Goal: Information Seeking & Learning: Learn about a topic

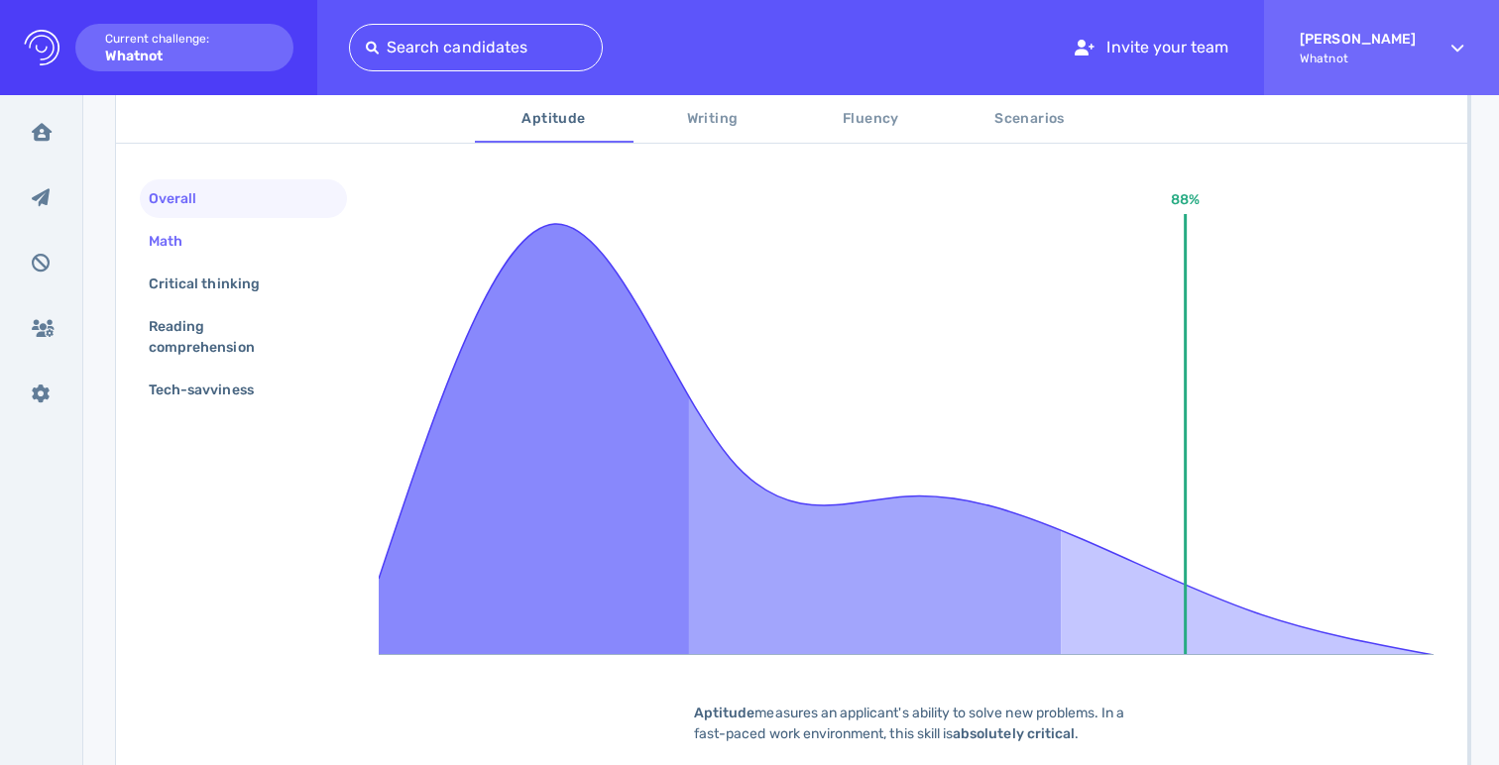
click at [230, 235] on div "Math" at bounding box center [243, 241] width 207 height 39
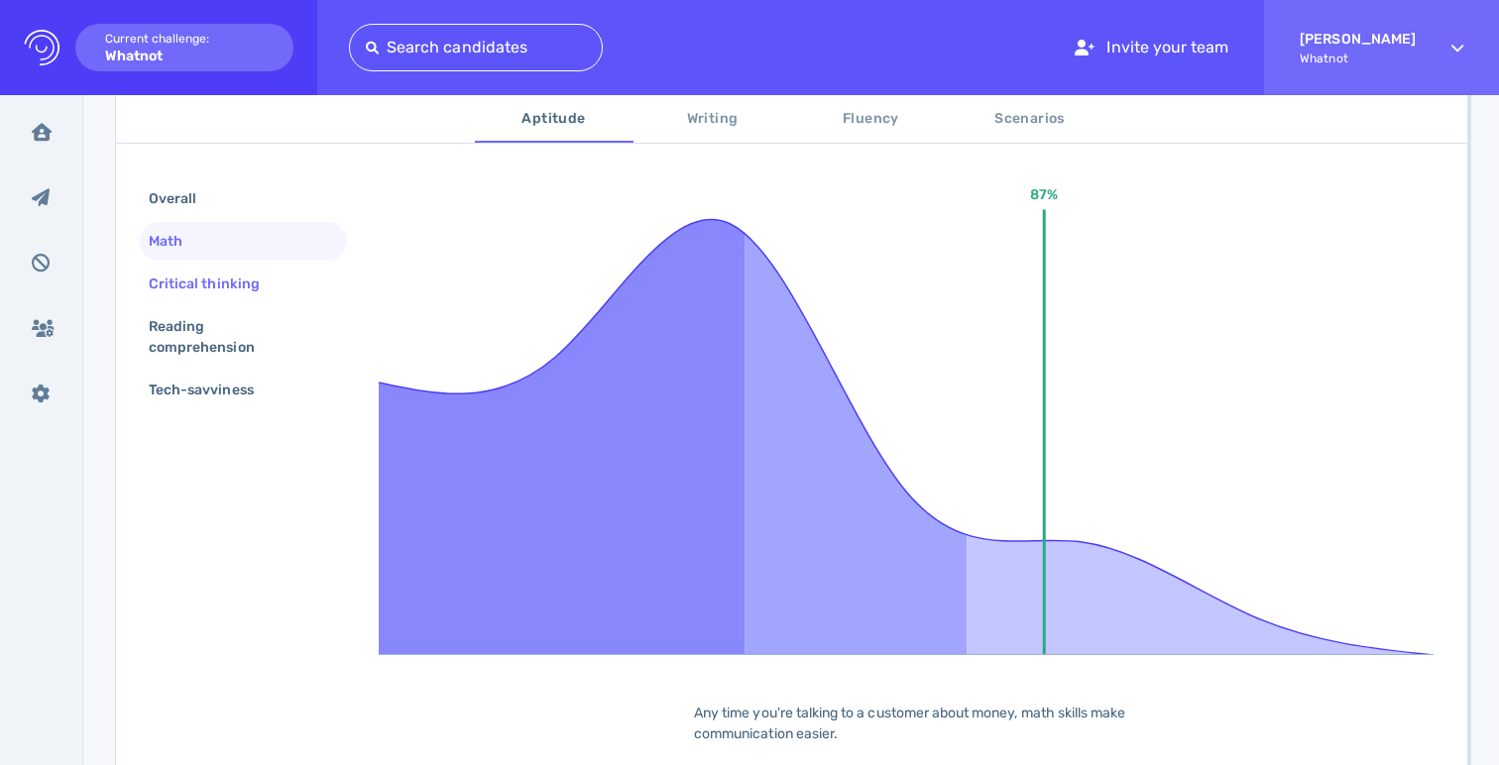
click at [212, 292] on div "Critical thinking" at bounding box center [214, 284] width 139 height 29
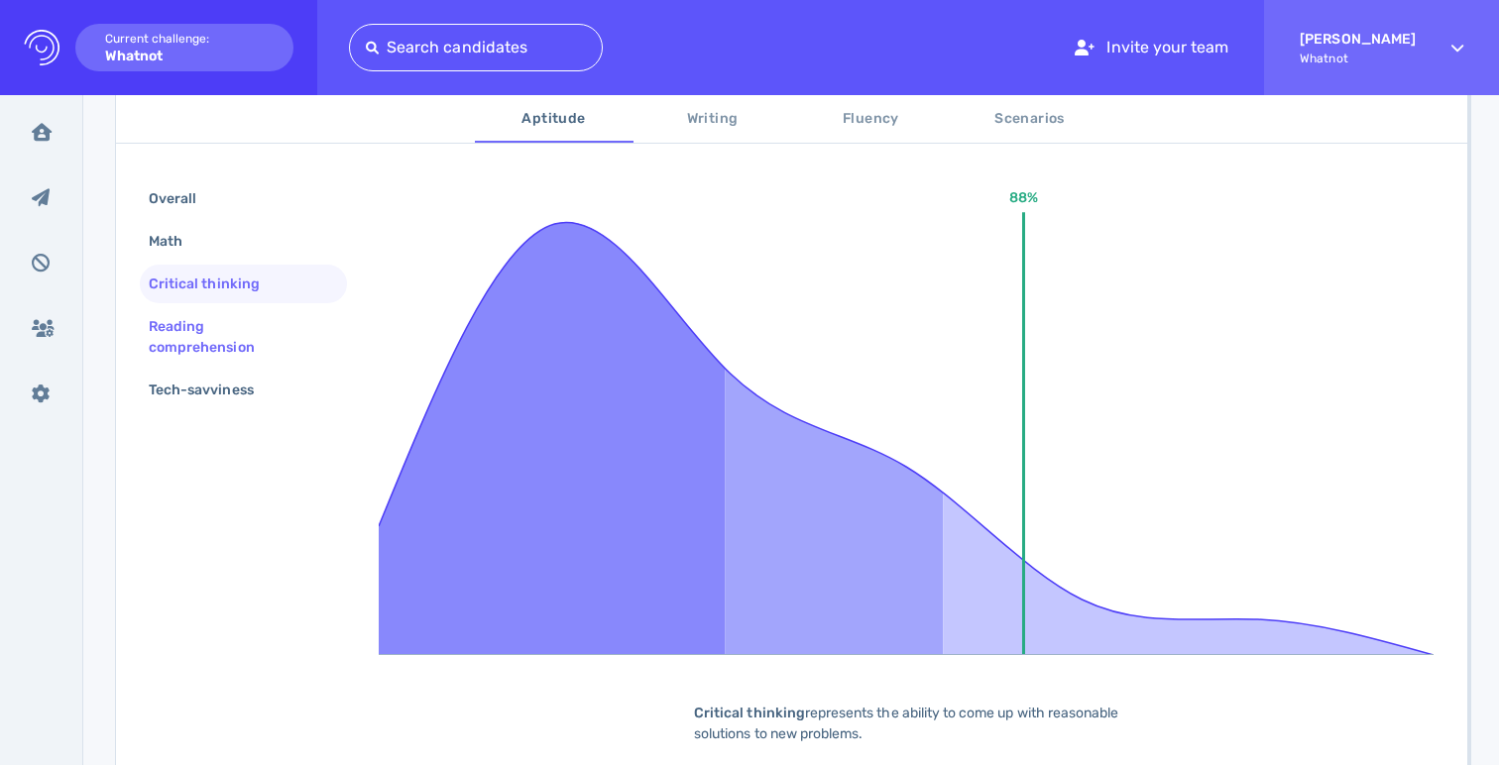
click at [210, 310] on div "Reading comprehension" at bounding box center [243, 336] width 207 height 59
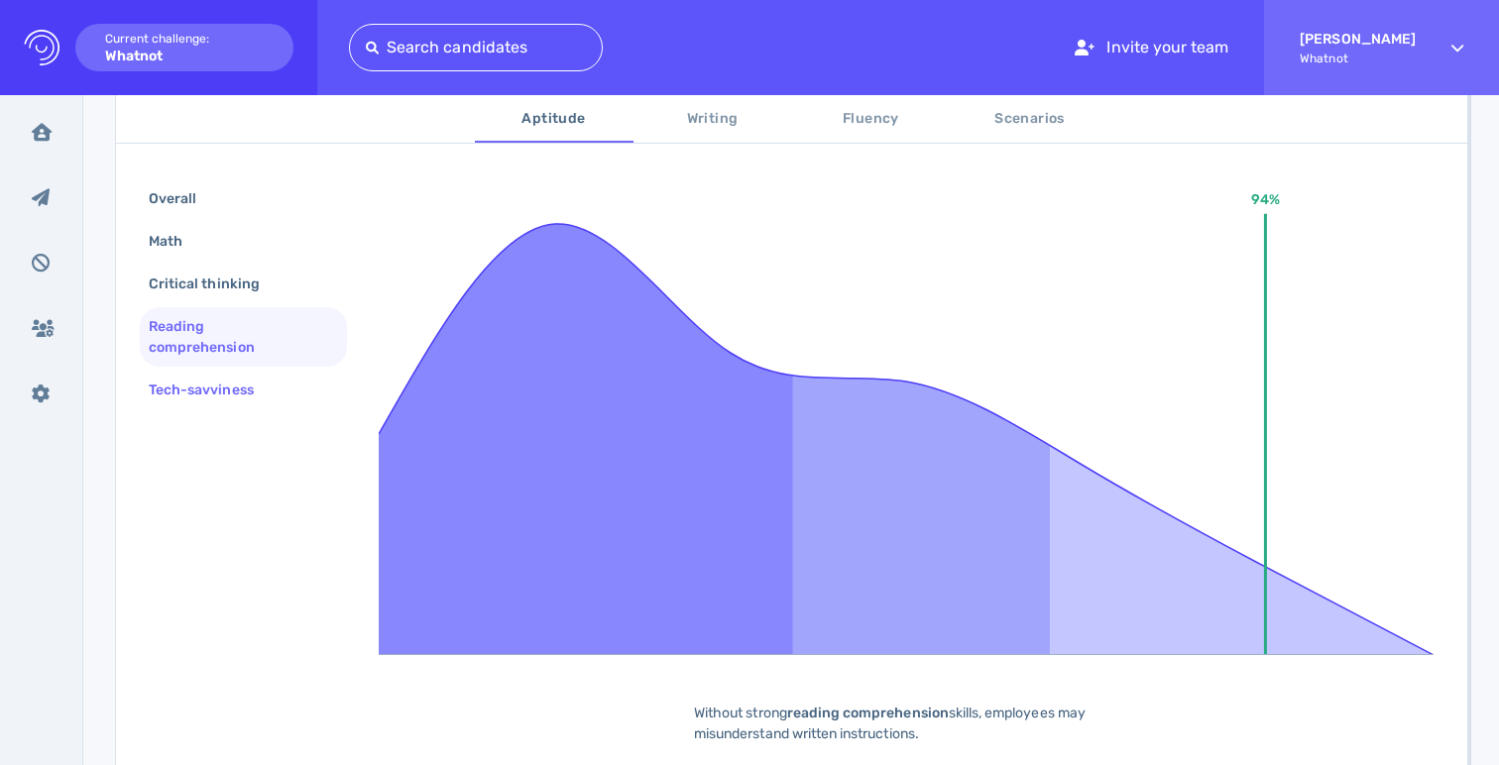
click at [210, 377] on div "Tech-savviness" at bounding box center [211, 390] width 133 height 29
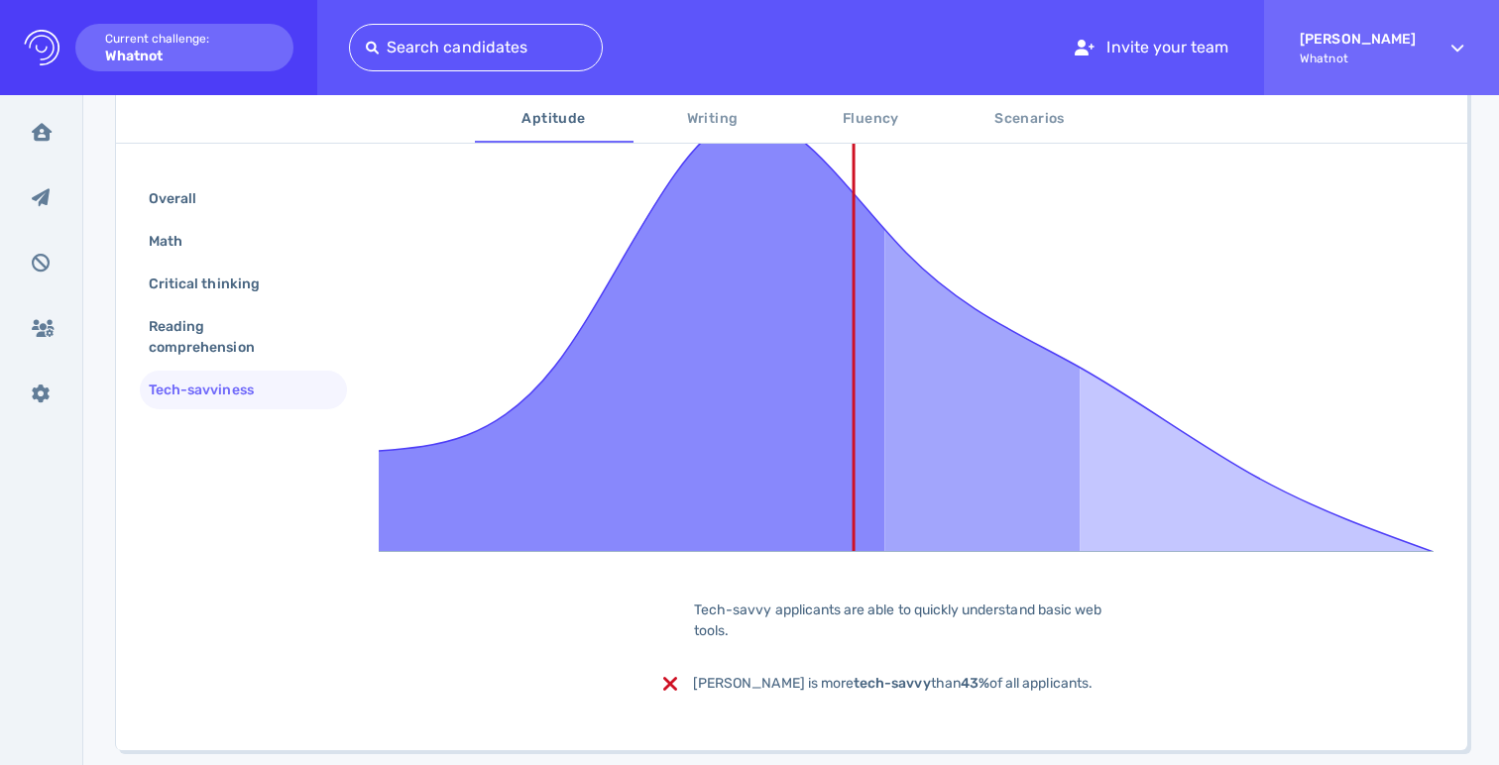
scroll to position [527, 0]
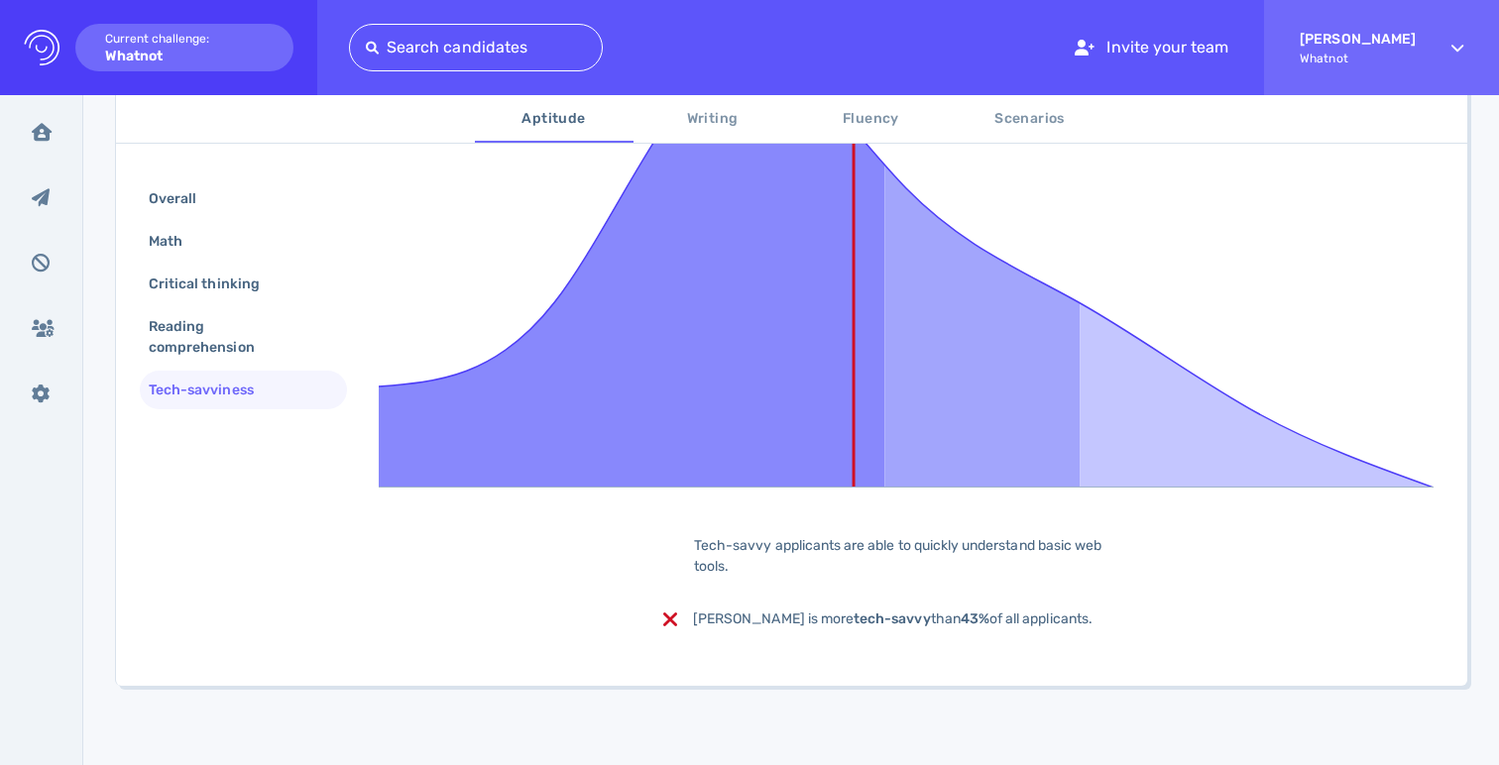
click at [707, 127] on span "Writing" at bounding box center [712, 119] width 135 height 25
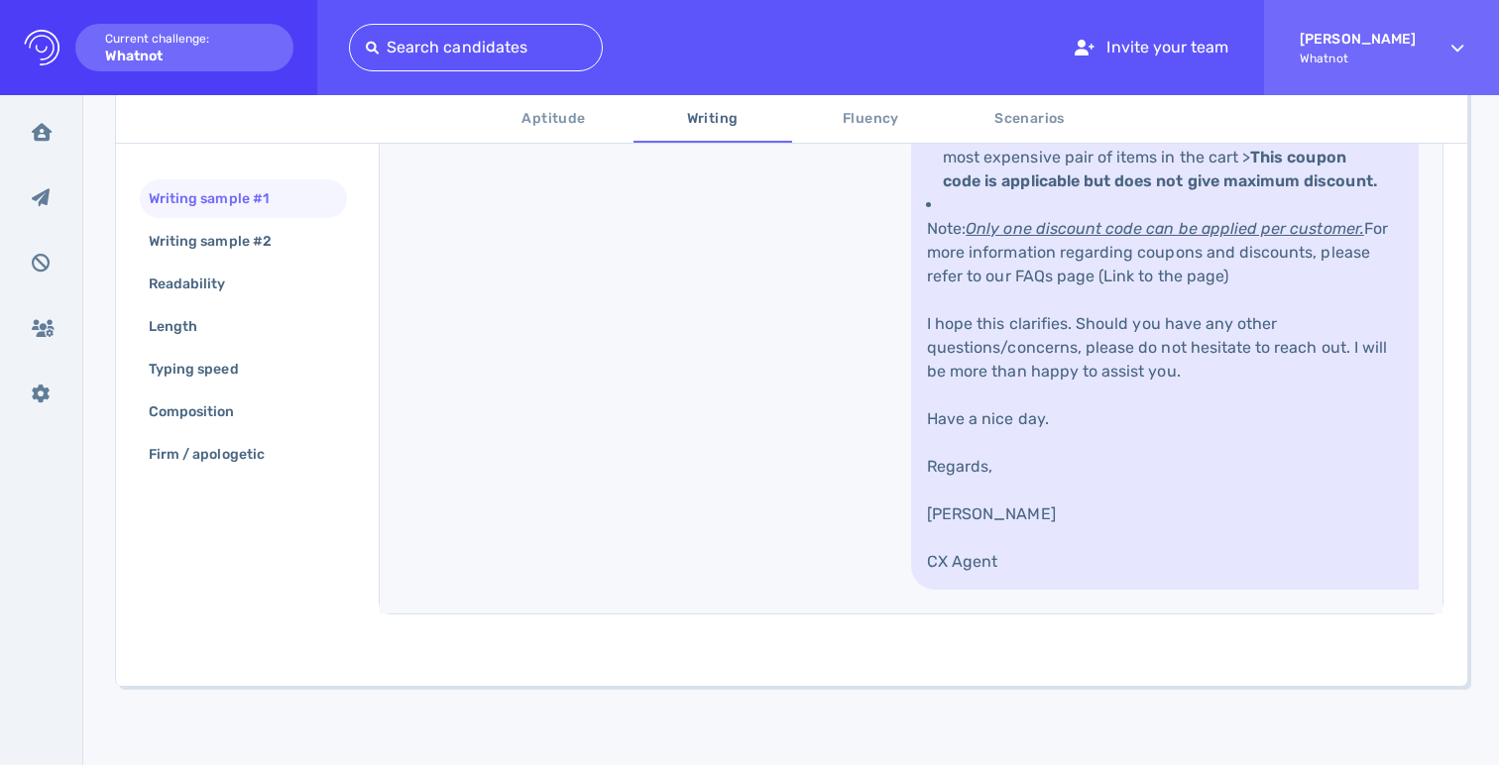
scroll to position [1342, 0]
click at [311, 242] on div "Writing sample #2" at bounding box center [243, 241] width 207 height 39
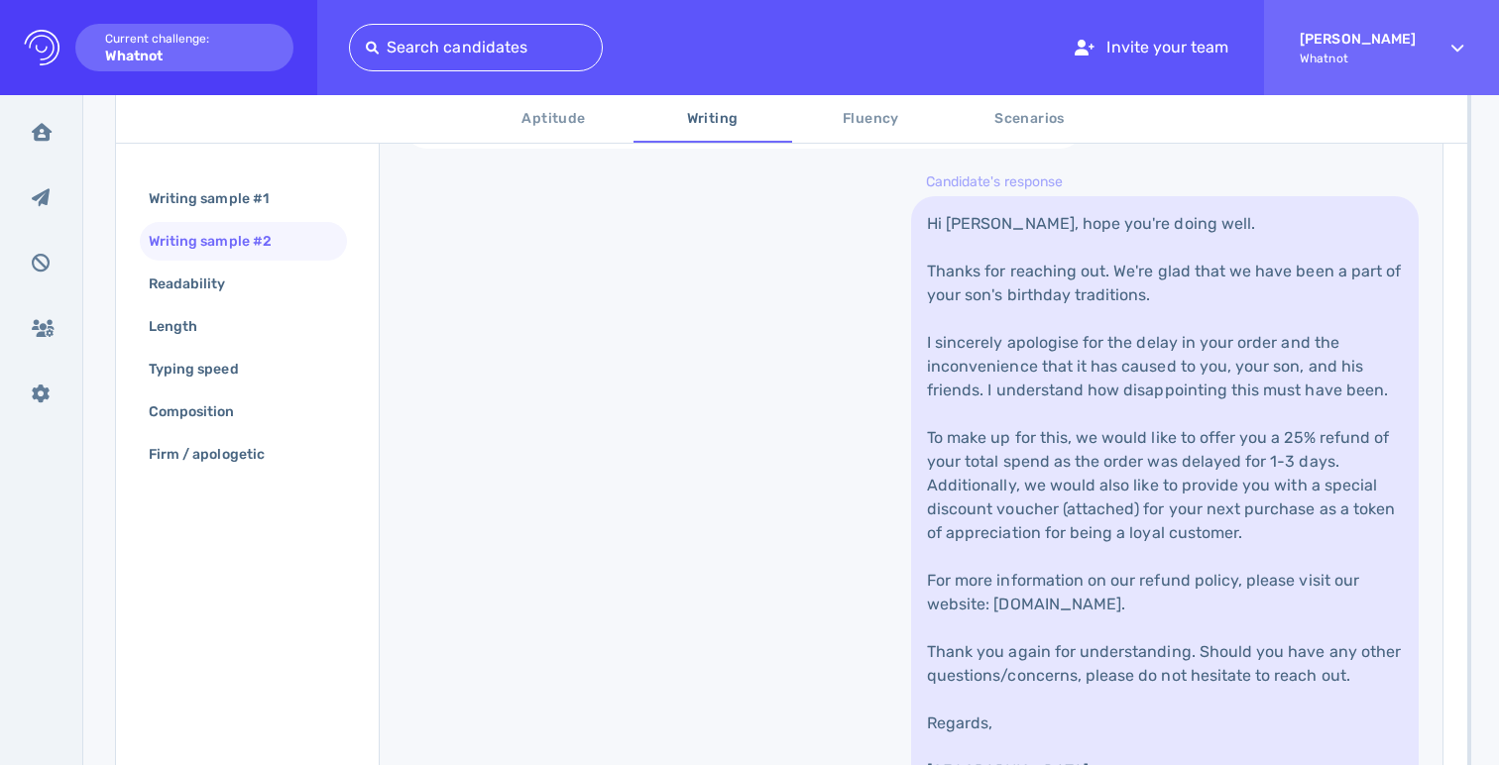
scroll to position [772, 0]
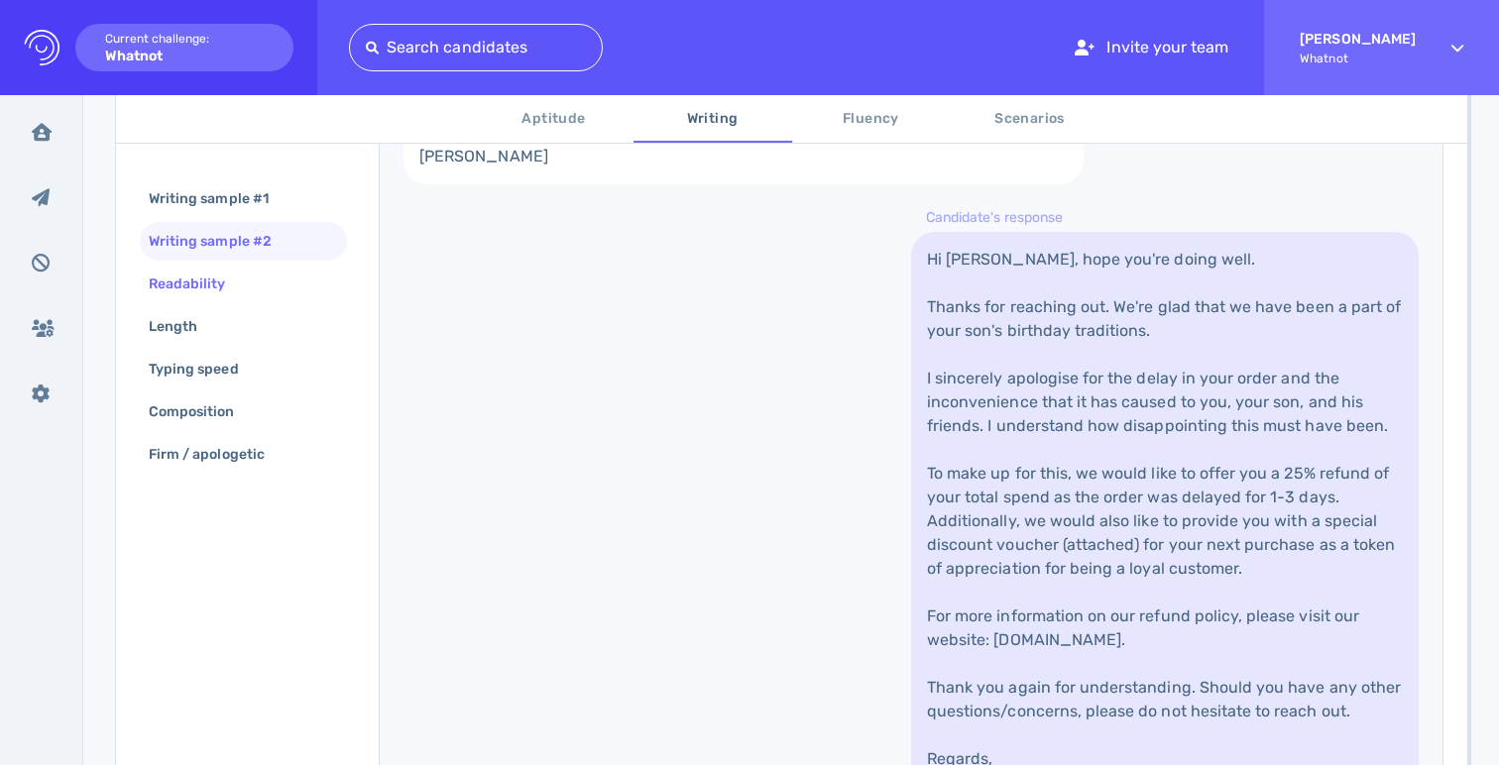
click at [252, 293] on div "Readability" at bounding box center [243, 284] width 207 height 39
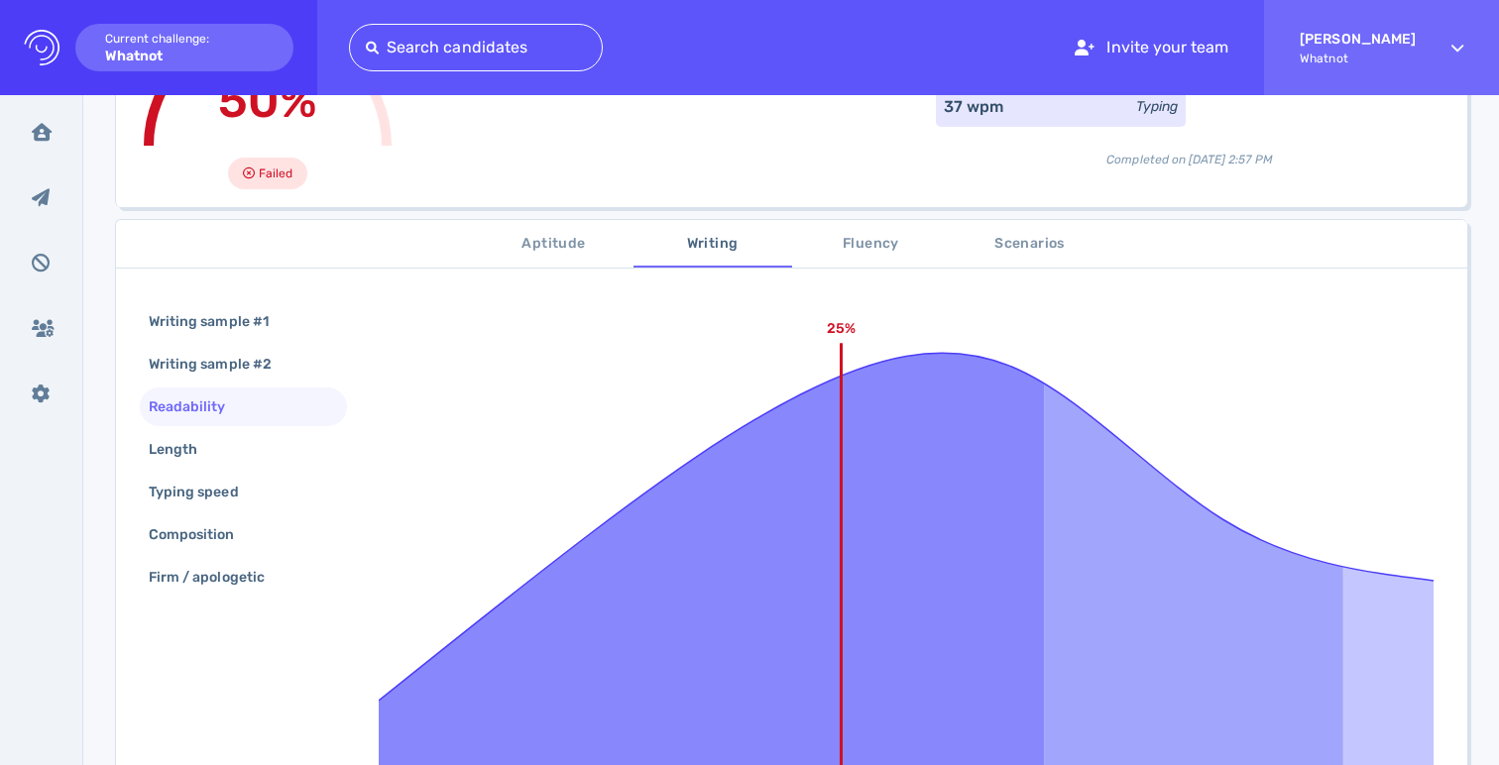
scroll to position [189, 0]
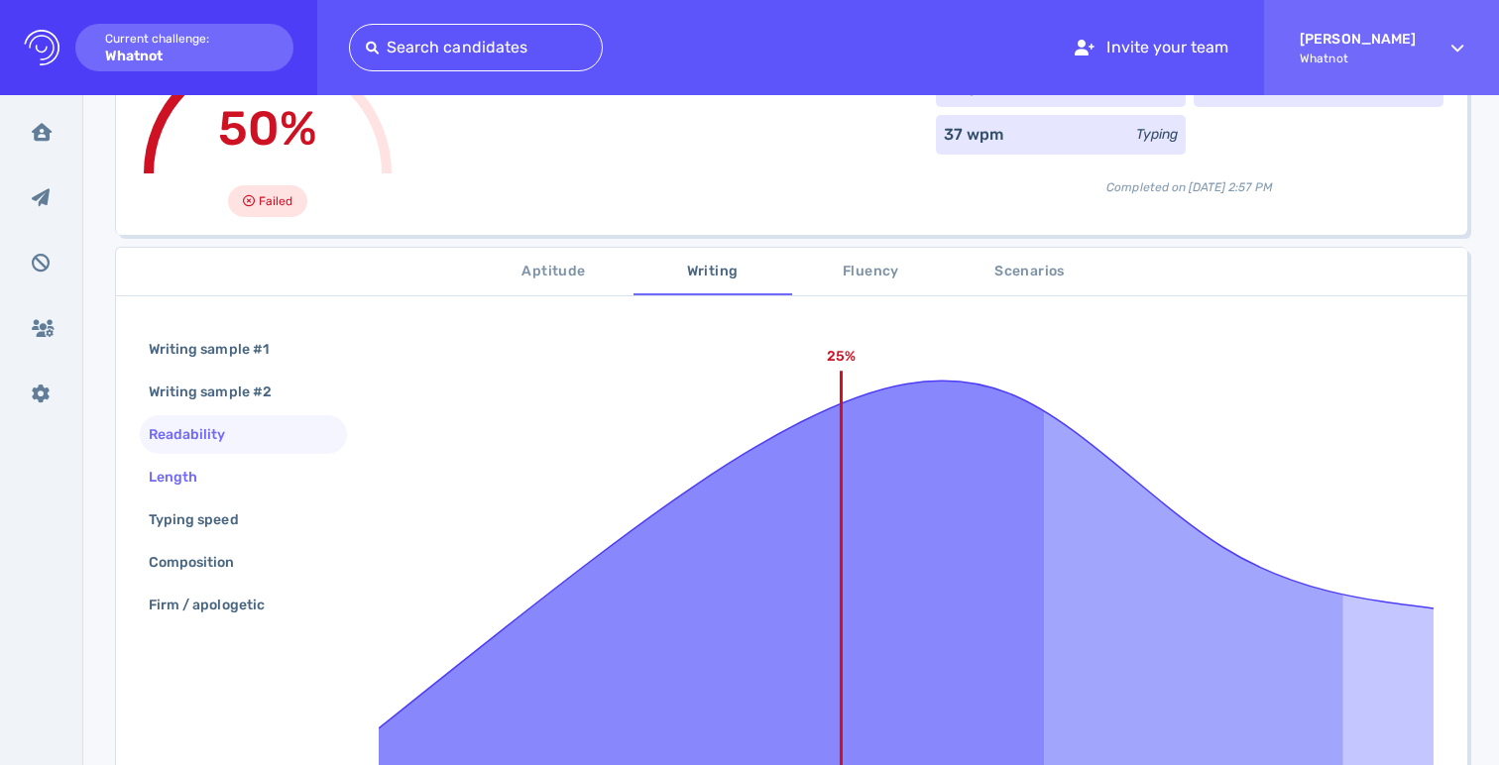
click at [176, 470] on div "Length" at bounding box center [183, 477] width 76 height 29
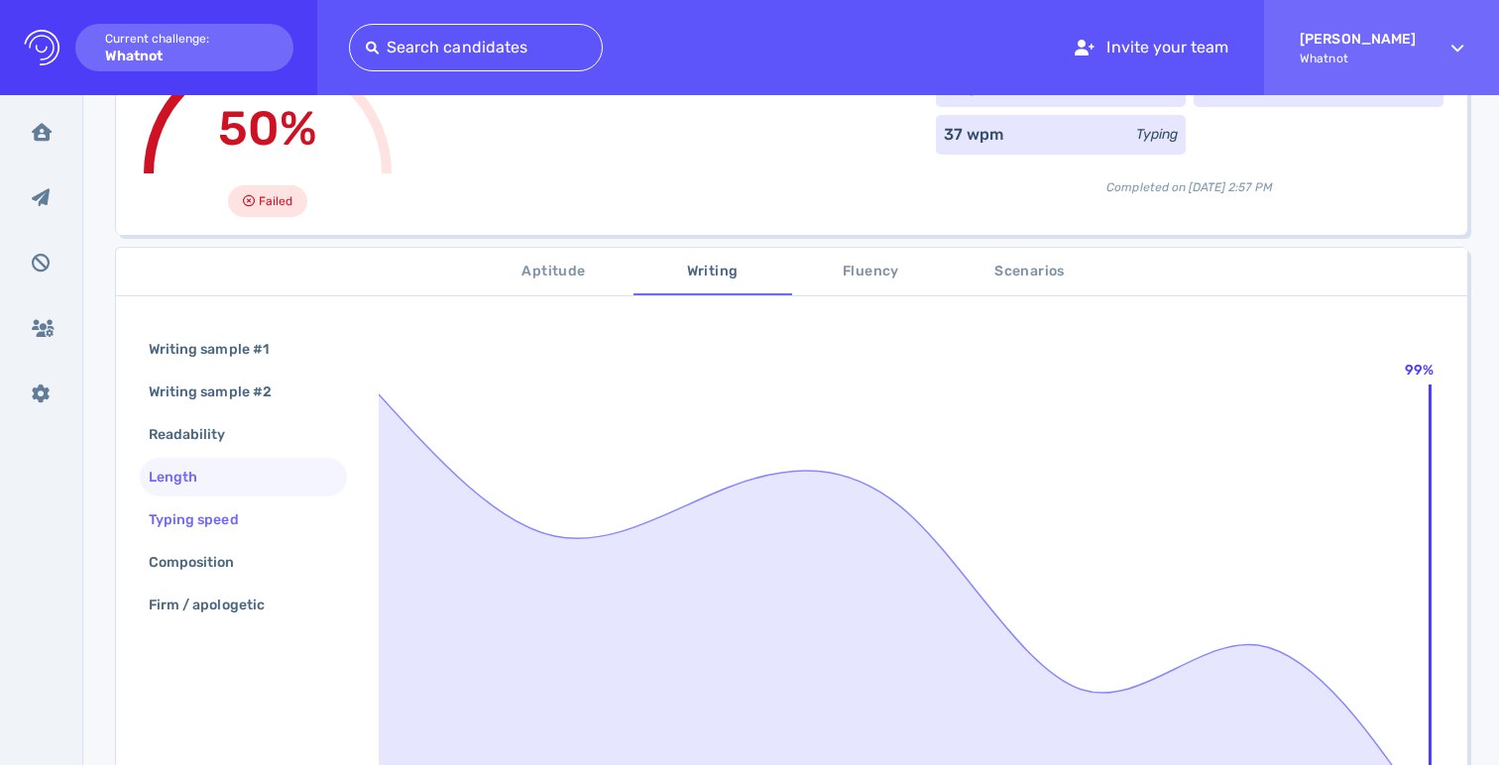
click at [183, 514] on div "Typing speed" at bounding box center [204, 519] width 118 height 29
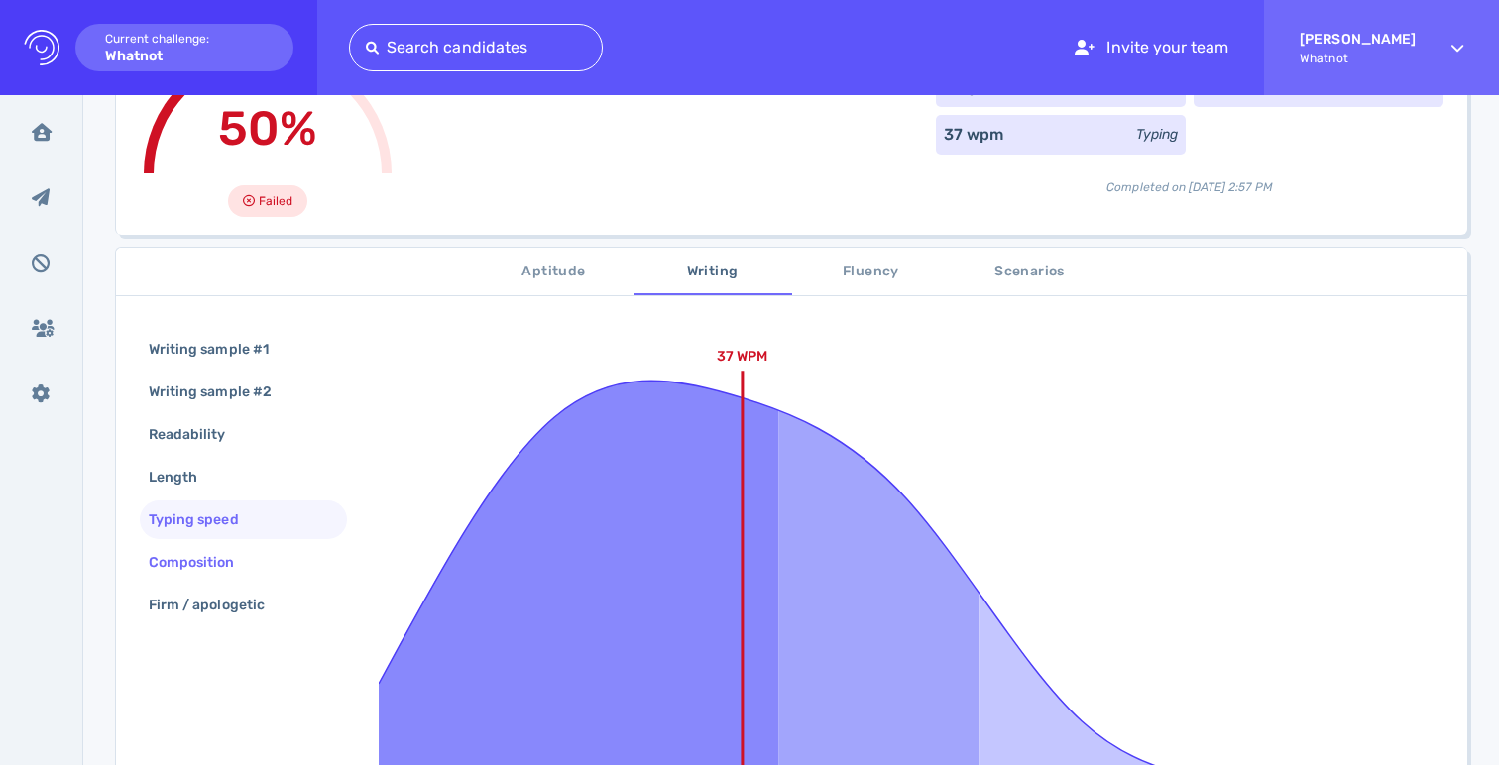
click at [183, 555] on div "Composition" at bounding box center [202, 562] width 114 height 29
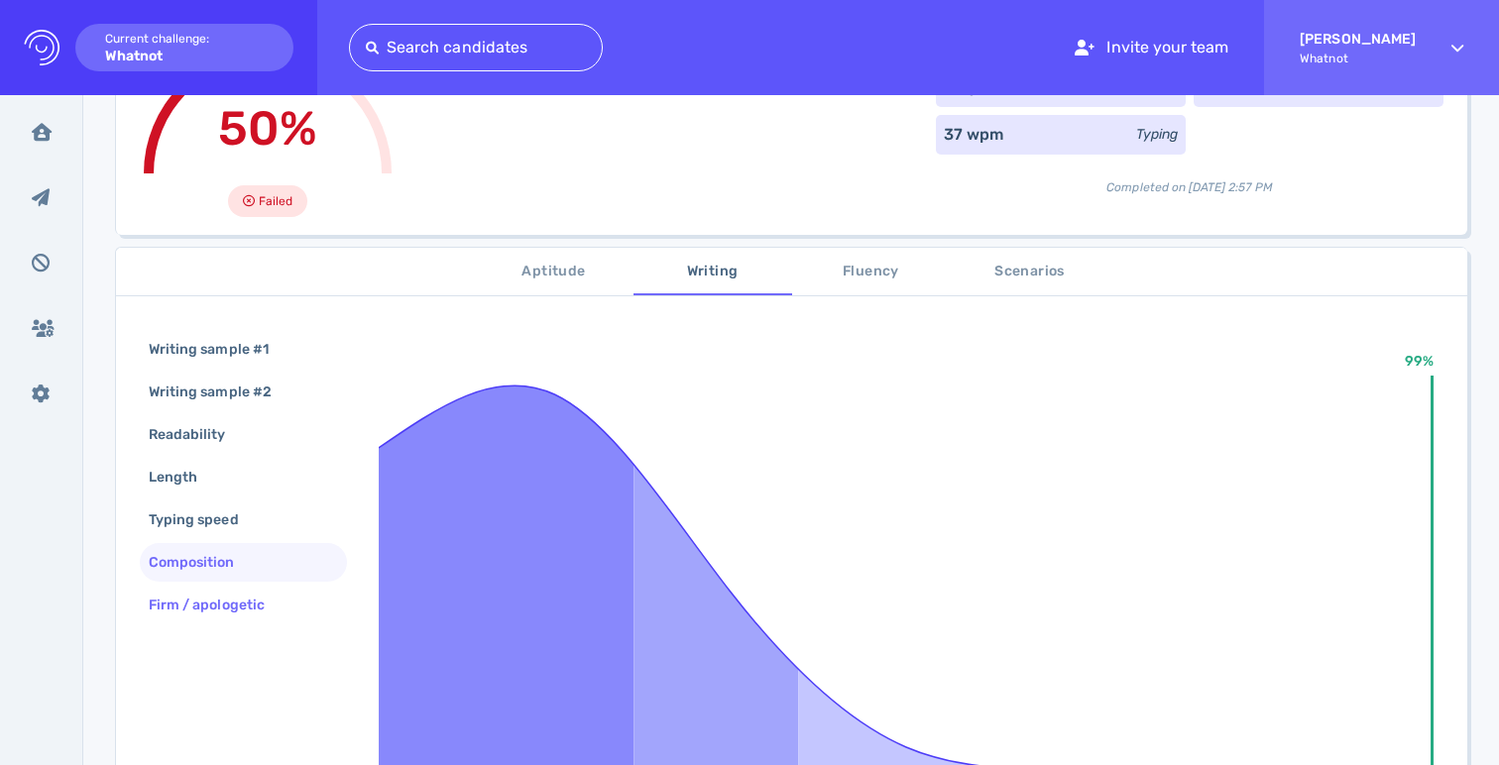
click at [186, 607] on div "Firm / apologetic" at bounding box center [217, 605] width 144 height 29
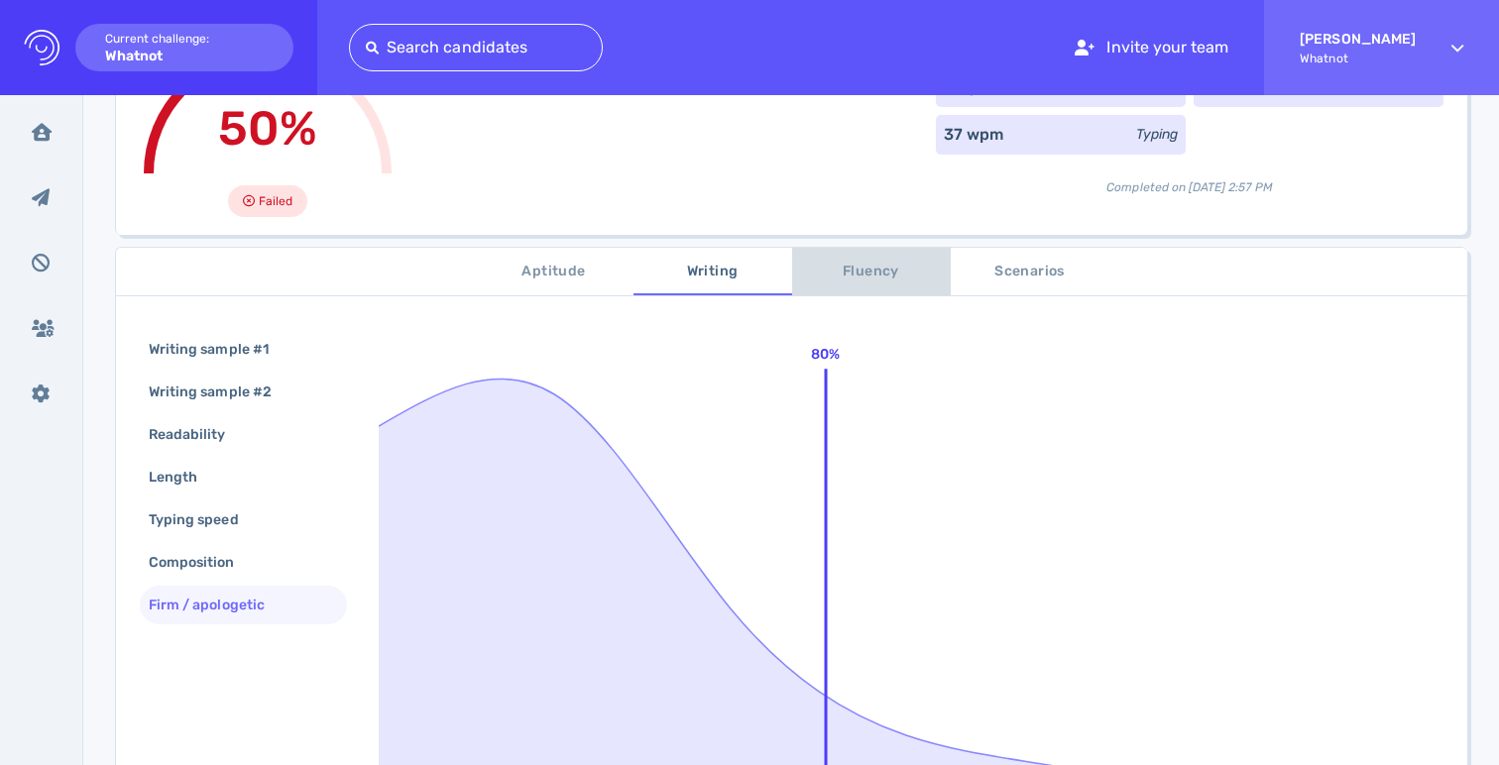
click at [847, 294] on button "Fluency" at bounding box center [871, 272] width 159 height 48
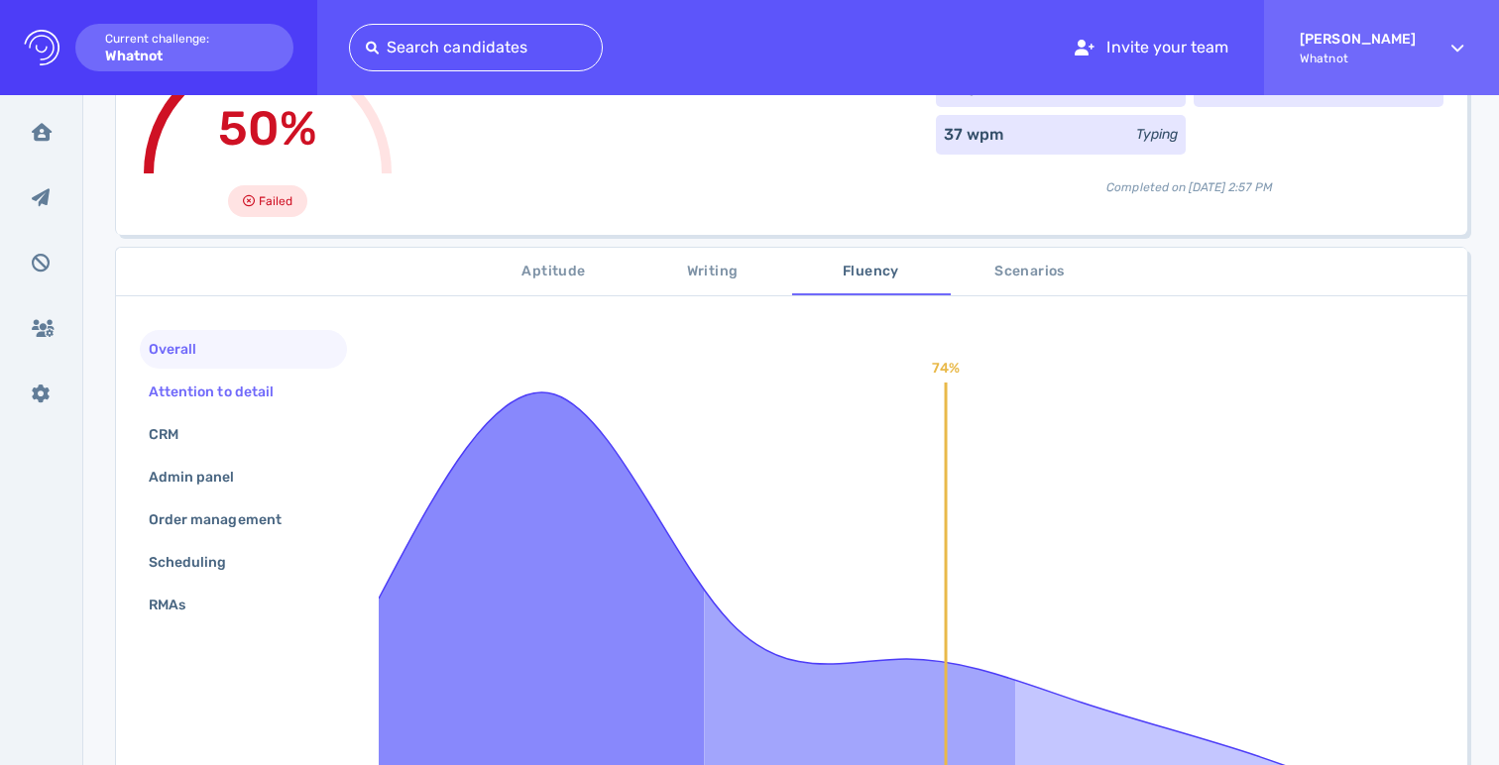
click at [203, 392] on div "Attention to detail" at bounding box center [221, 392] width 153 height 29
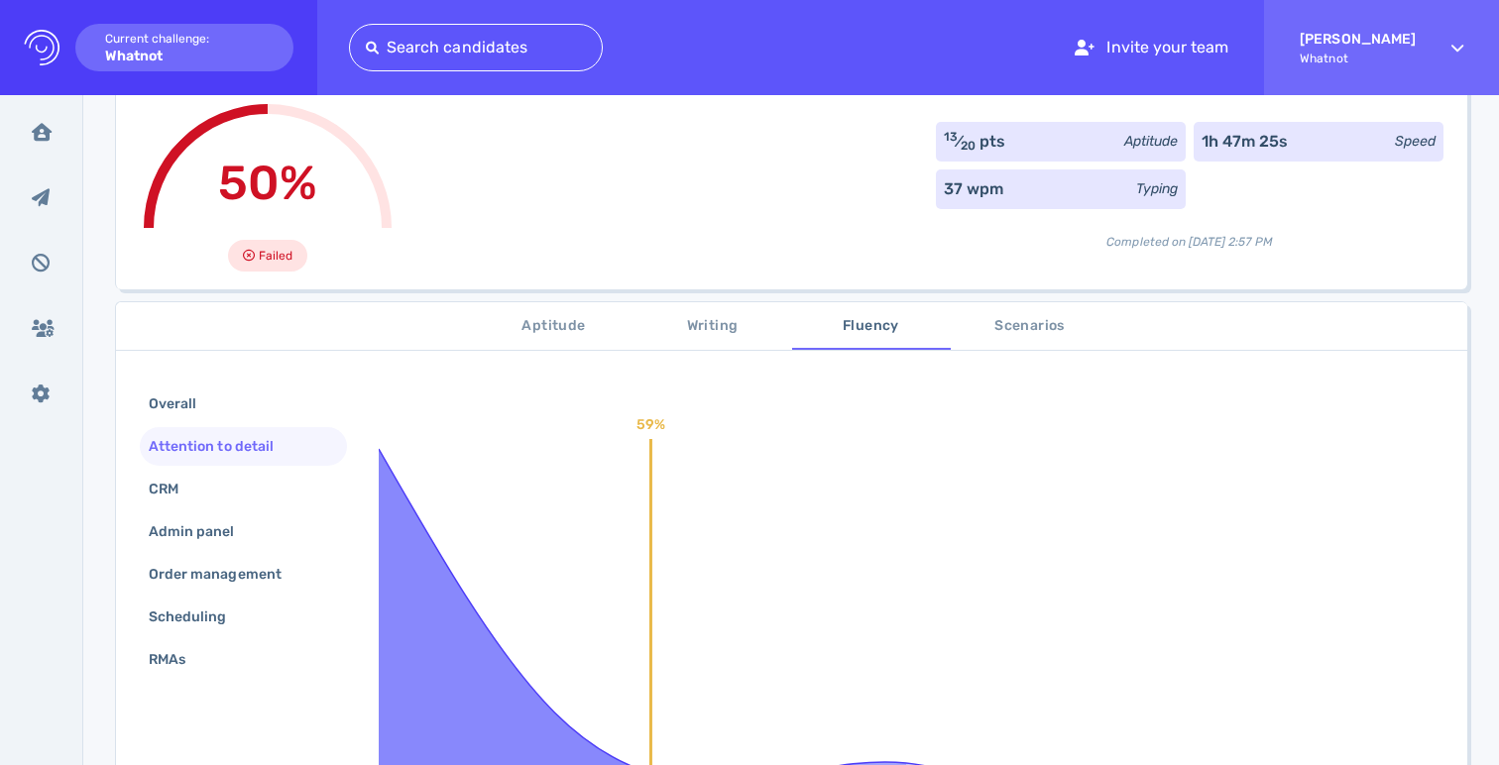
scroll to position [167, 0]
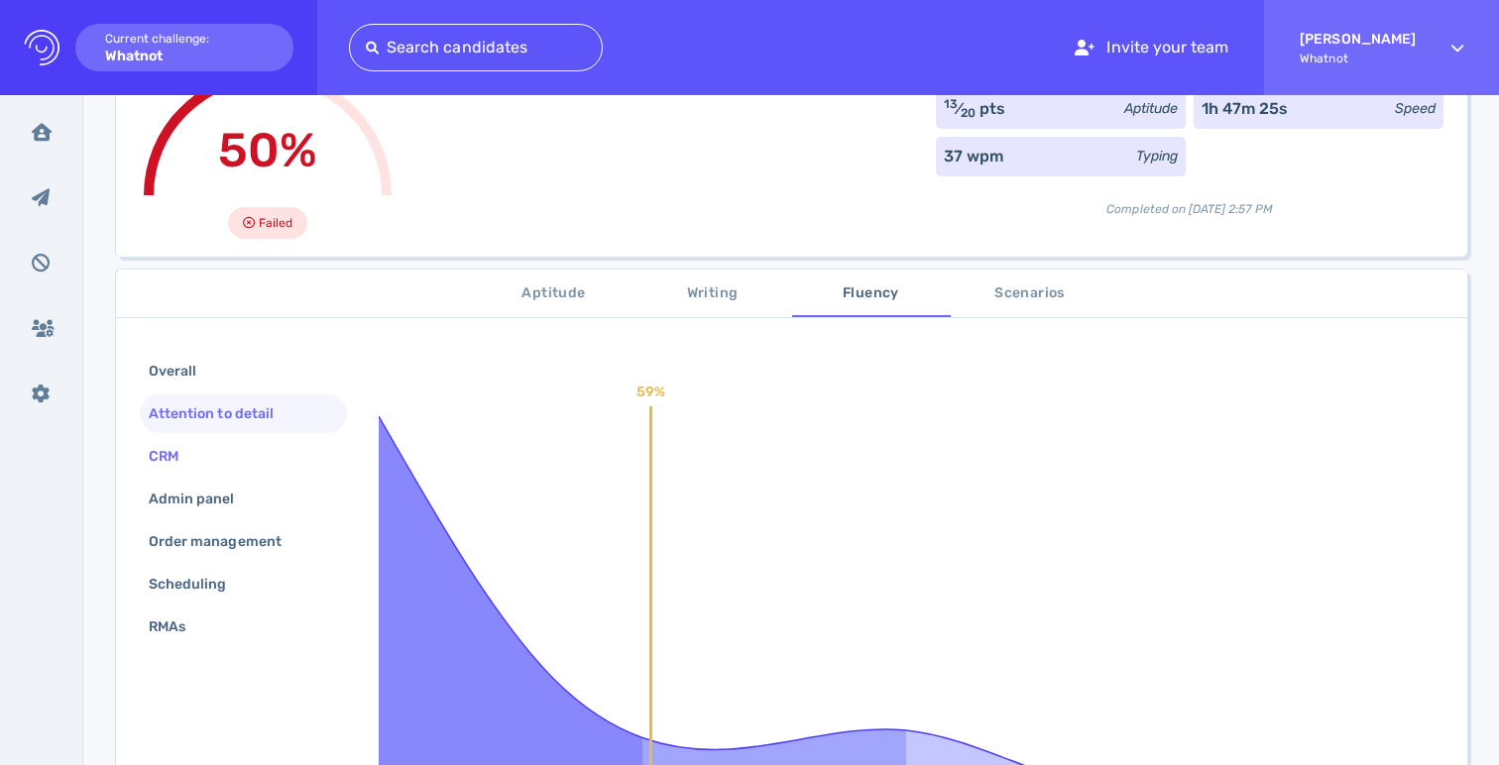
click at [191, 463] on div "CRM" at bounding box center [173, 456] width 57 height 29
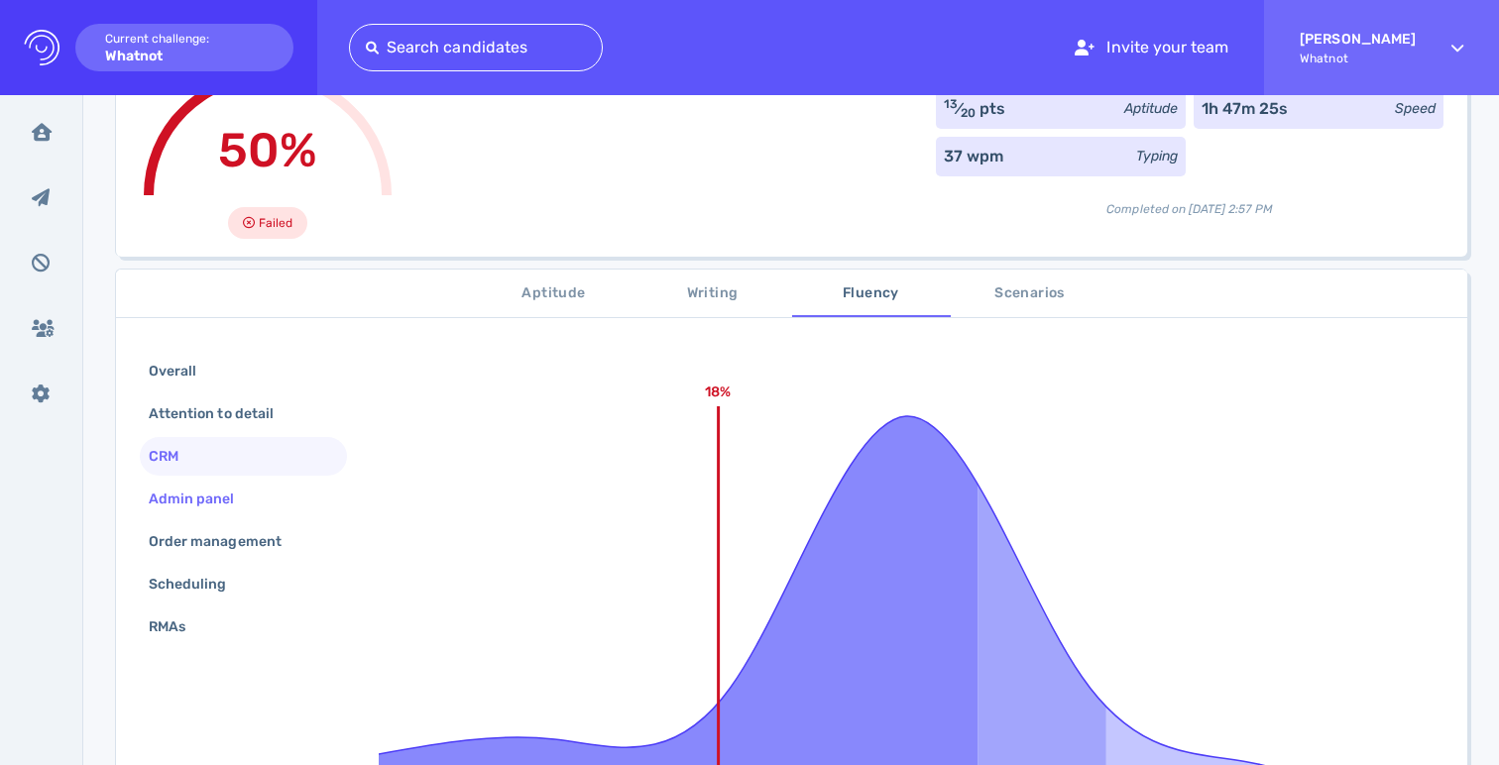
click at [199, 495] on div "Admin panel" at bounding box center [202, 499] width 114 height 29
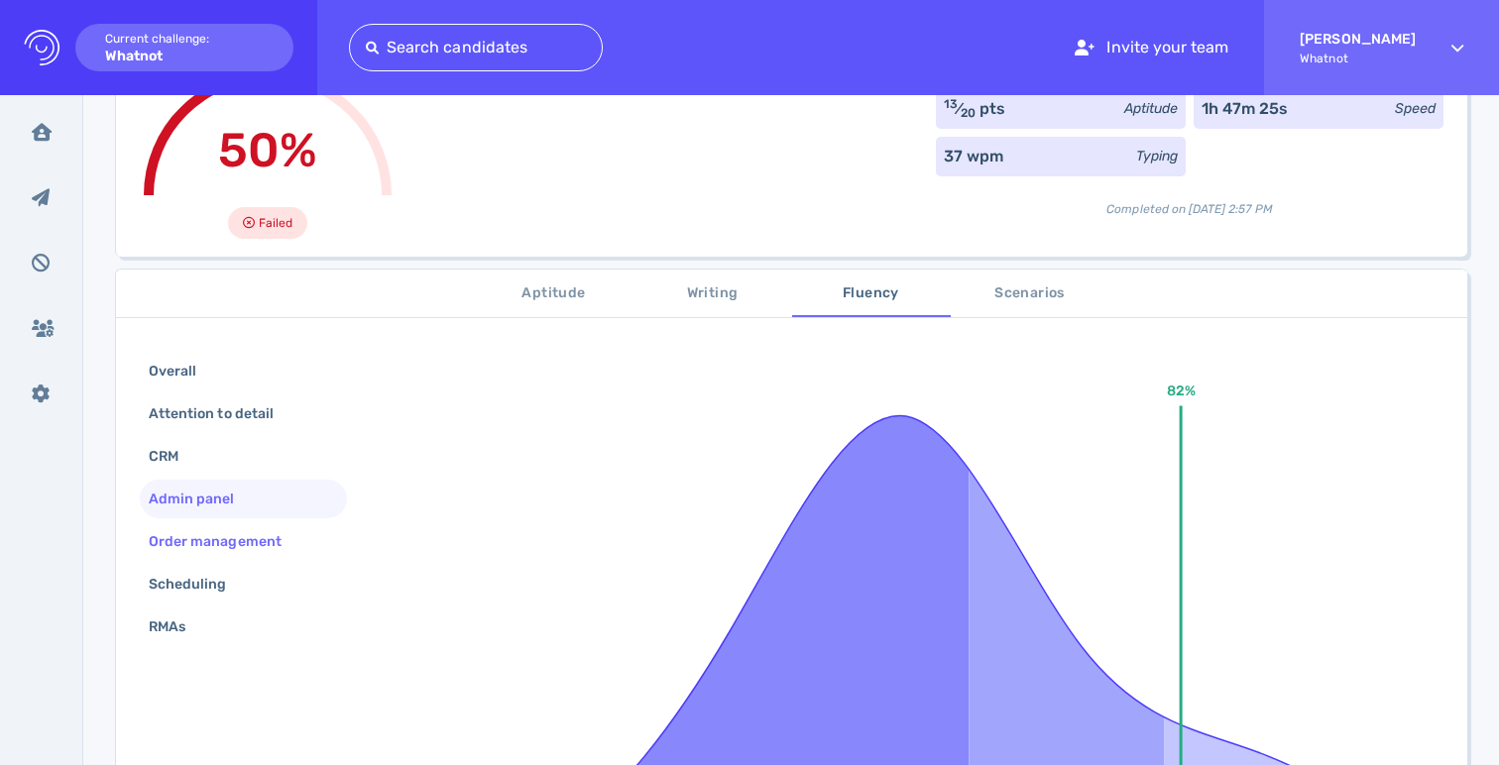
click at [205, 548] on div "Order management" at bounding box center [225, 541] width 161 height 29
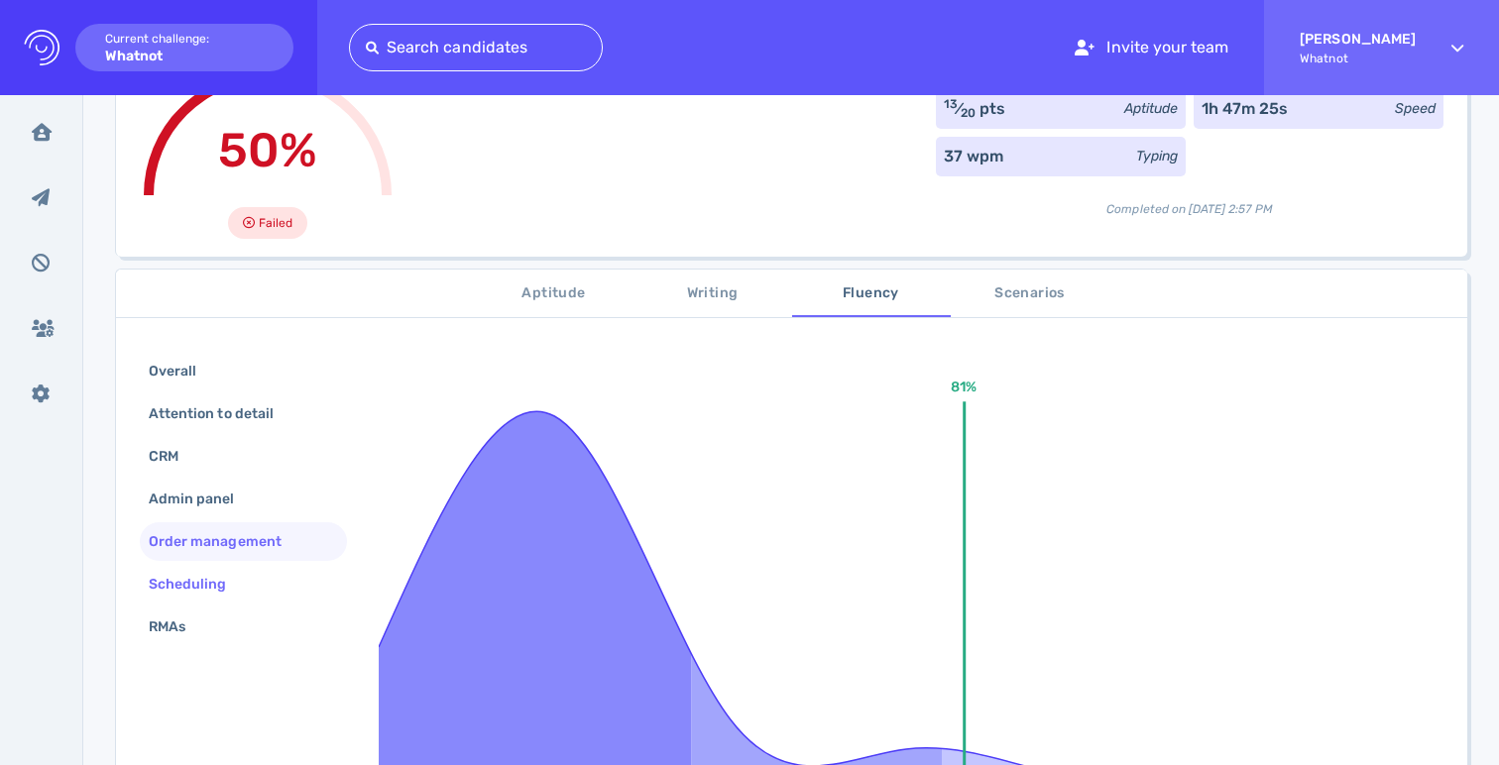
click at [198, 590] on div "Scheduling" at bounding box center [198, 584] width 106 height 29
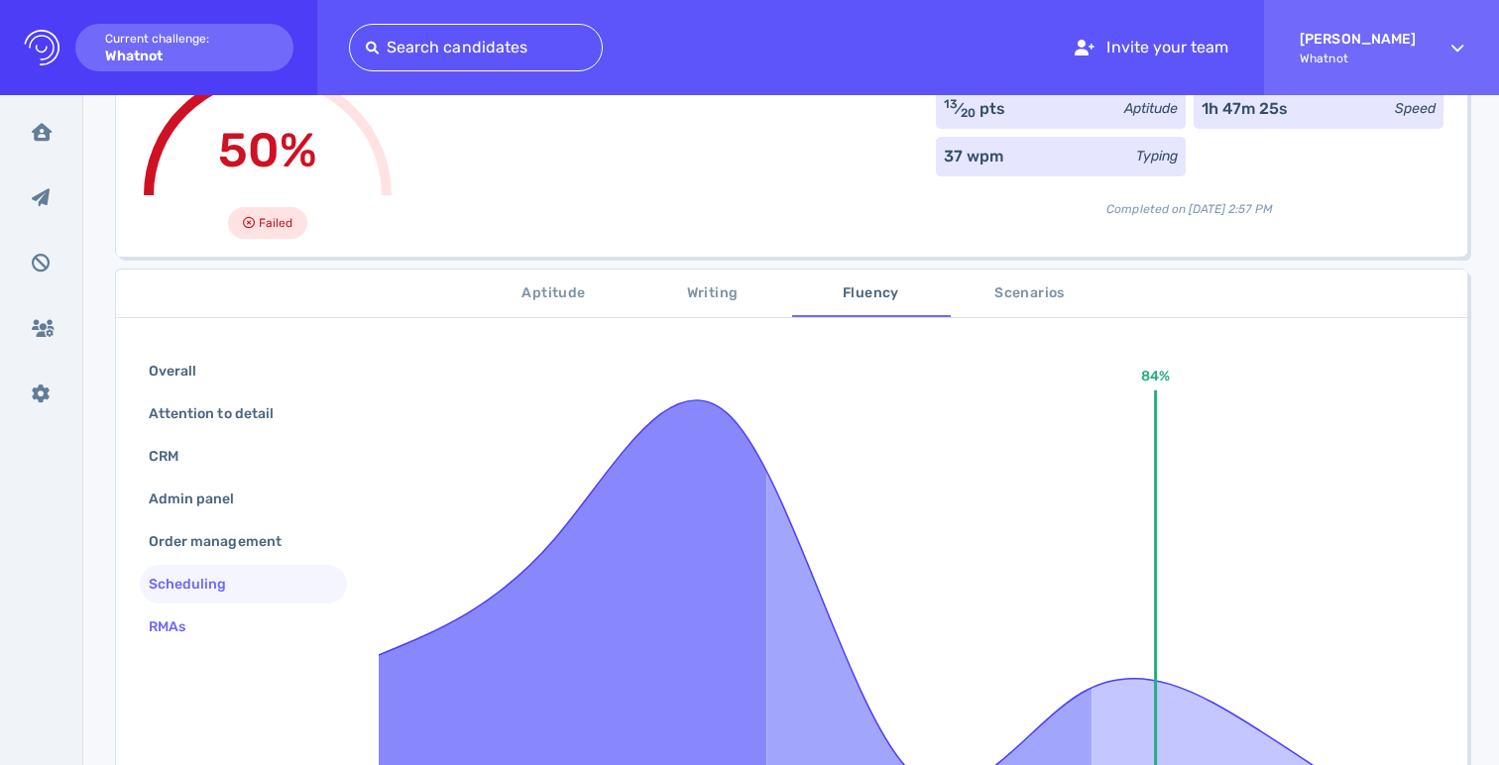
click at [192, 627] on div "RMAs" at bounding box center [177, 627] width 64 height 29
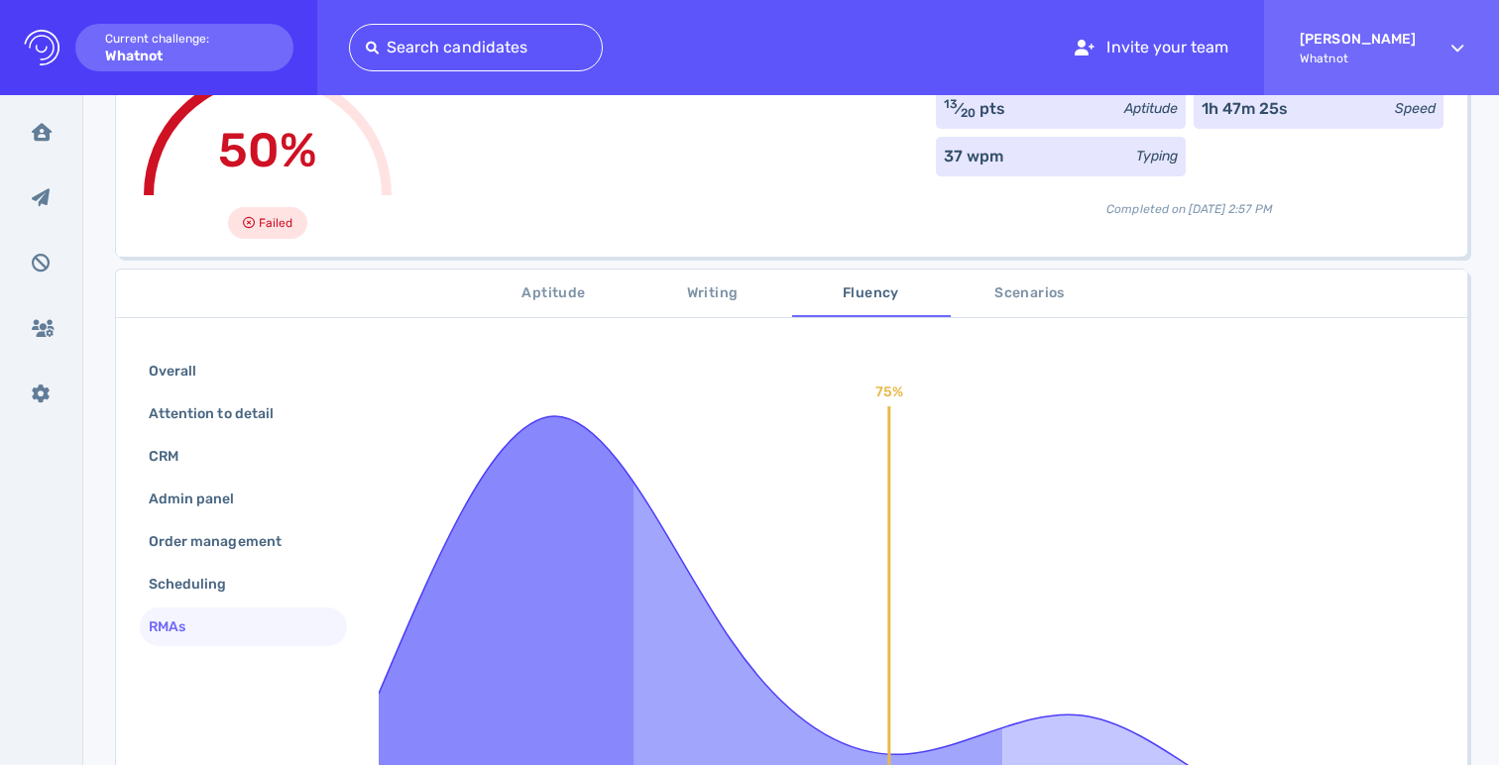
click at [1003, 323] on div "Aptitude Writing Fluency Scenarios Overall Attention to detail CRM Admin panel …" at bounding box center [791, 668] width 1351 height 796
click at [1003, 298] on span "Scenarios" at bounding box center [1029, 293] width 135 height 25
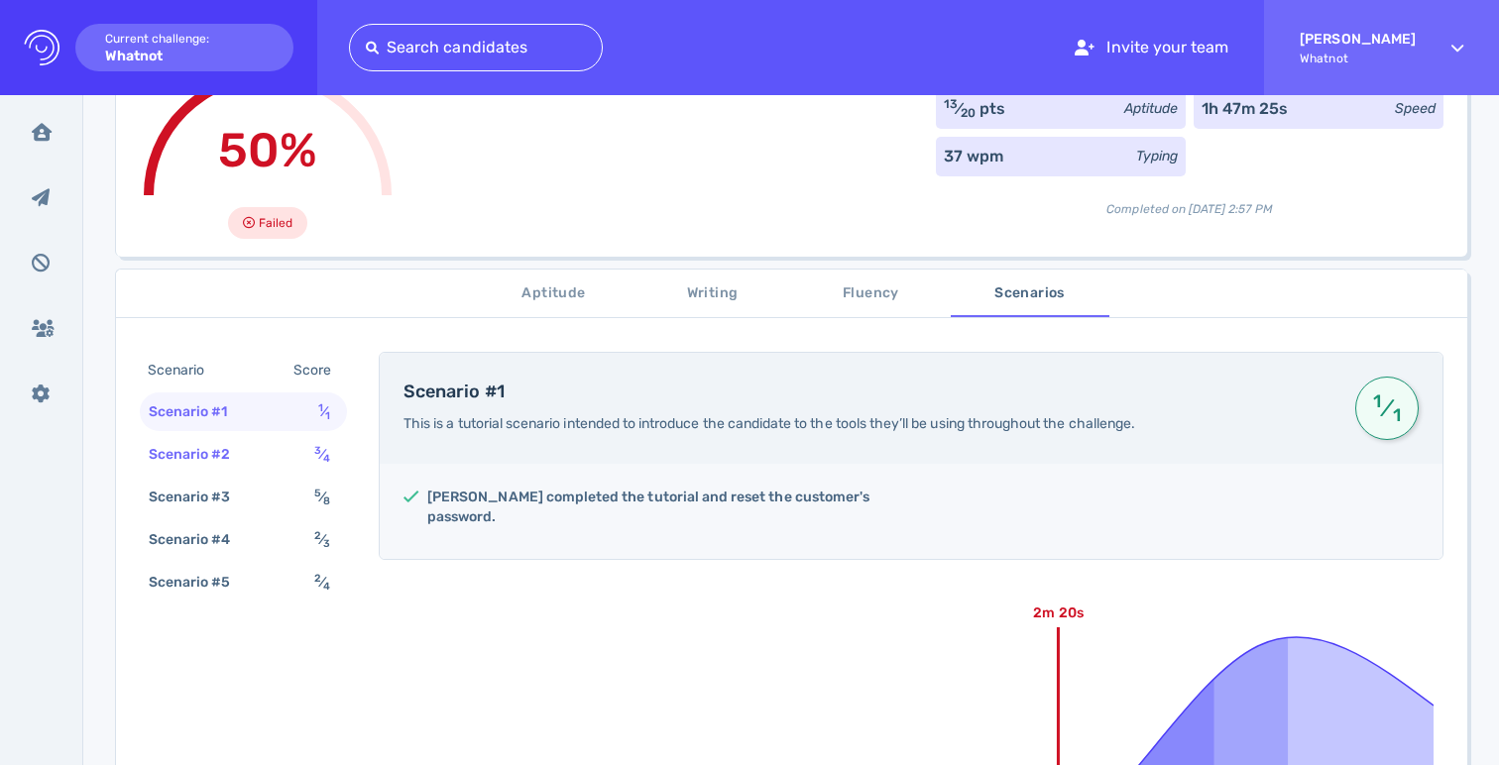
click at [252, 443] on div "Scenario #2" at bounding box center [200, 454] width 110 height 29
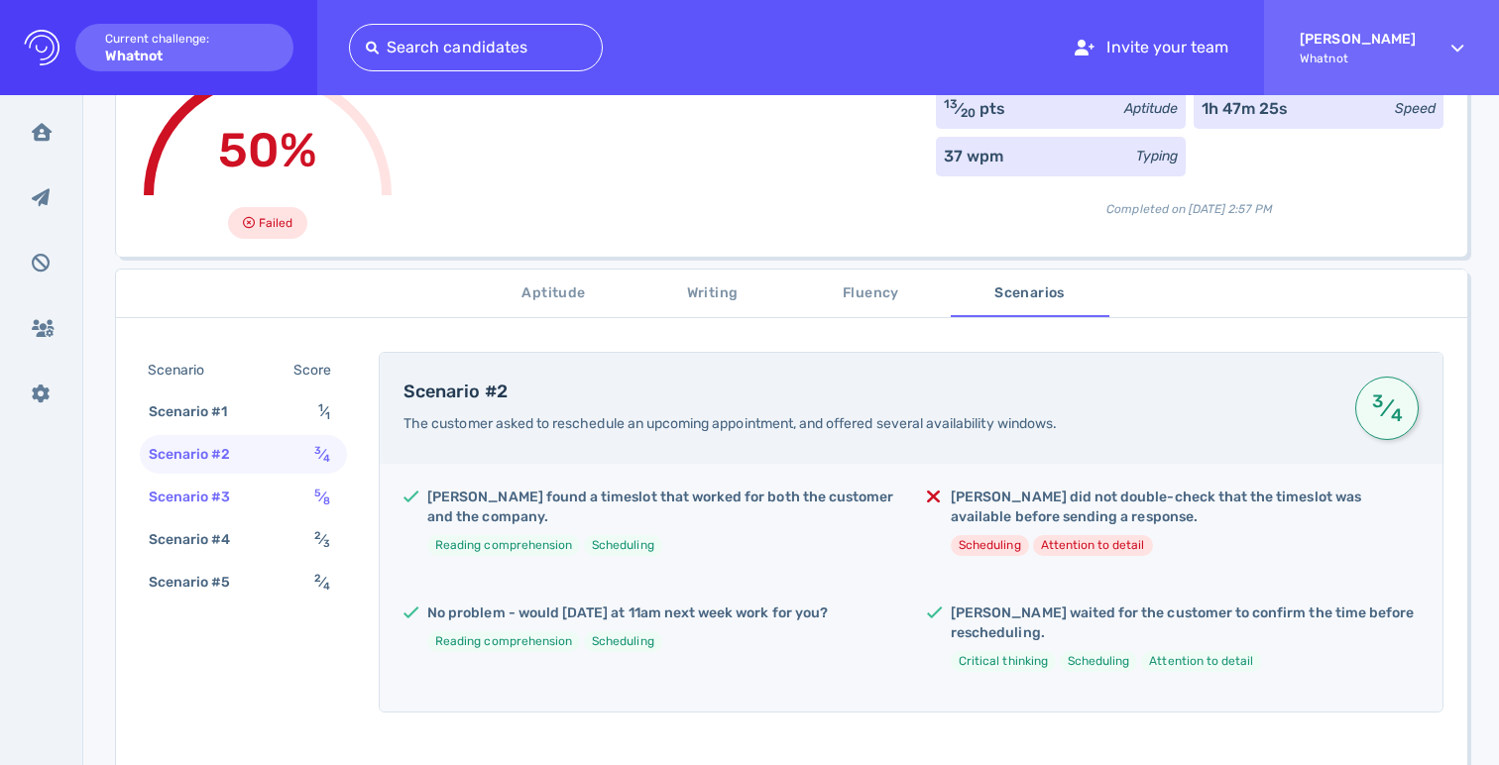
click at [241, 492] on div "Scenario #3" at bounding box center [200, 497] width 110 height 29
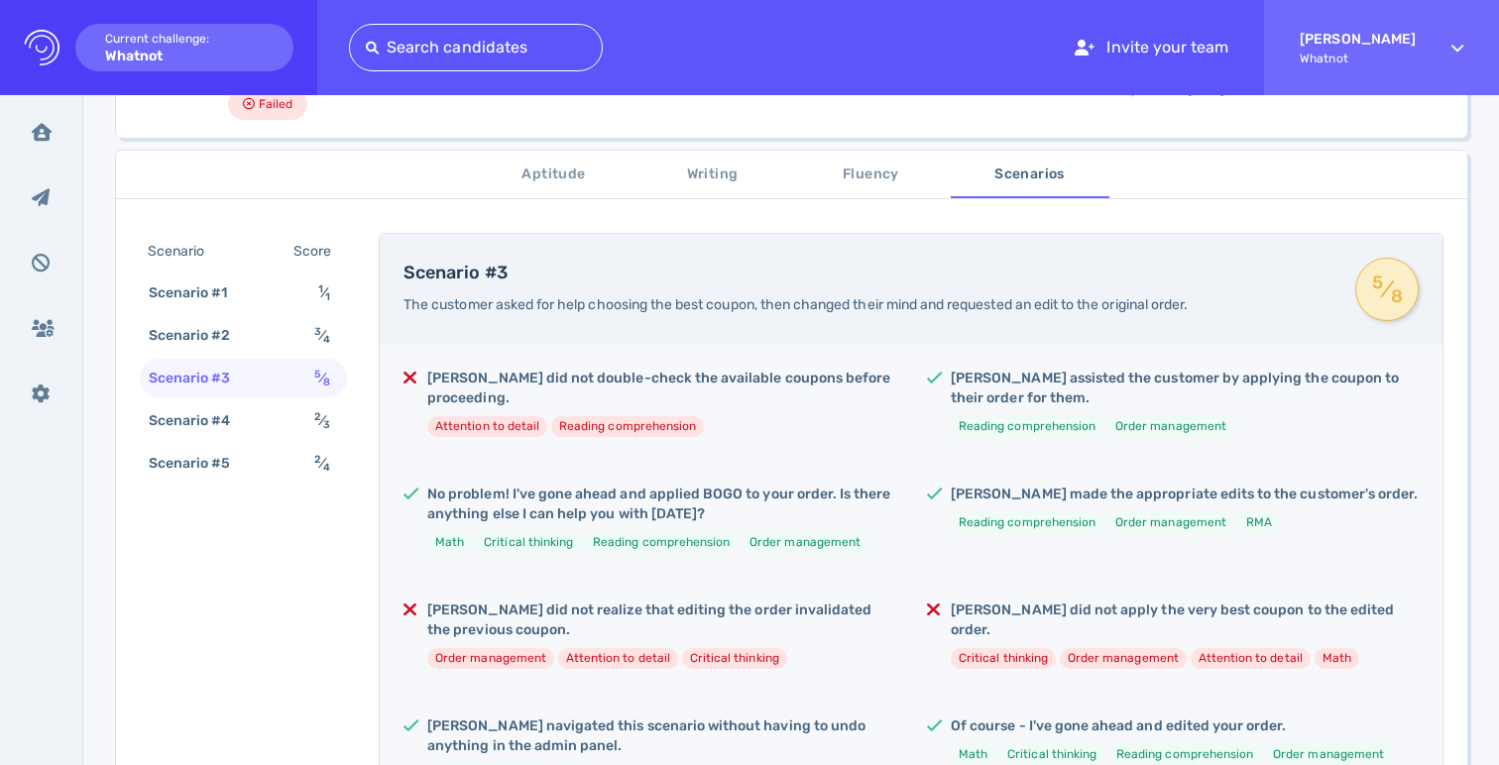
scroll to position [407, 0]
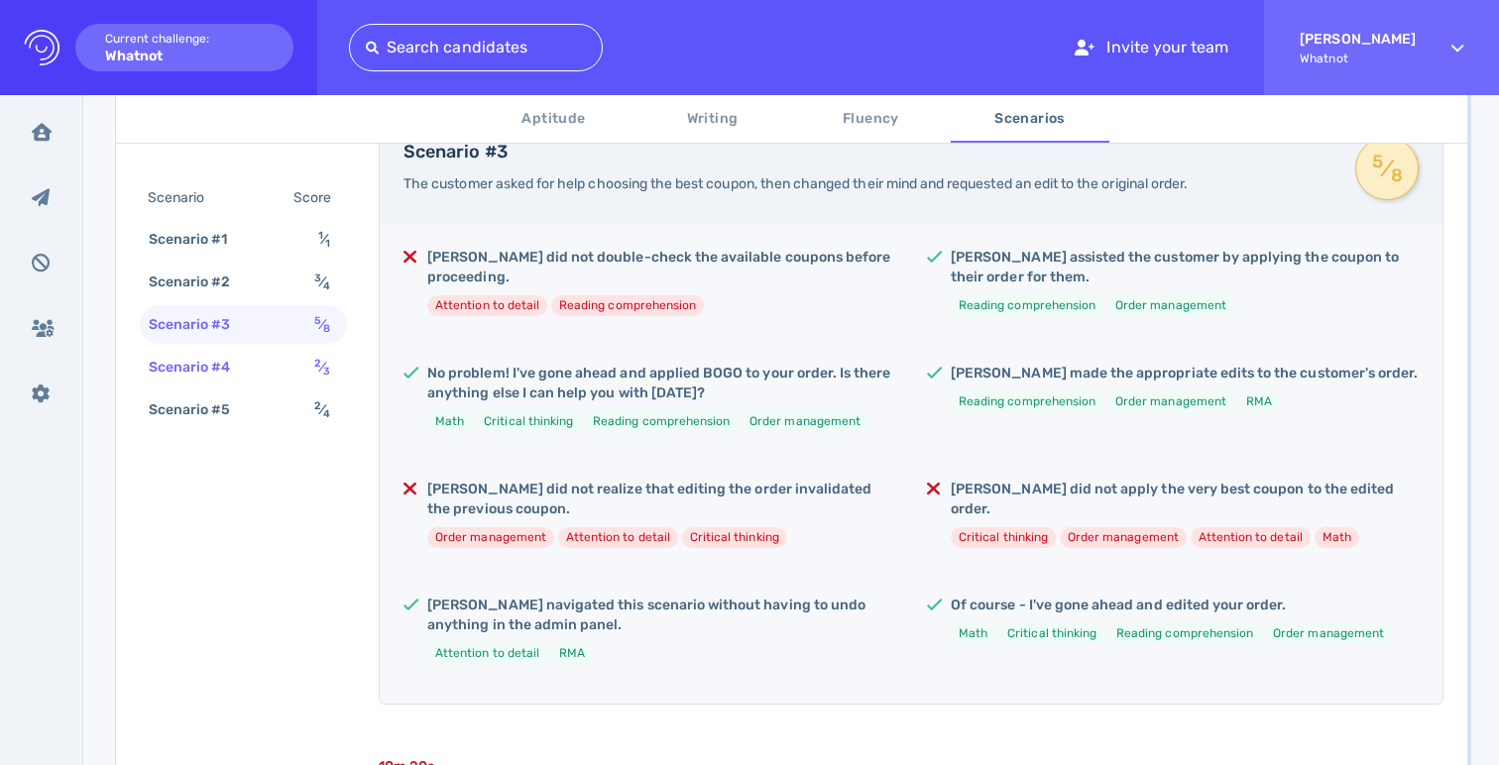
click at [253, 371] on div "Scenario #4" at bounding box center [200, 367] width 110 height 29
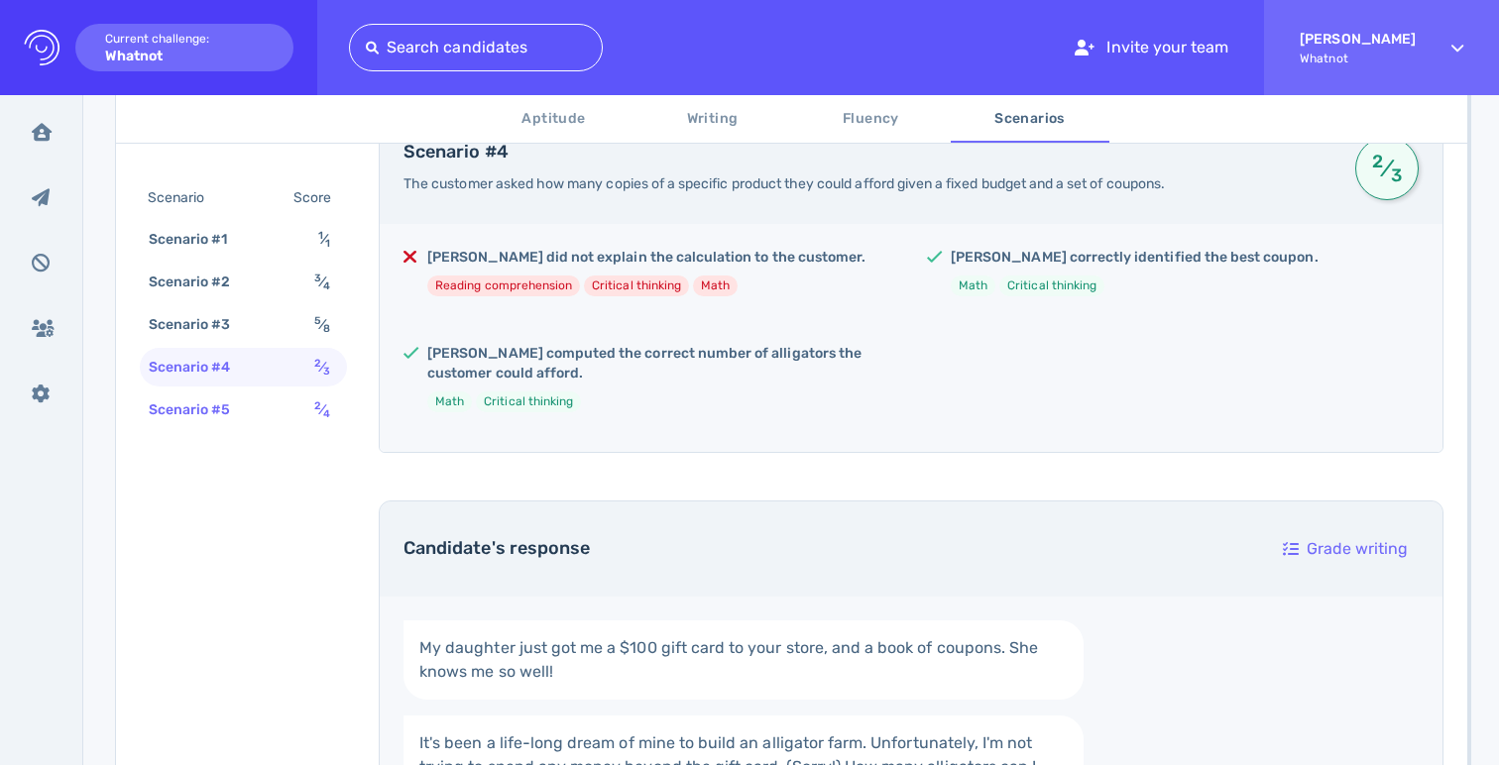
click at [250, 411] on div "Scenario #5" at bounding box center [200, 409] width 110 height 29
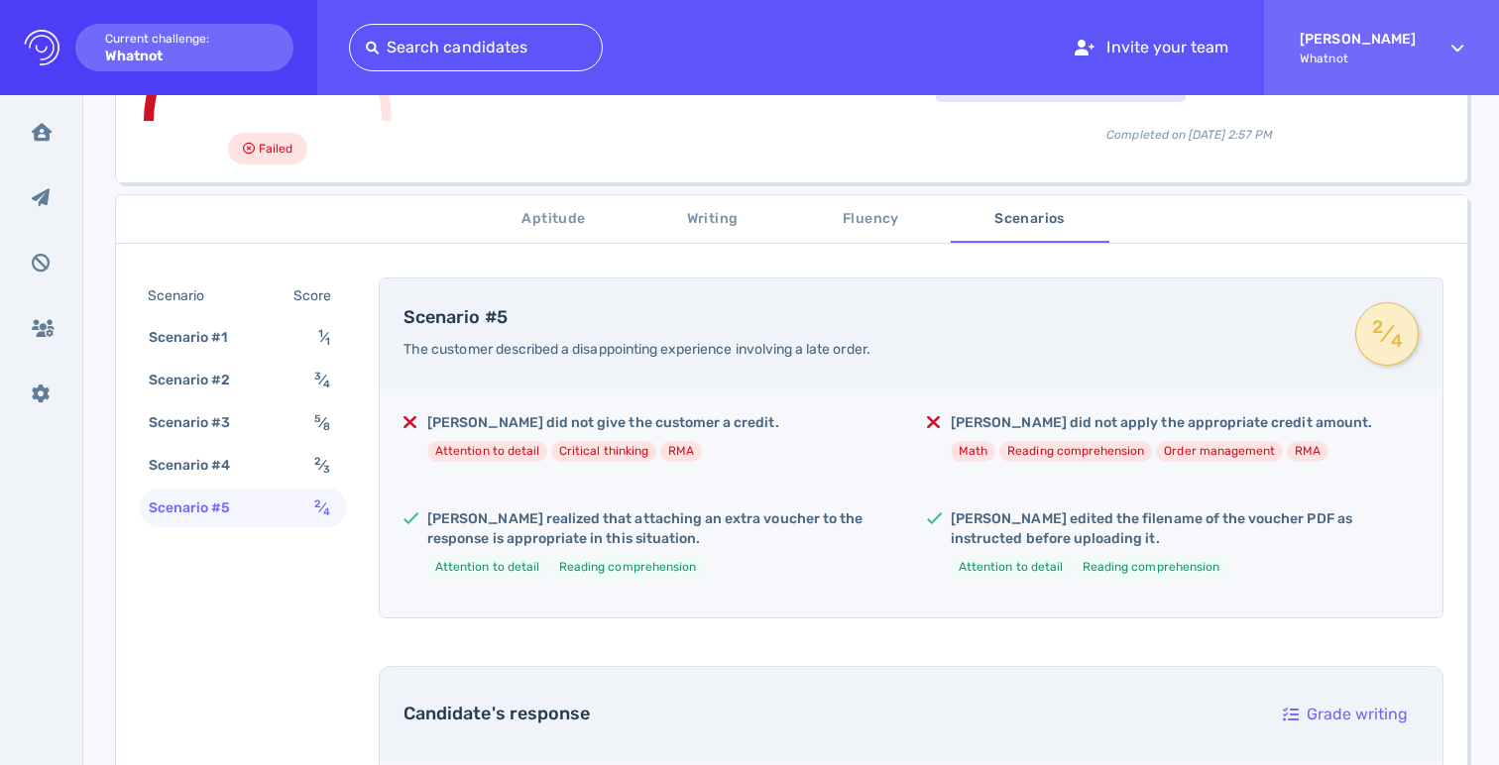
scroll to position [302, 0]
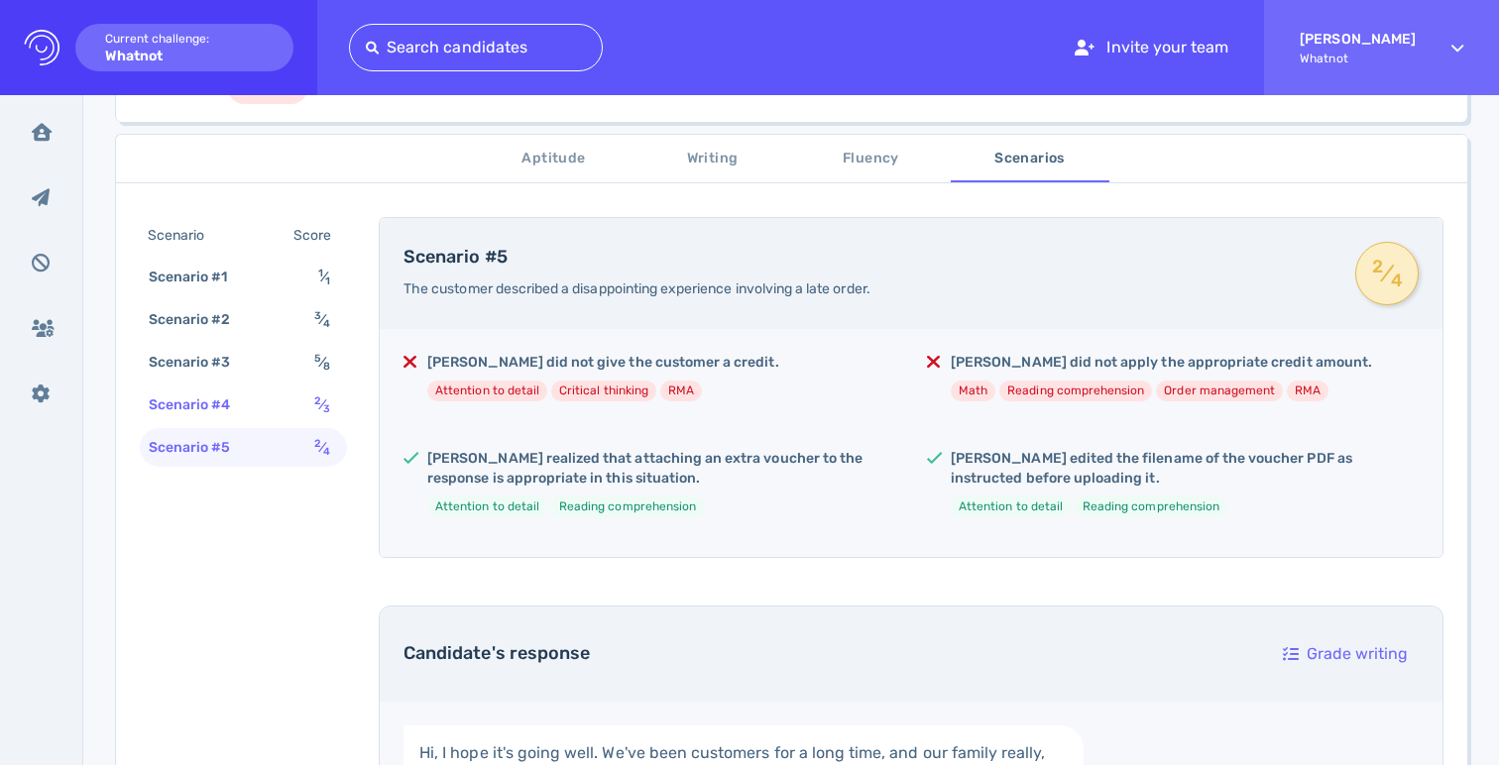
click at [310, 409] on div "2 ⁄ 3" at bounding box center [326, 405] width 32 height 29
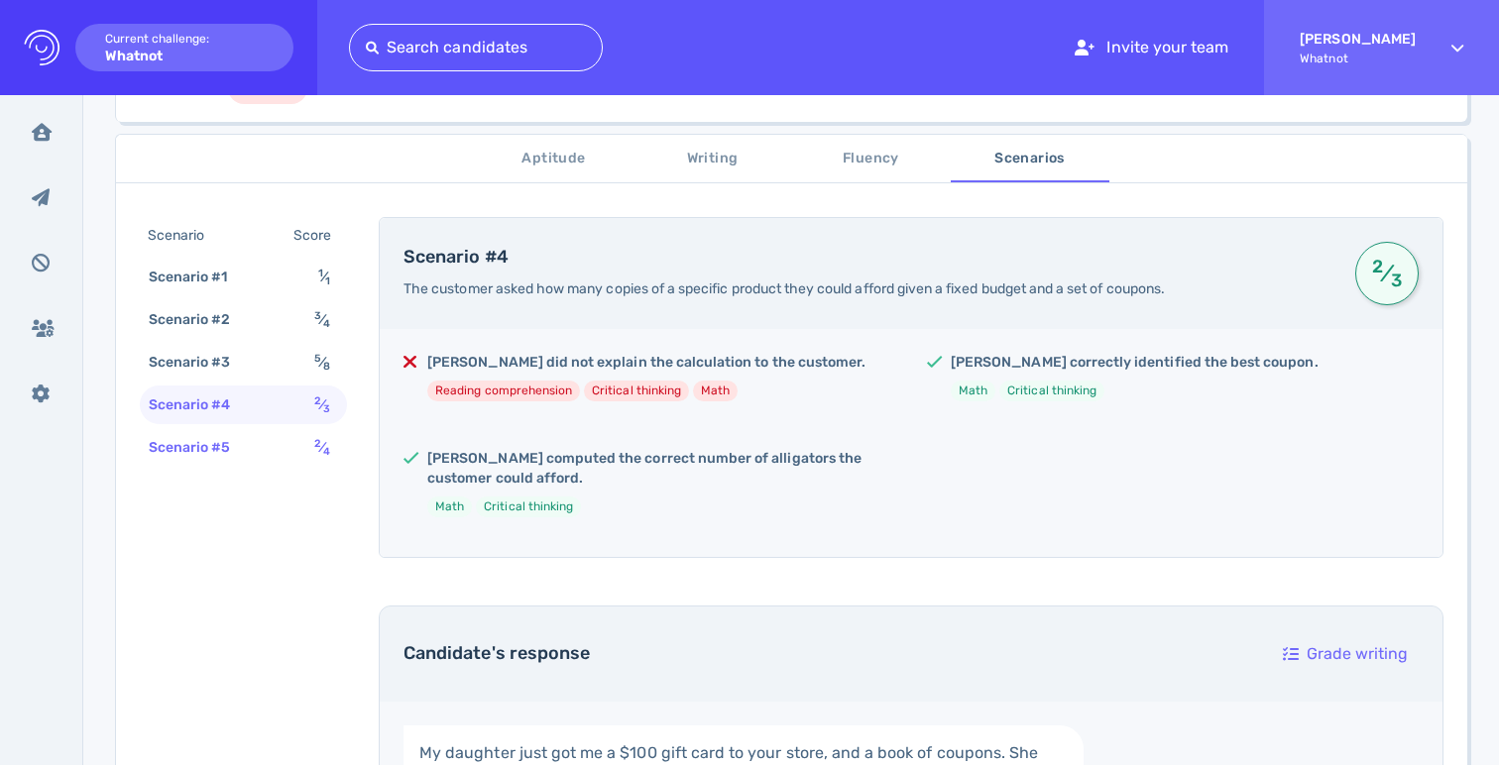
click at [277, 450] on div "Scenario #5 2 ⁄ 4" at bounding box center [243, 447] width 207 height 39
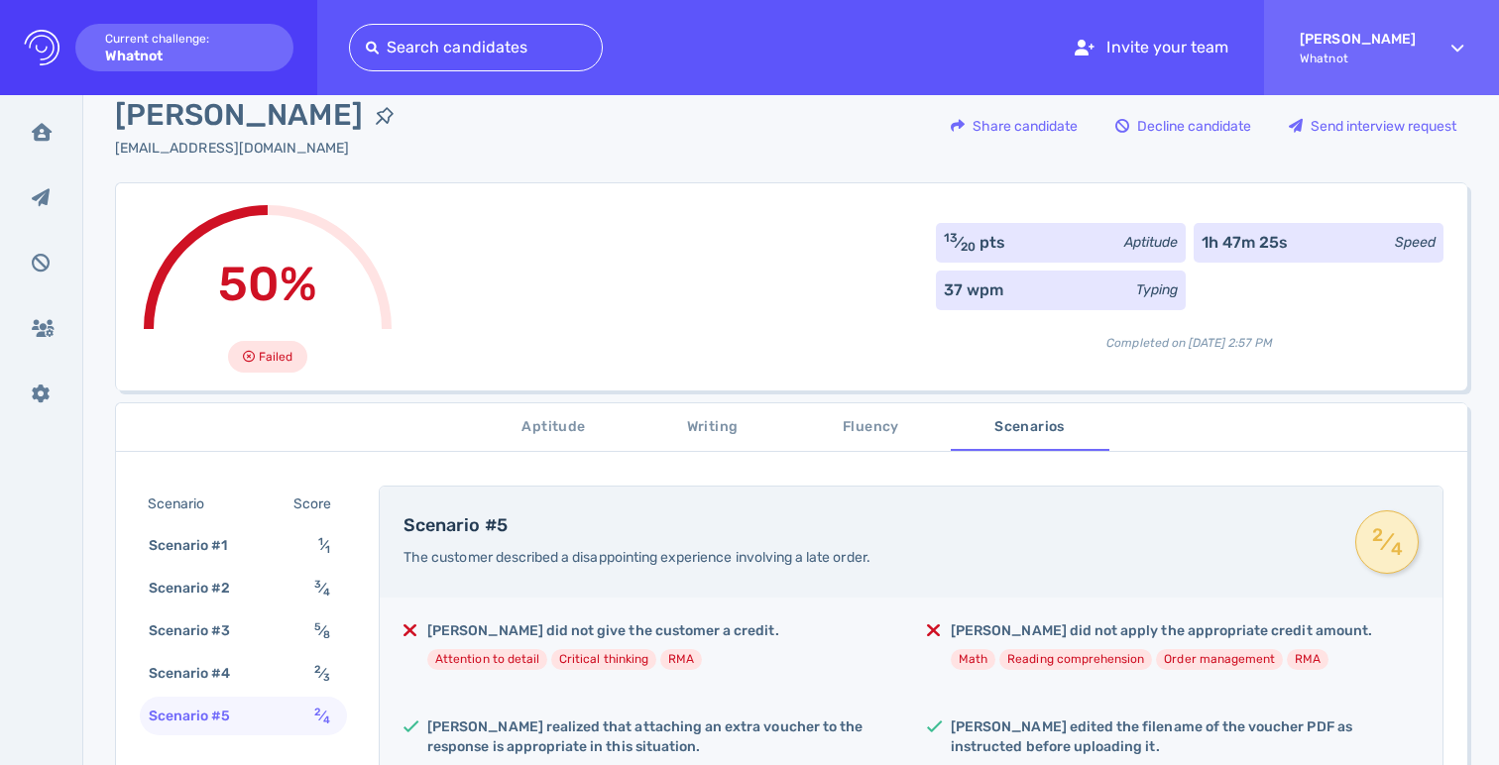
scroll to position [0, 0]
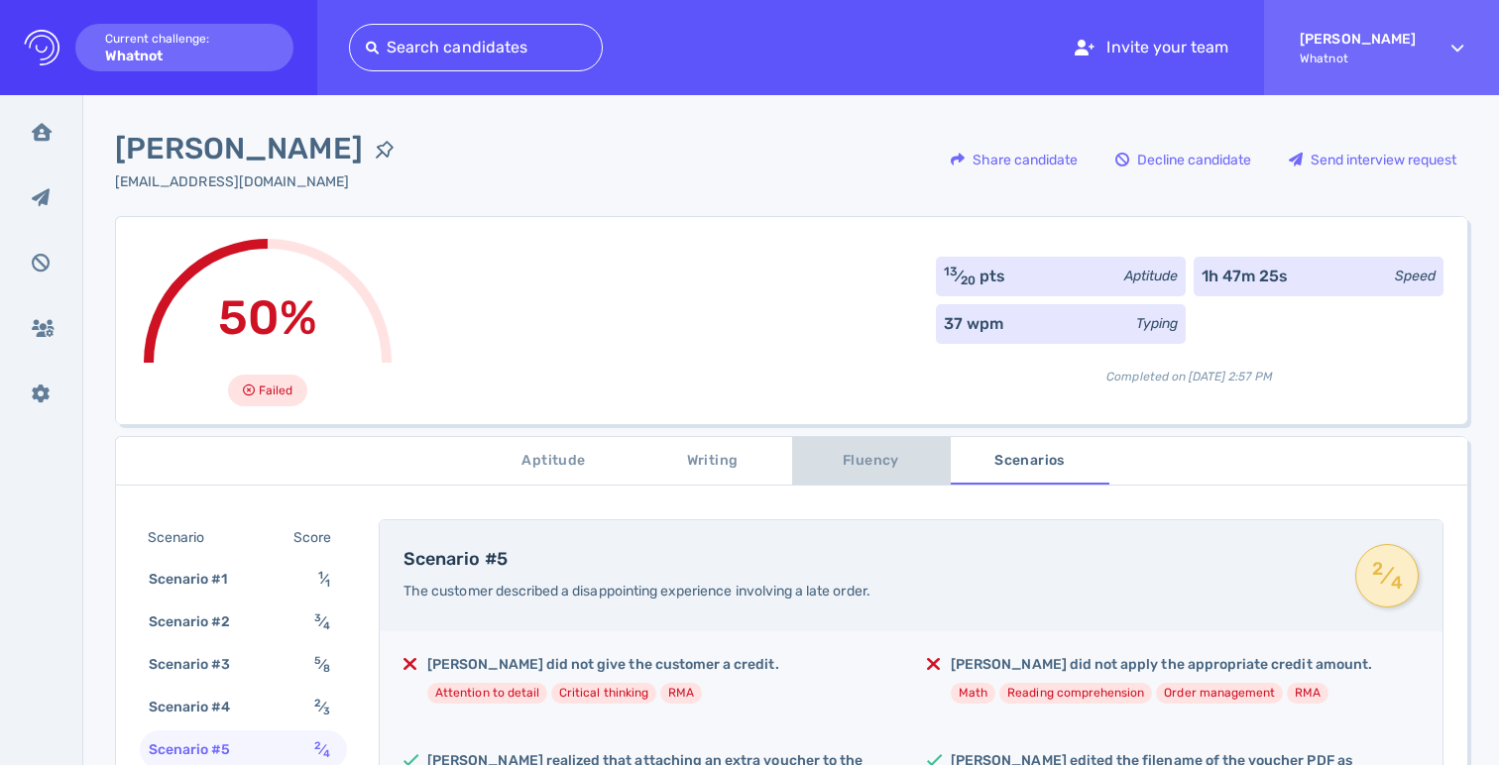
click at [869, 463] on span "Fluency" at bounding box center [871, 461] width 135 height 25
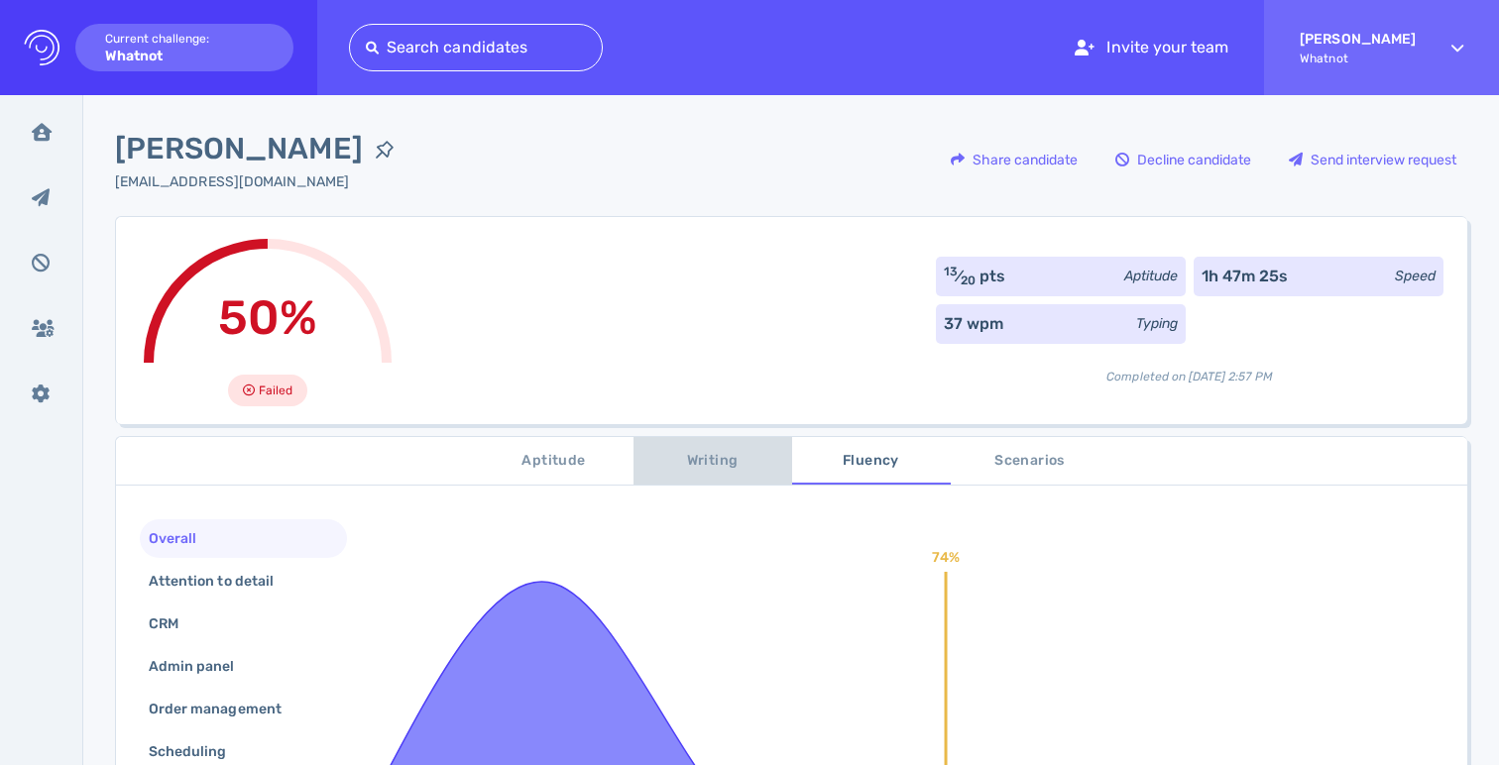
click at [718, 468] on span "Writing" at bounding box center [712, 461] width 135 height 25
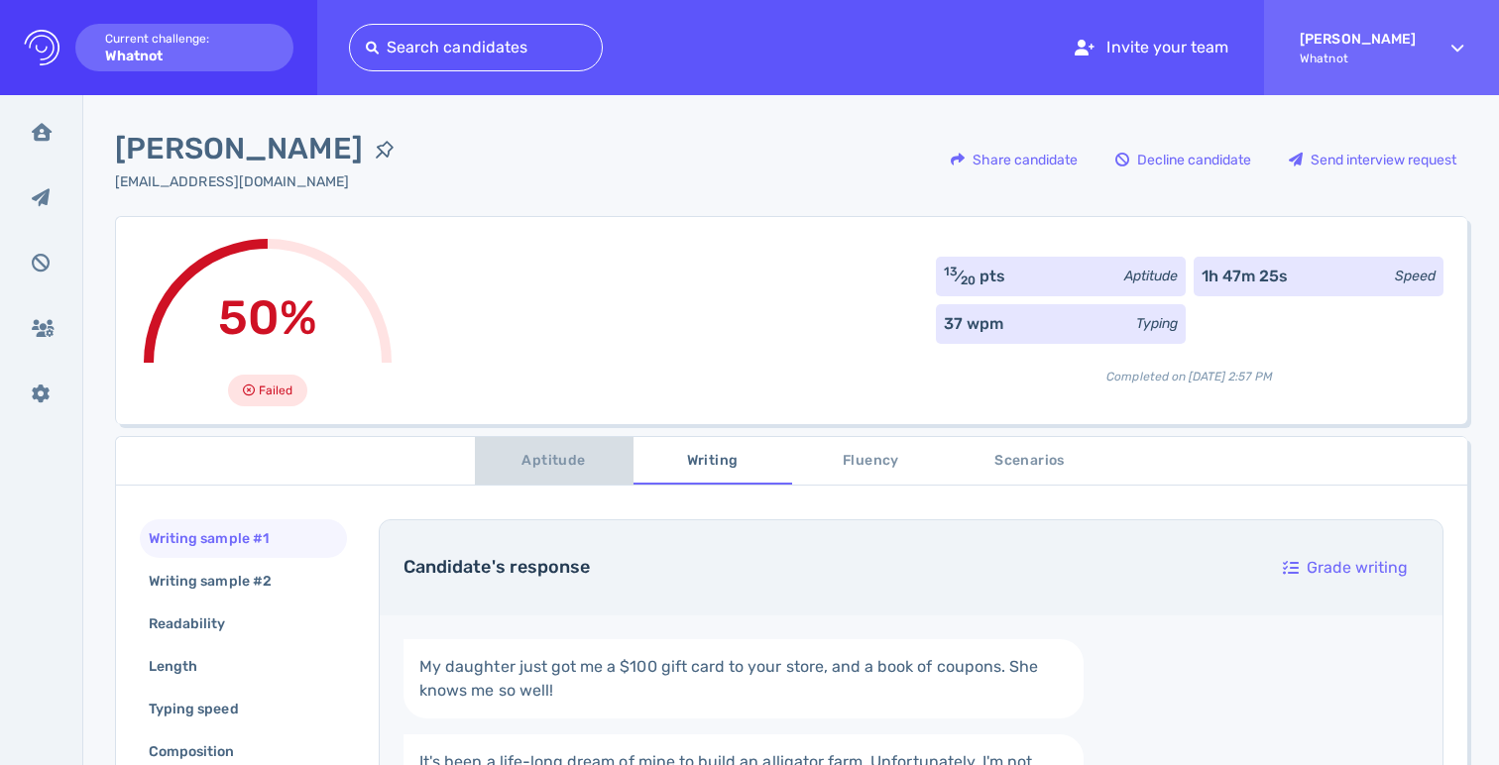
click at [533, 473] on button "Aptitude" at bounding box center [554, 461] width 159 height 48
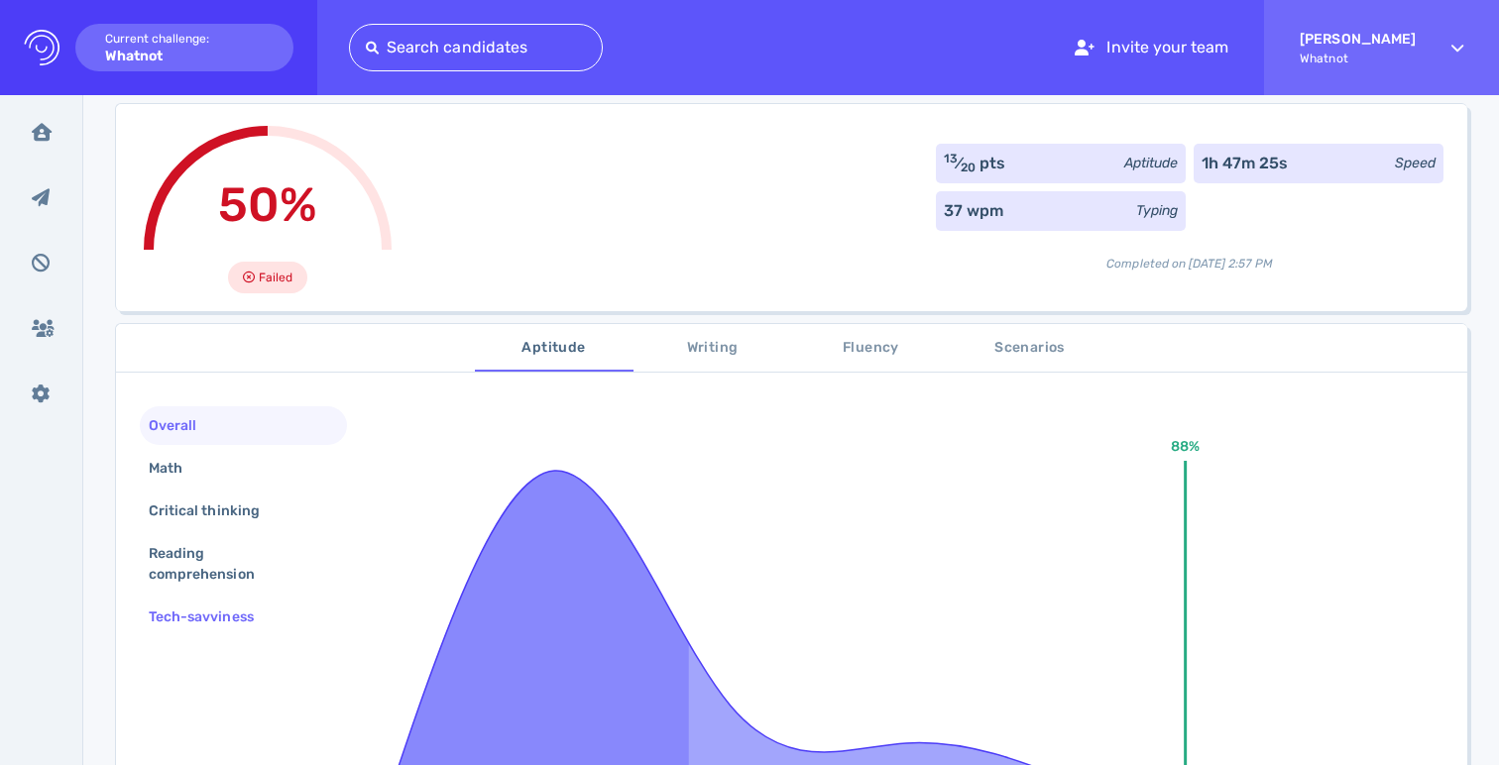
scroll to position [168, 0]
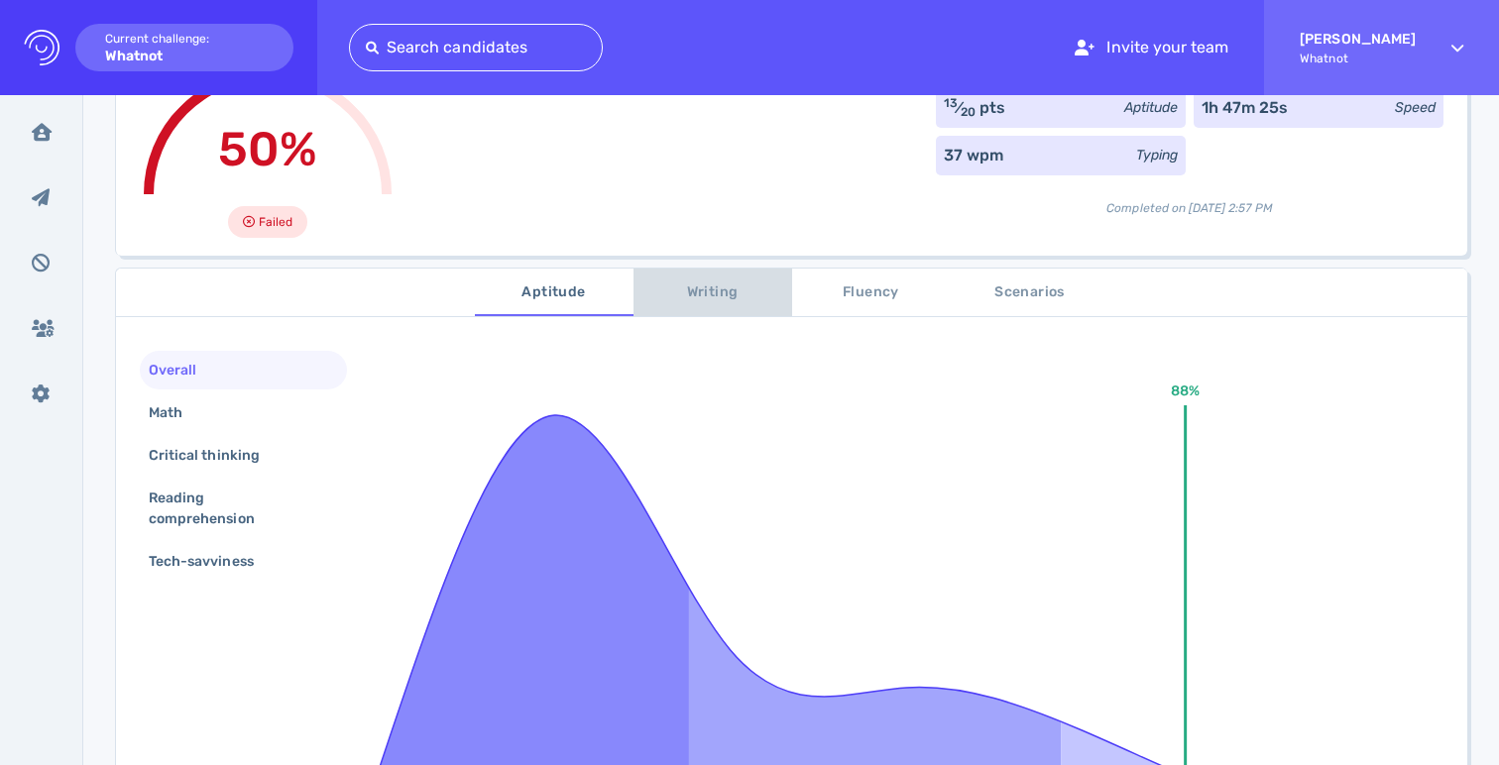
click at [711, 297] on span "Writing" at bounding box center [712, 292] width 135 height 25
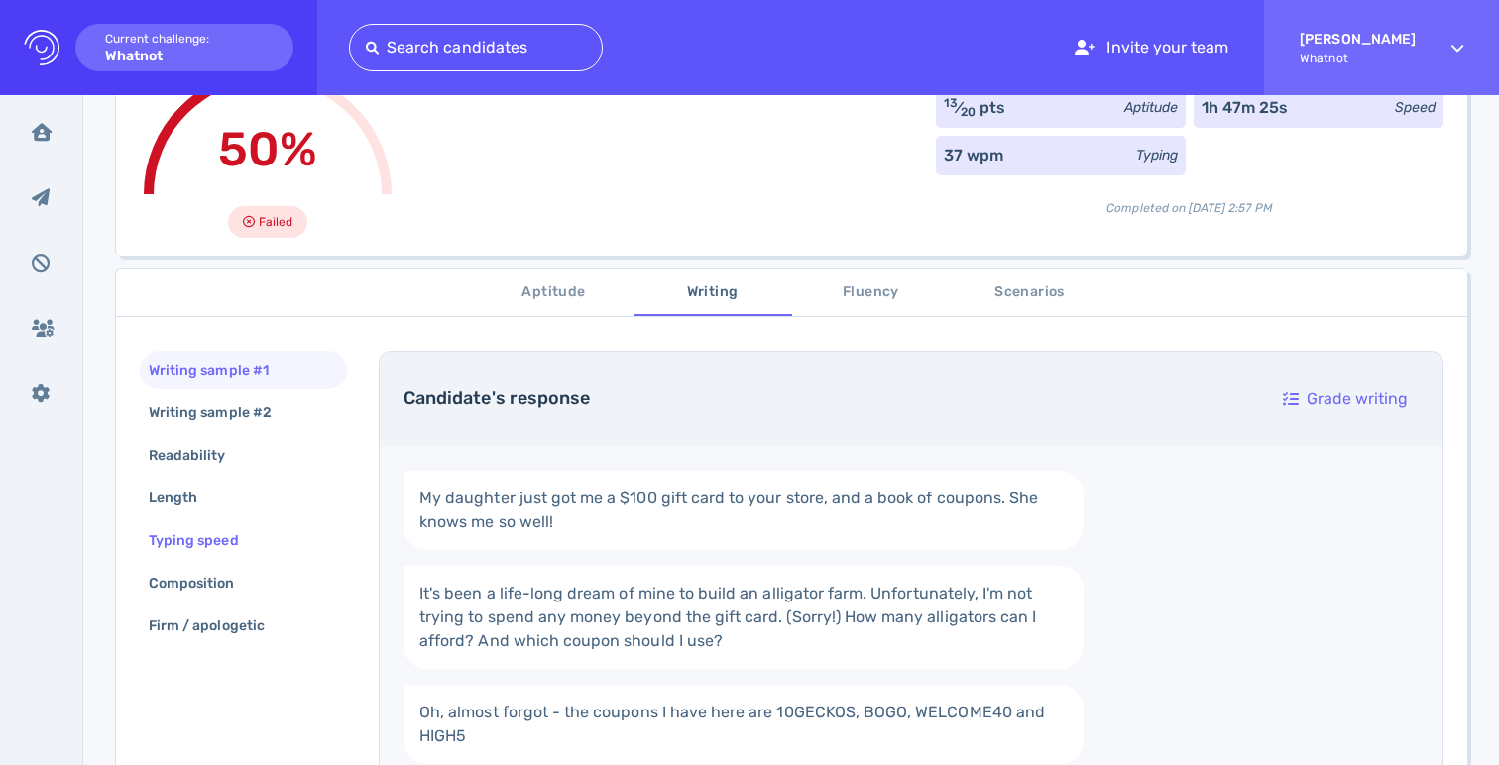
click at [265, 540] on div "Typing speed" at bounding box center [243, 540] width 207 height 39
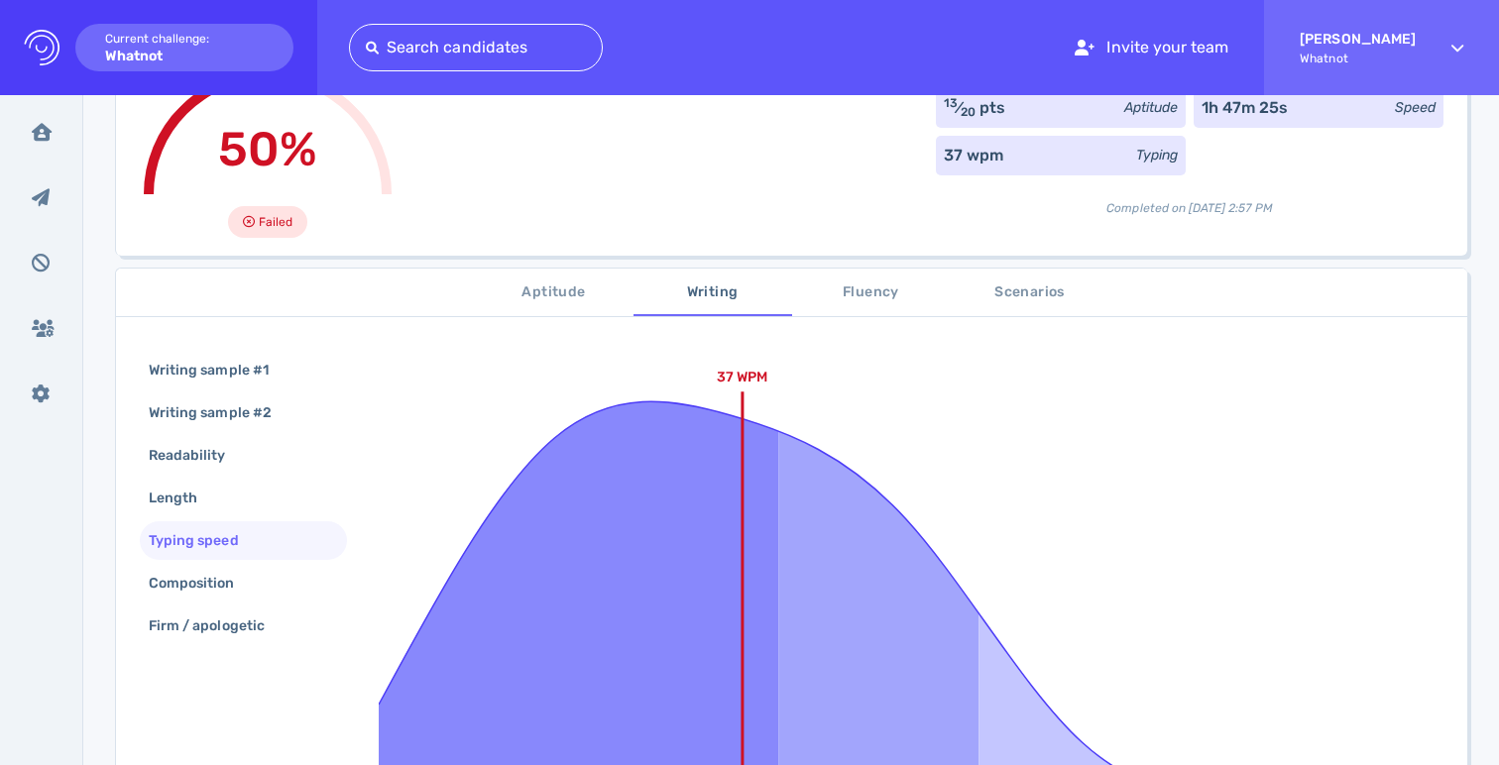
scroll to position [527, 0]
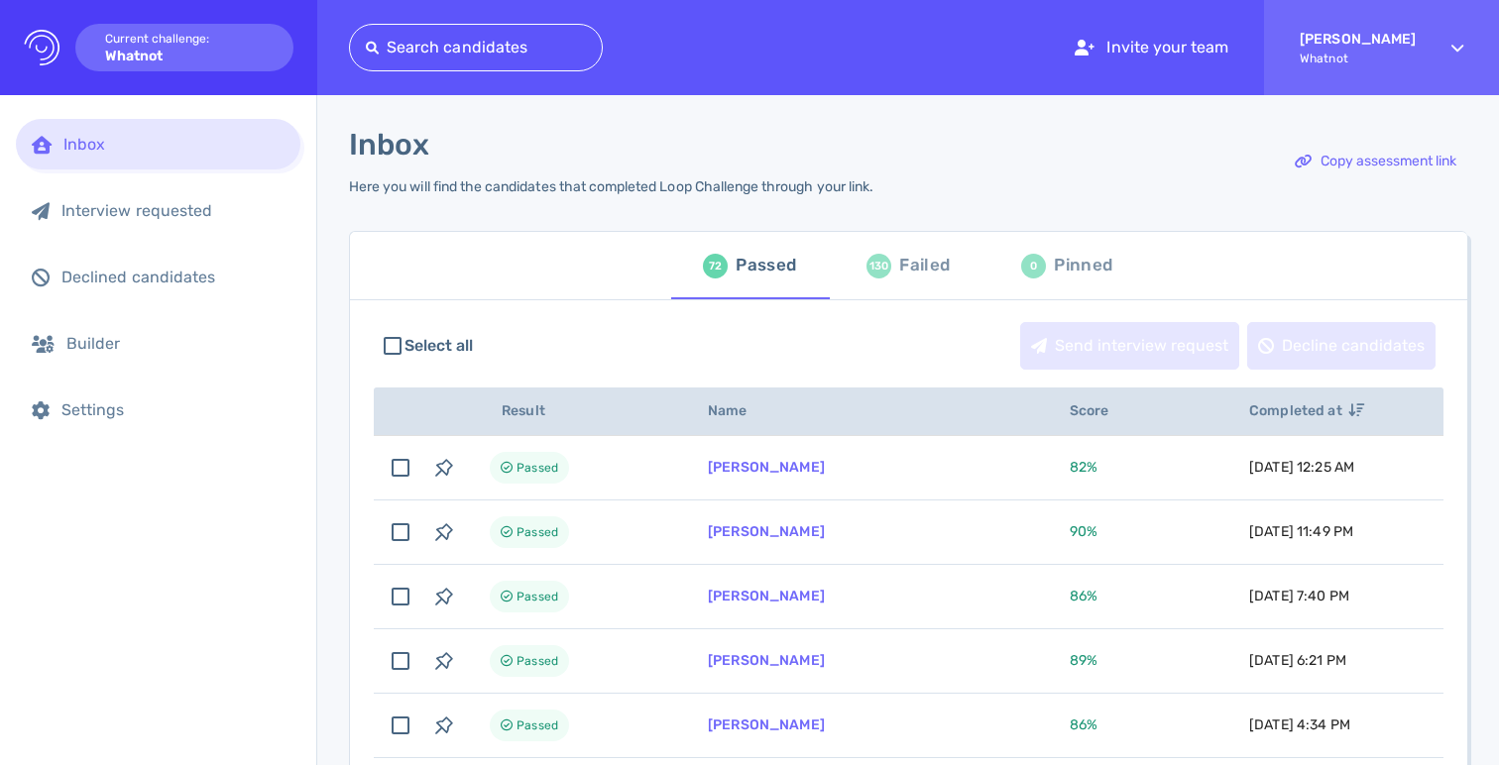
click at [448, 191] on div "Here you will find the candidates that completed Loop Challenge through your li…" at bounding box center [611, 186] width 524 height 17
click at [492, 50] on div at bounding box center [476, 48] width 220 height 28
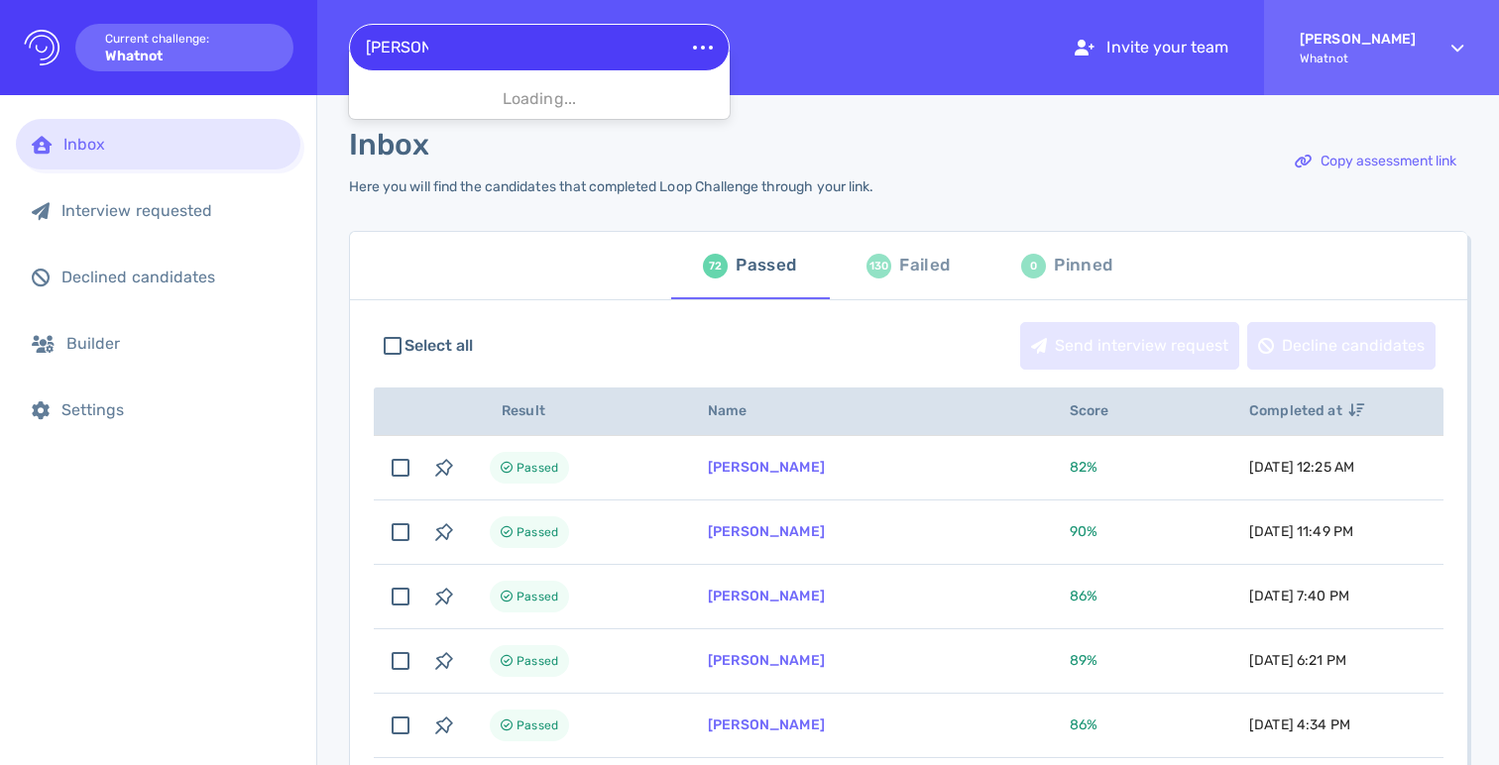
type input "karl eglin"
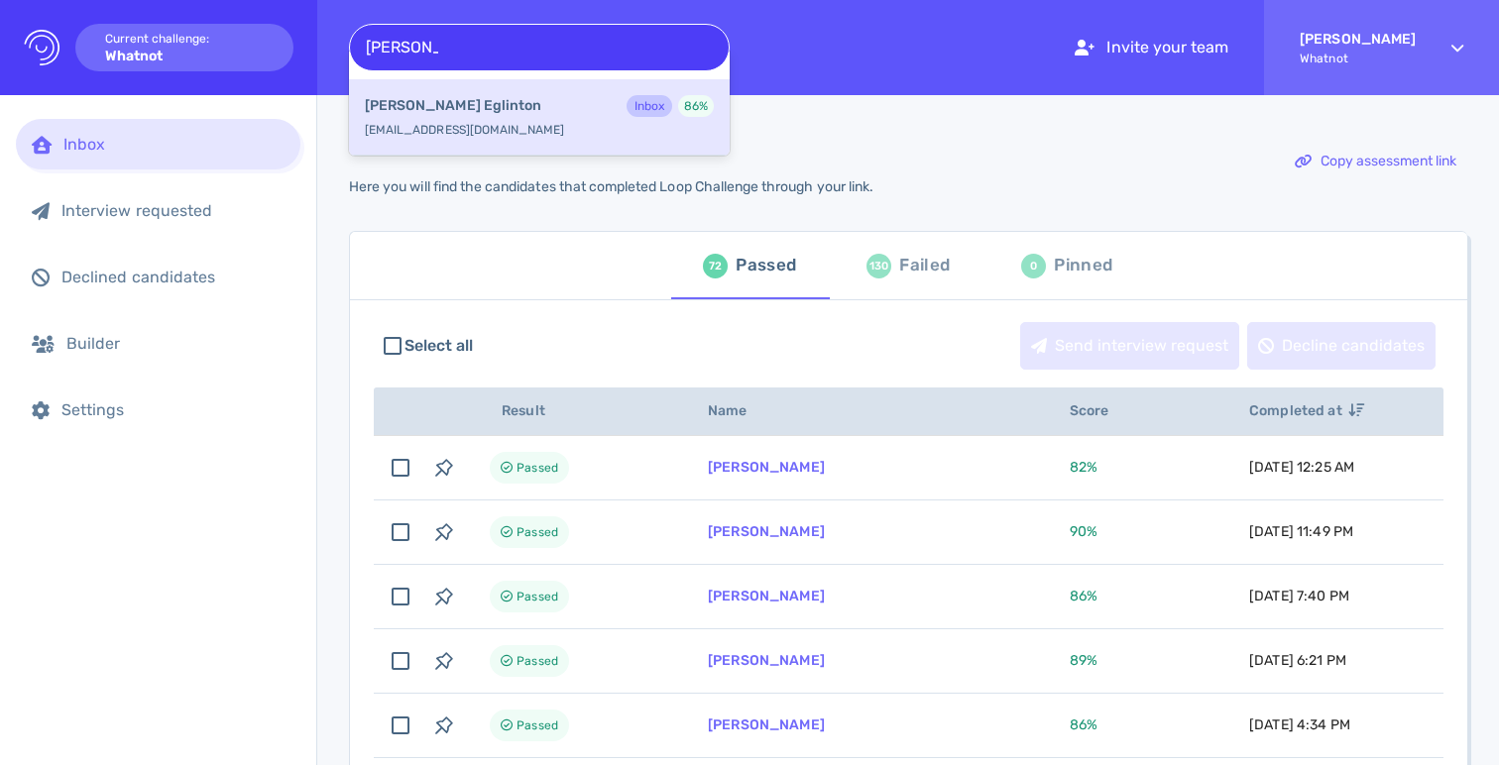
click at [455, 119] on div "Karl Eglinton Inbox 86 %" at bounding box center [539, 108] width 349 height 26
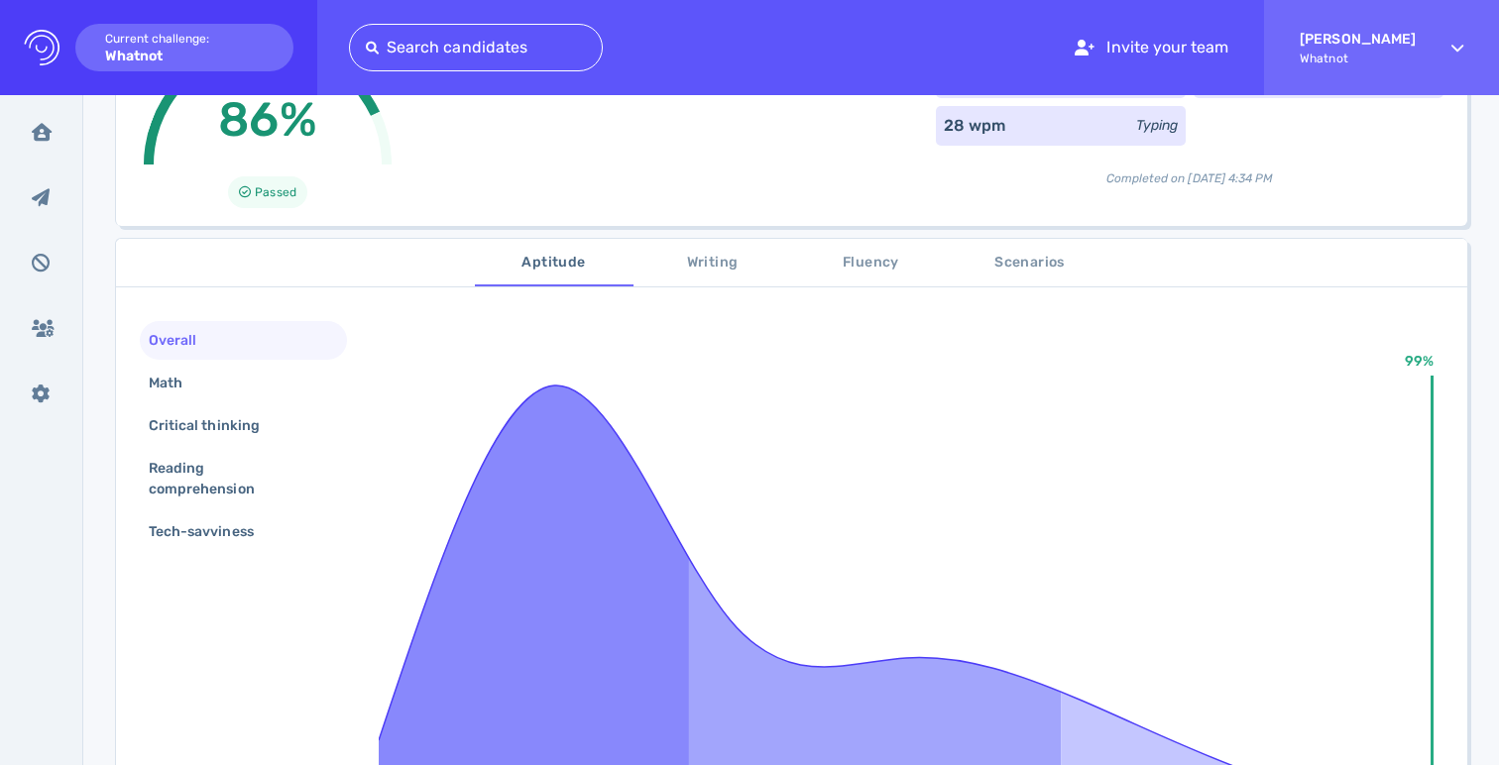
scroll to position [308, 0]
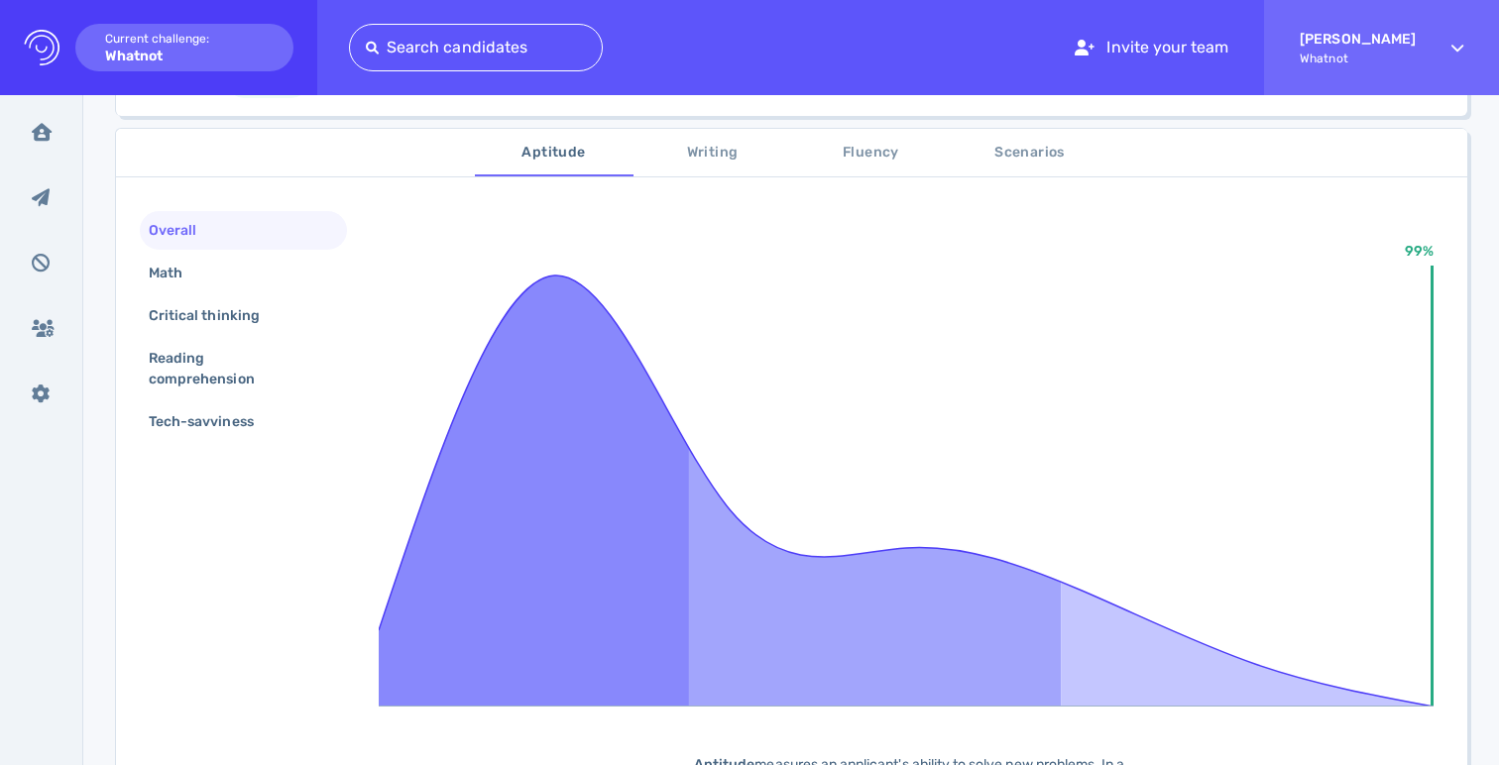
click at [743, 141] on span "Writing" at bounding box center [712, 153] width 135 height 25
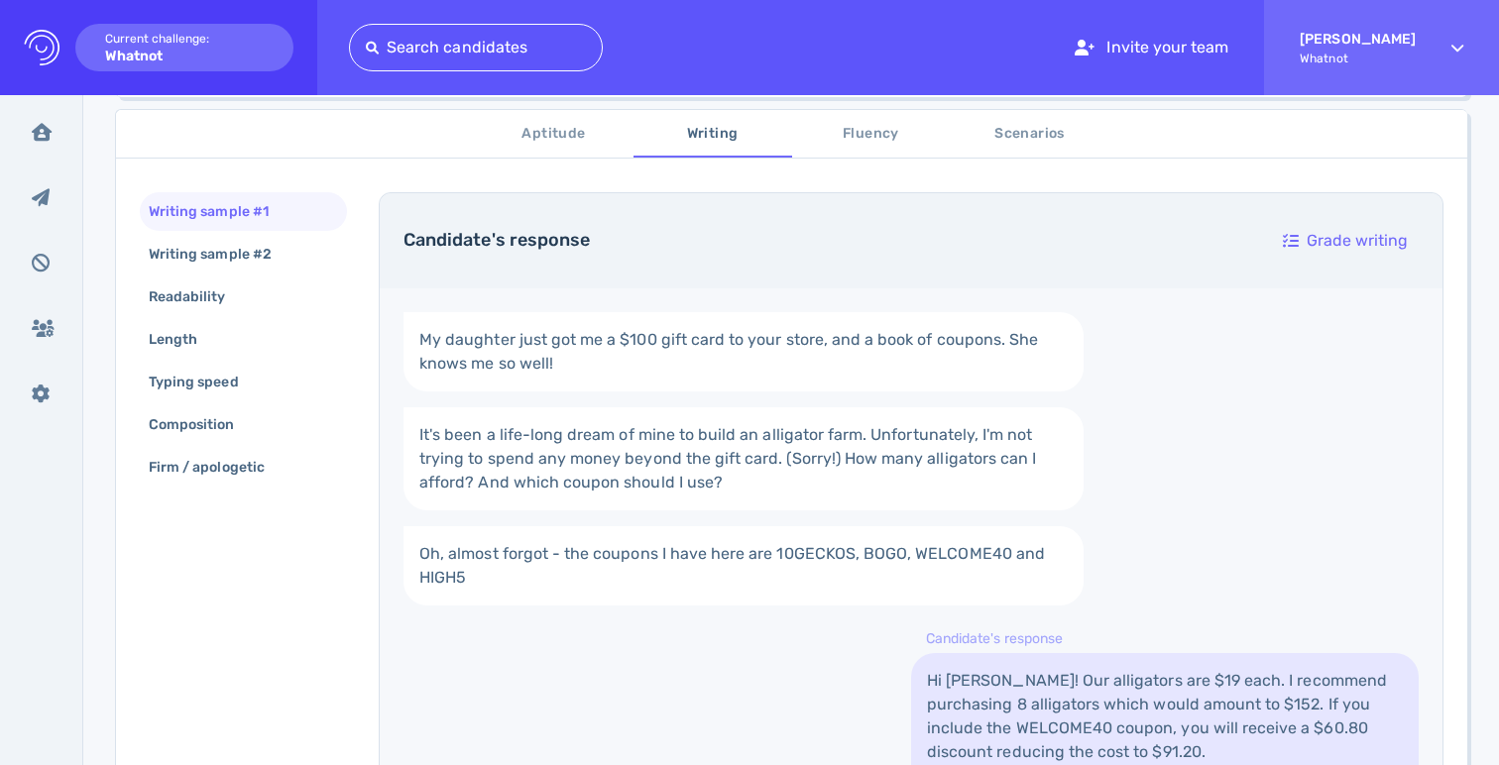
scroll to position [309, 0]
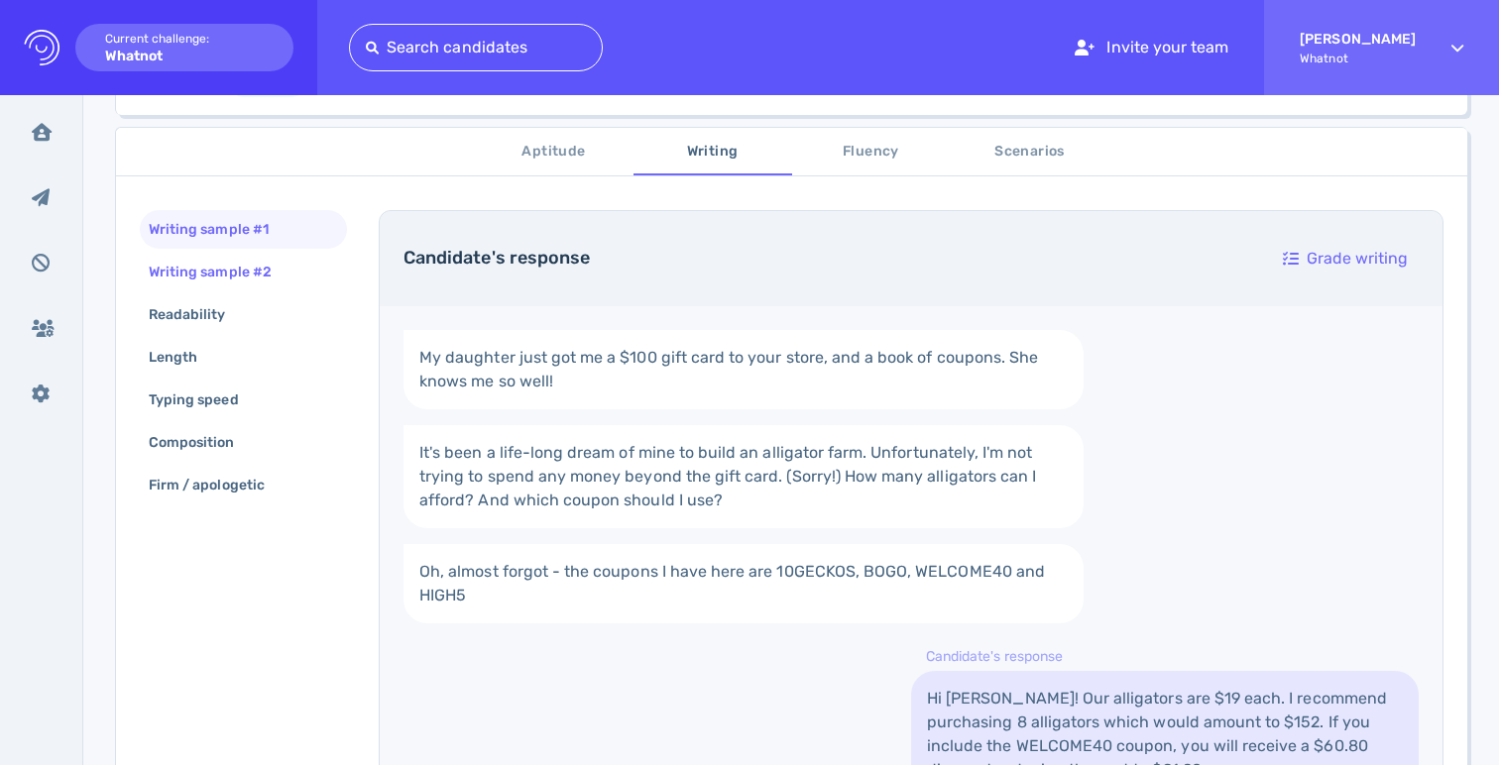
click at [302, 273] on div "Writing sample #2" at bounding box center [243, 272] width 207 height 39
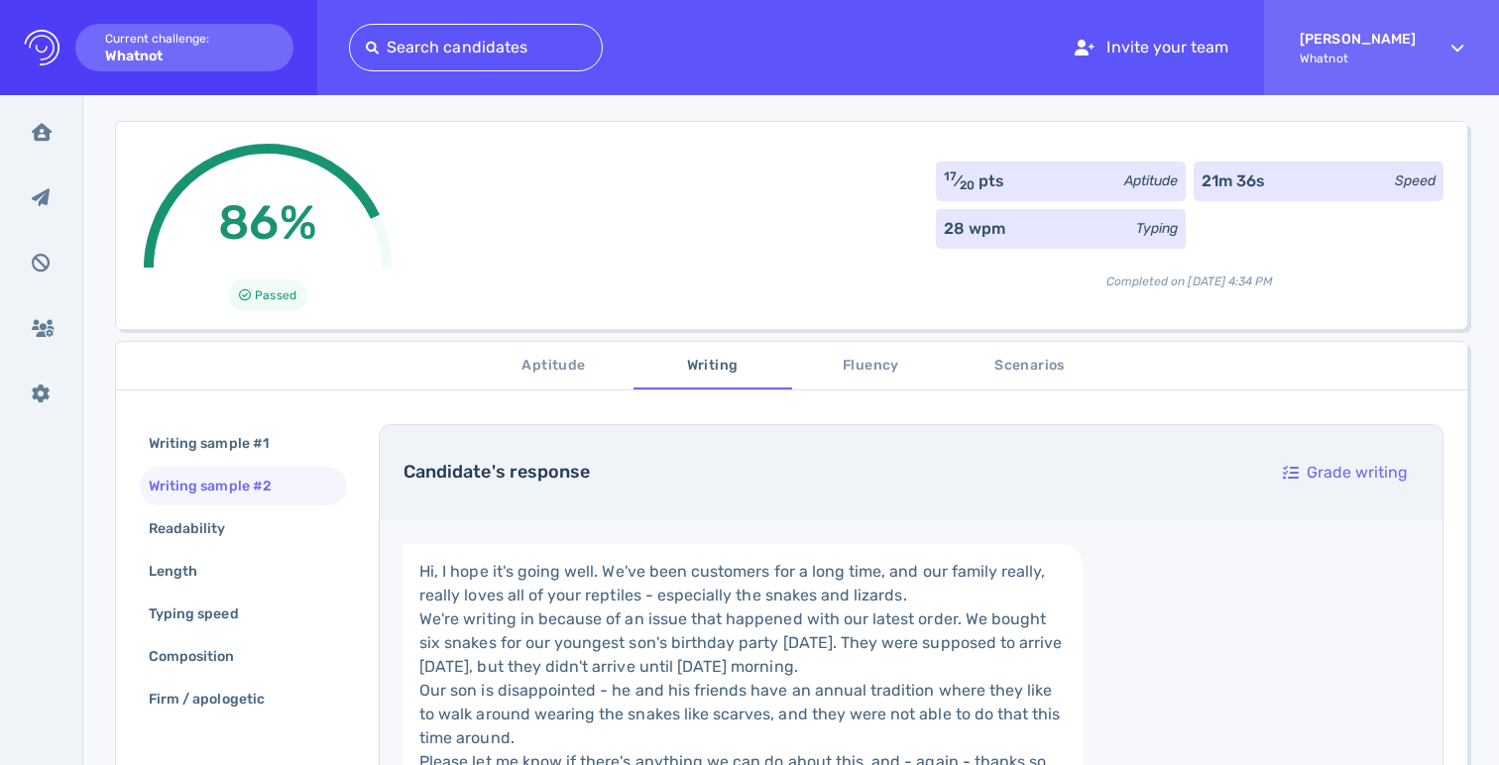
scroll to position [0, 0]
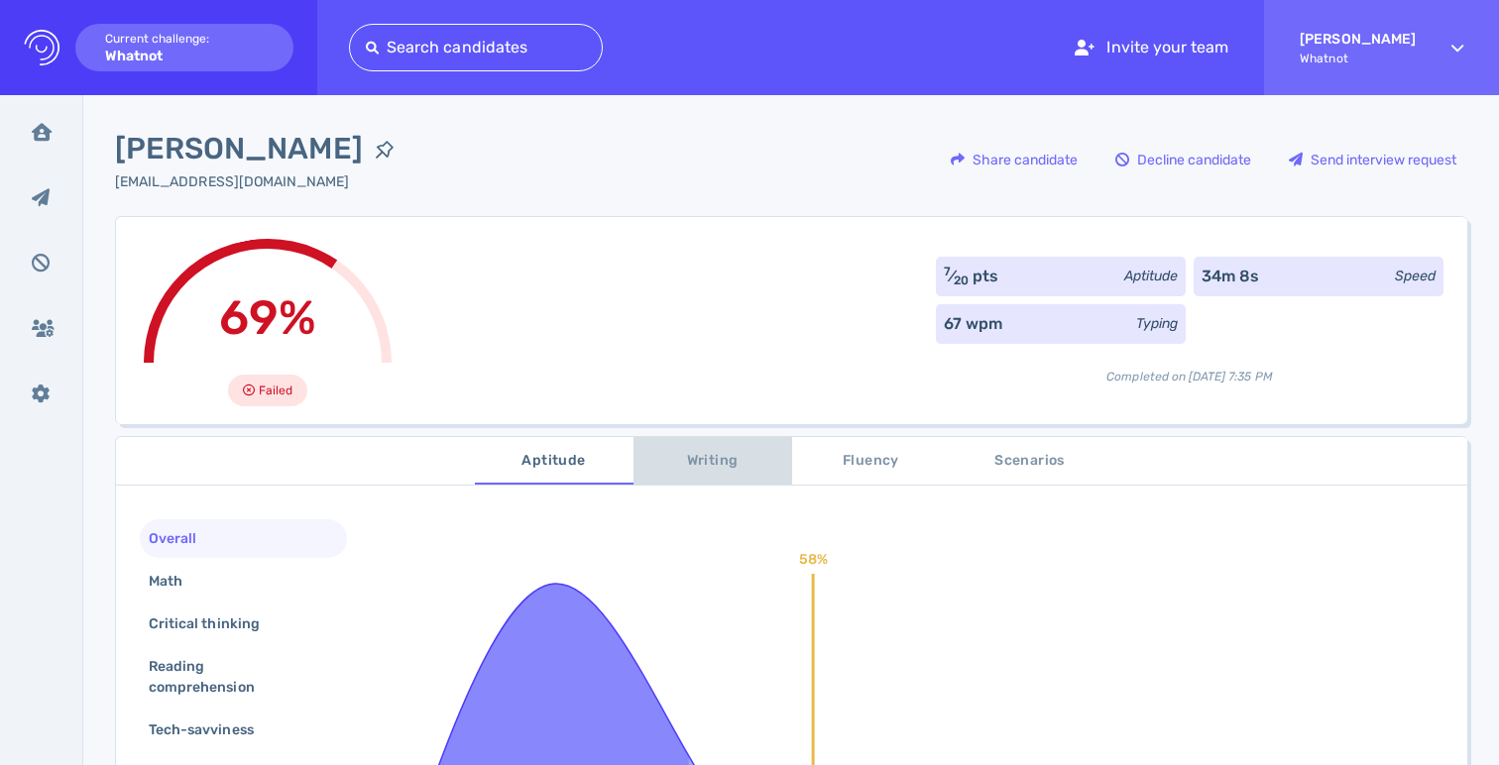
click at [732, 463] on span "Writing" at bounding box center [712, 461] width 135 height 25
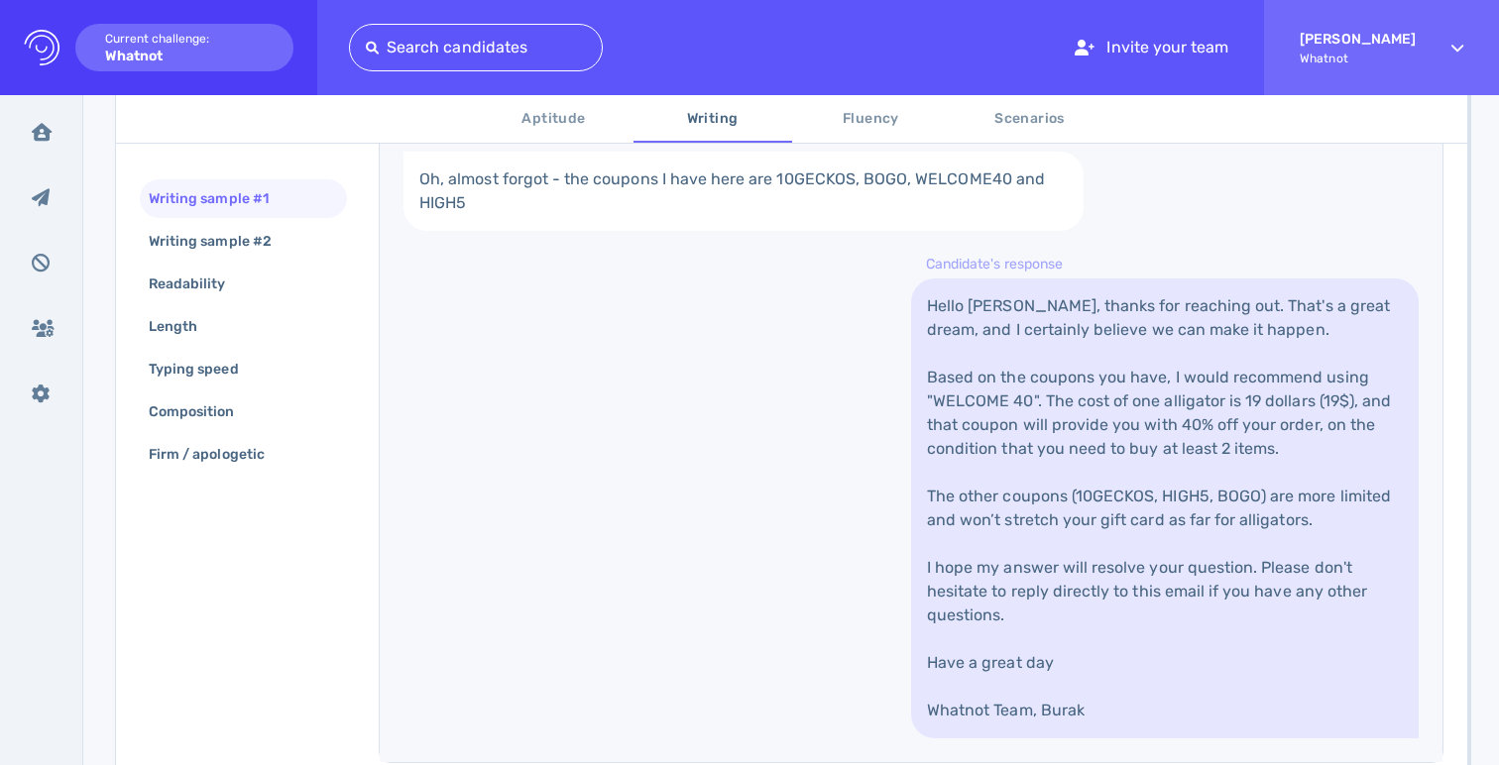
scroll to position [666, 0]
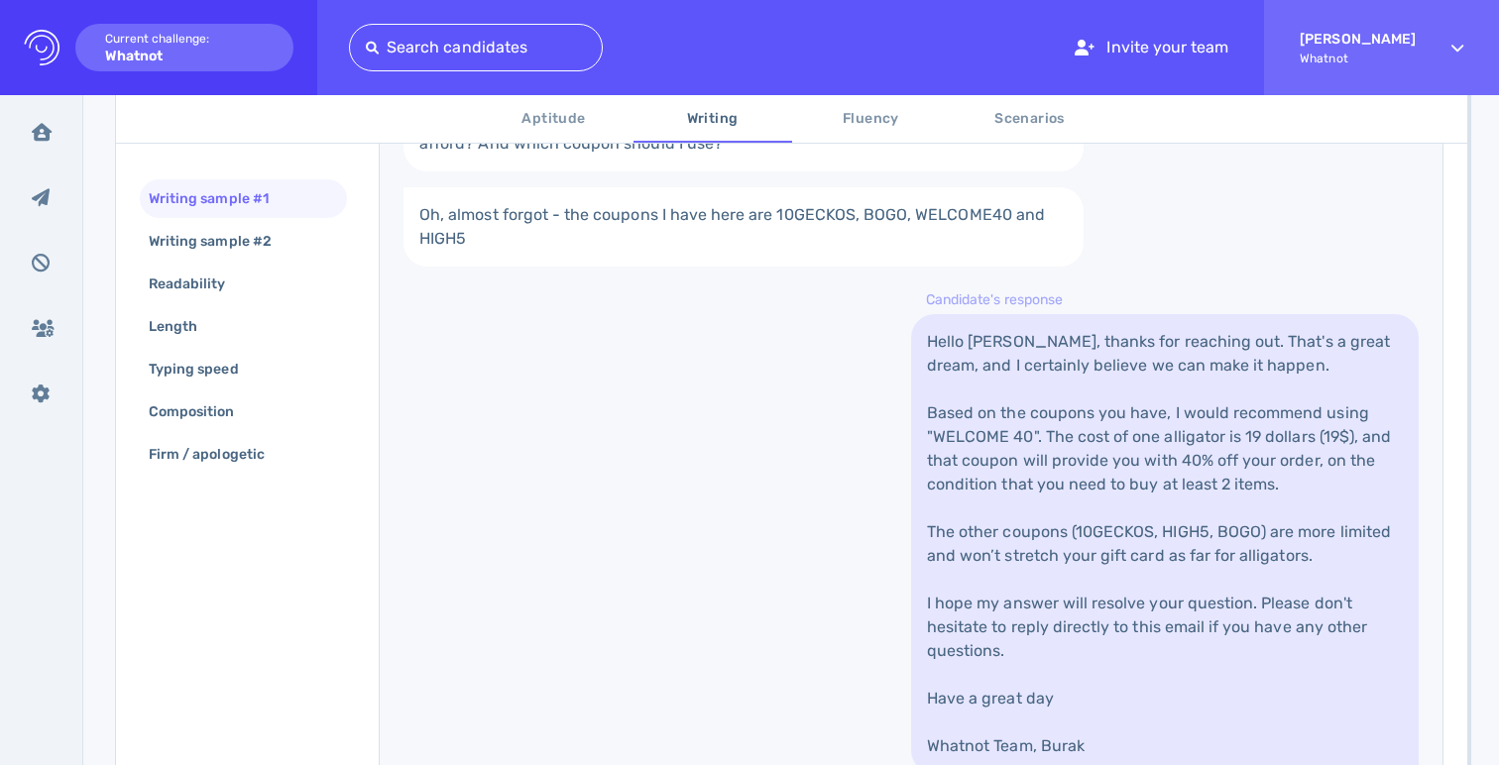
click at [353, 246] on div "Writing sample #1 Writing sample #2 Readability Length Typing speed Composition…" at bounding box center [791, 350] width 1351 height 1041
click at [328, 246] on div "Writing sample #2" at bounding box center [243, 241] width 207 height 39
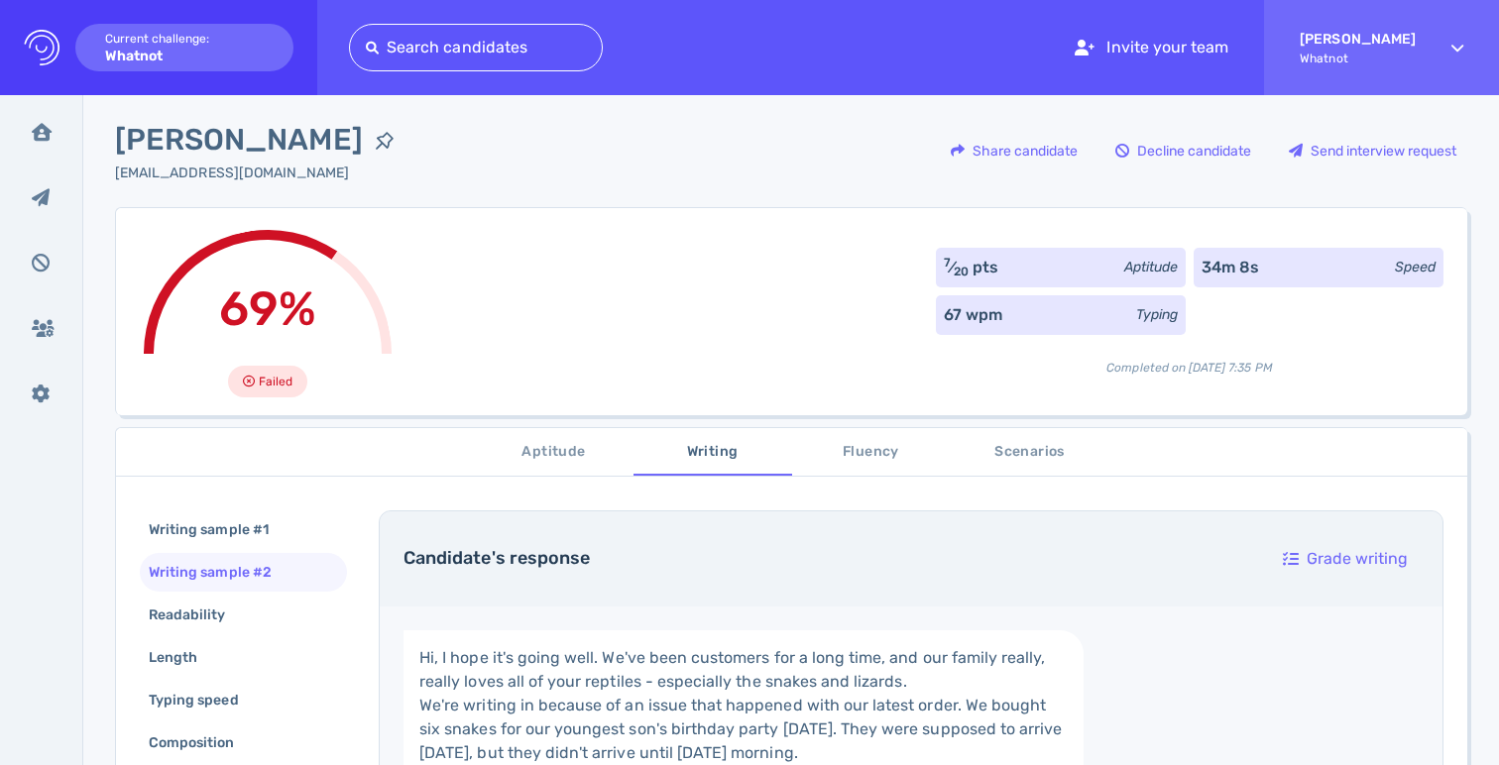
scroll to position [0, 0]
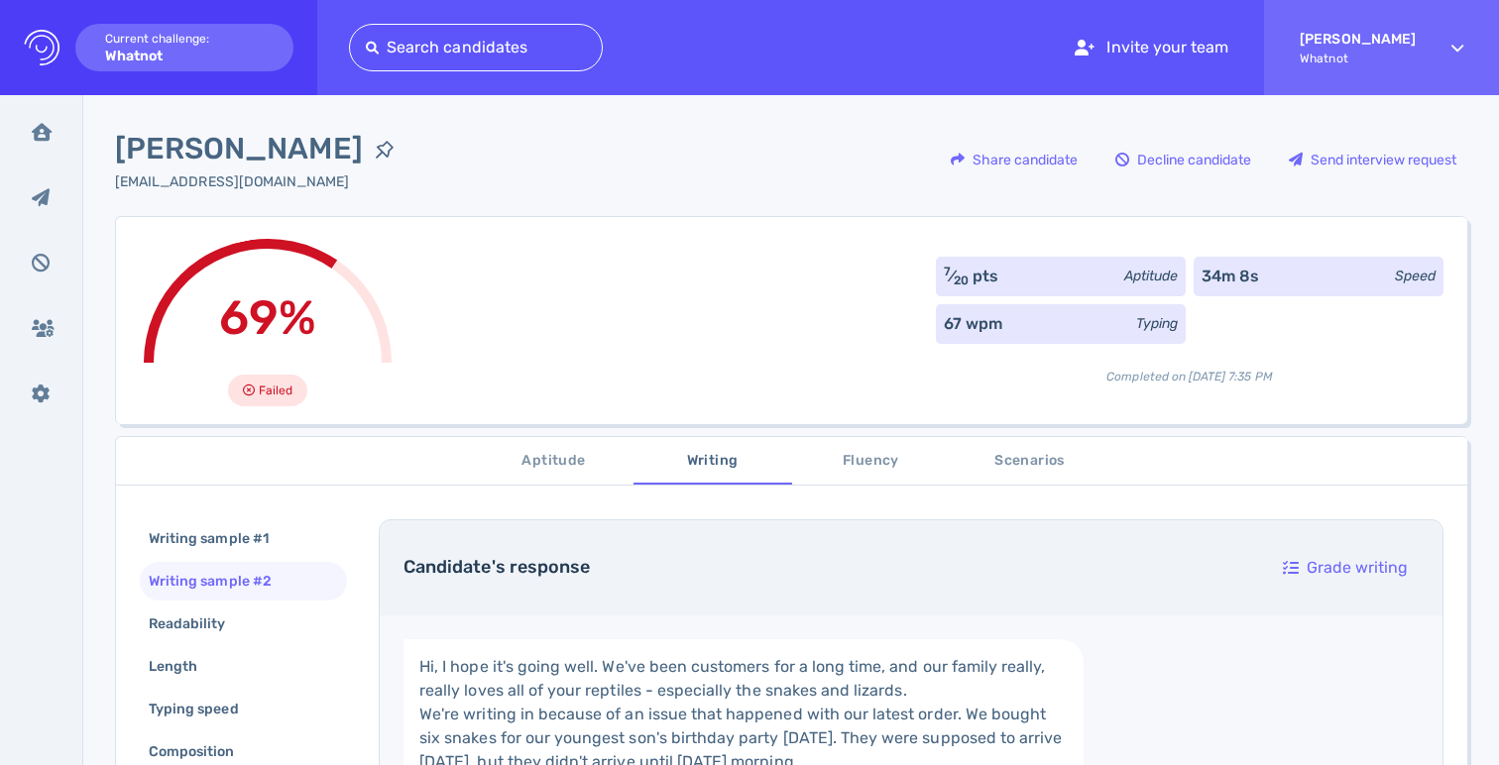
drag, startPoint x: 1000, startPoint y: 479, endPoint x: 995, endPoint y: 503, distance: 25.3
click at [258, 637] on div "Readability" at bounding box center [243, 624] width 207 height 39
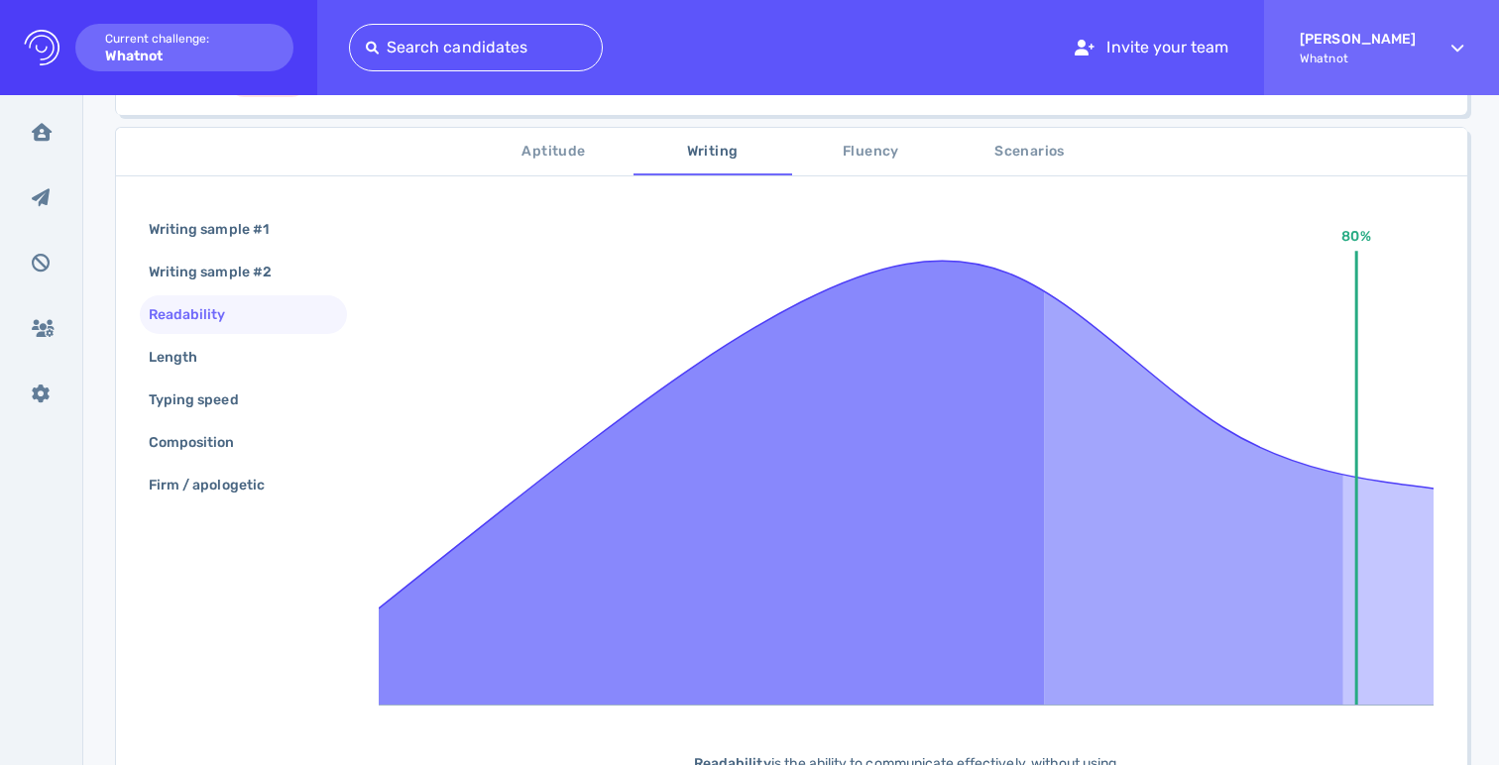
scroll to position [349, 0]
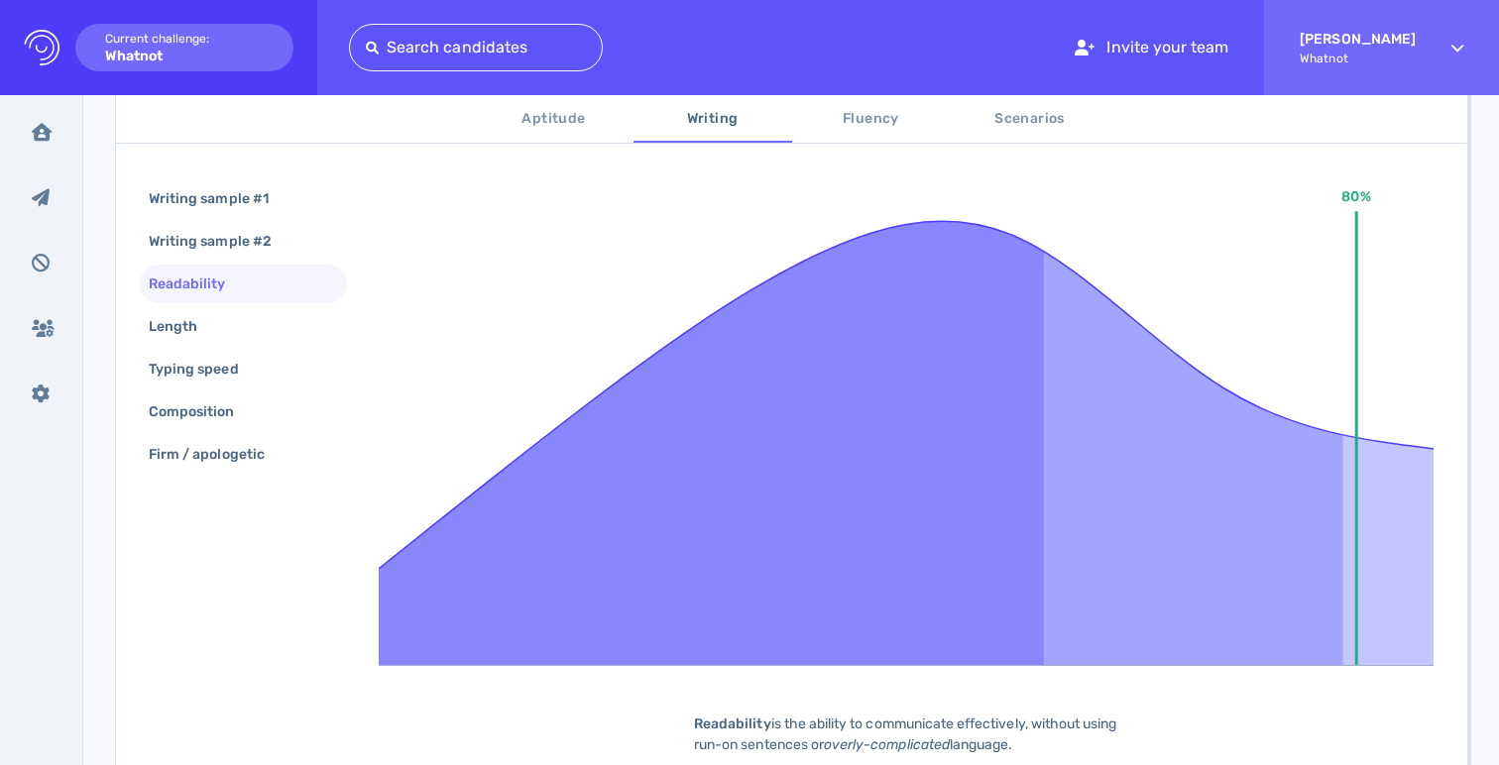
click at [227, 296] on div "Readability" at bounding box center [197, 284] width 105 height 29
click at [227, 319] on div "Length" at bounding box center [243, 326] width 207 height 39
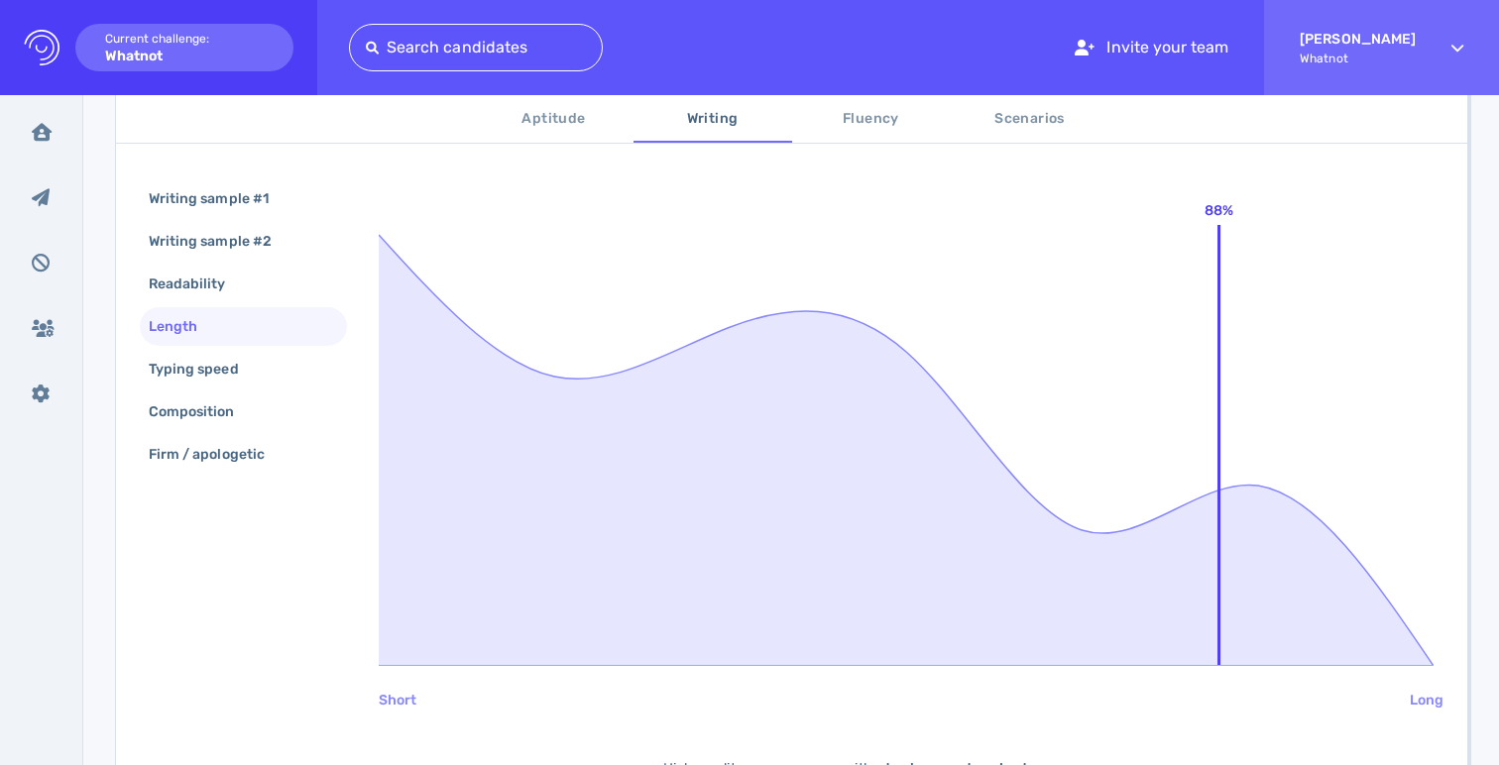
scroll to position [329, 0]
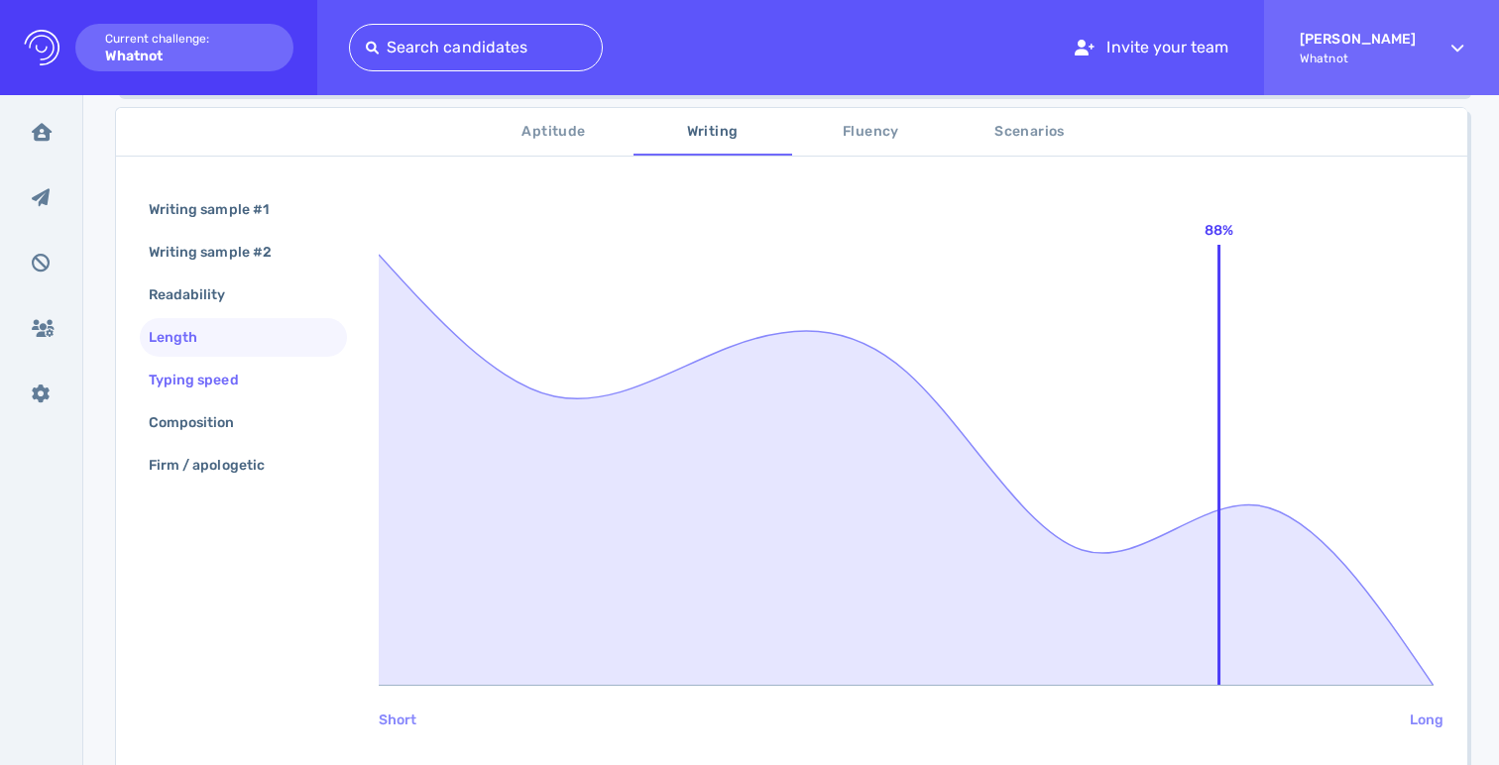
click at [235, 383] on div "Typing speed" at bounding box center [204, 380] width 118 height 29
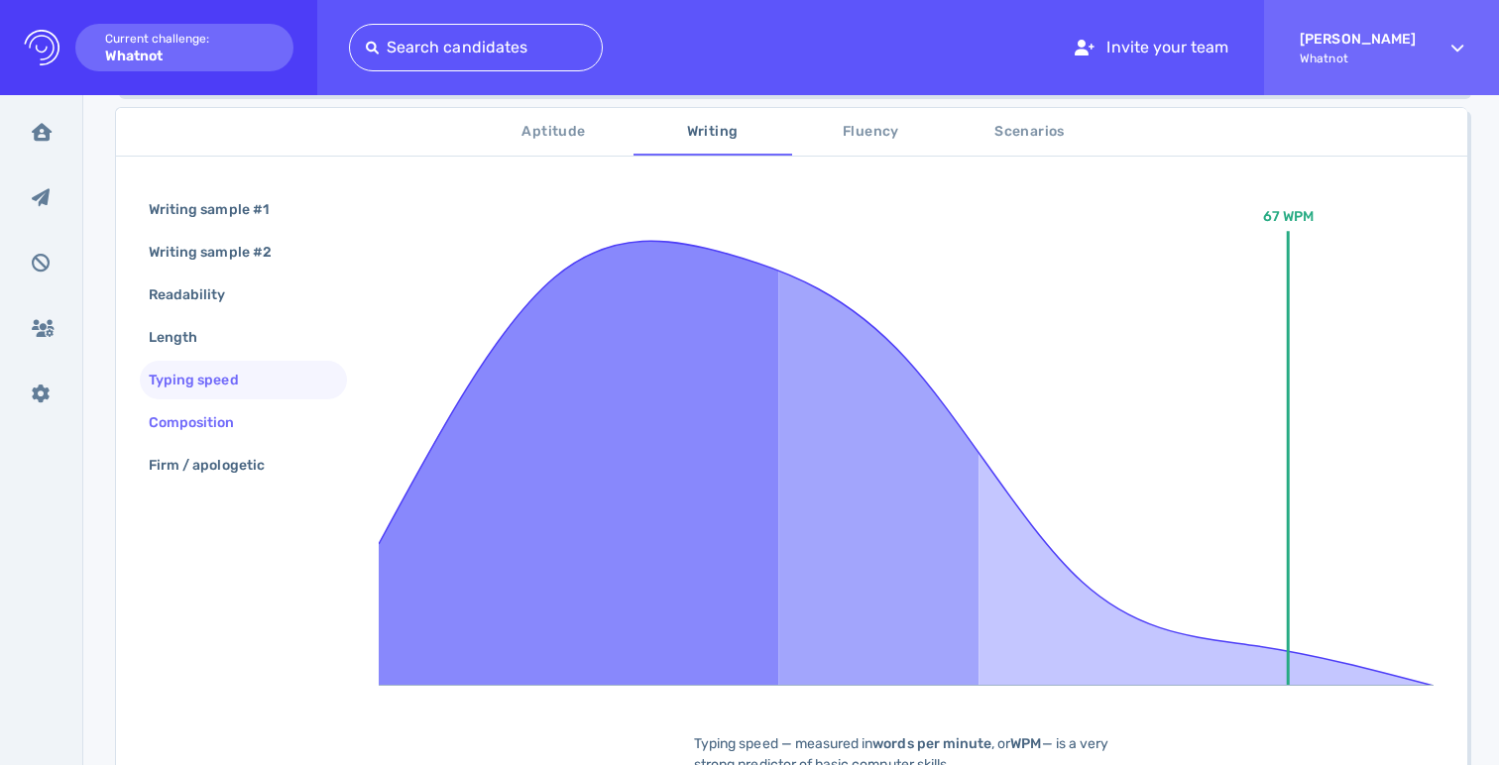
click at [248, 408] on div "Composition" at bounding box center [202, 422] width 114 height 29
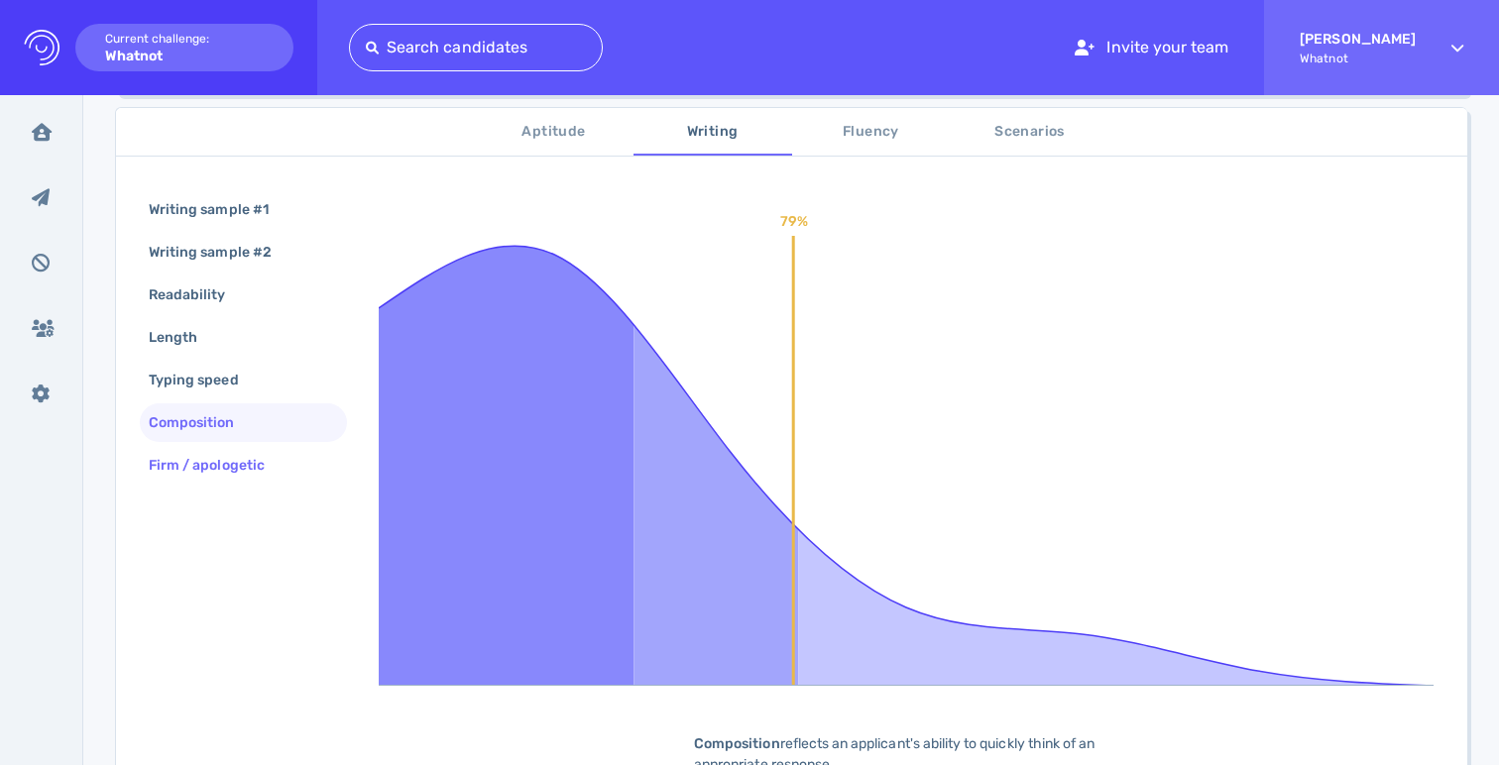
click at [253, 469] on div "Firm / apologetic" at bounding box center [217, 465] width 144 height 29
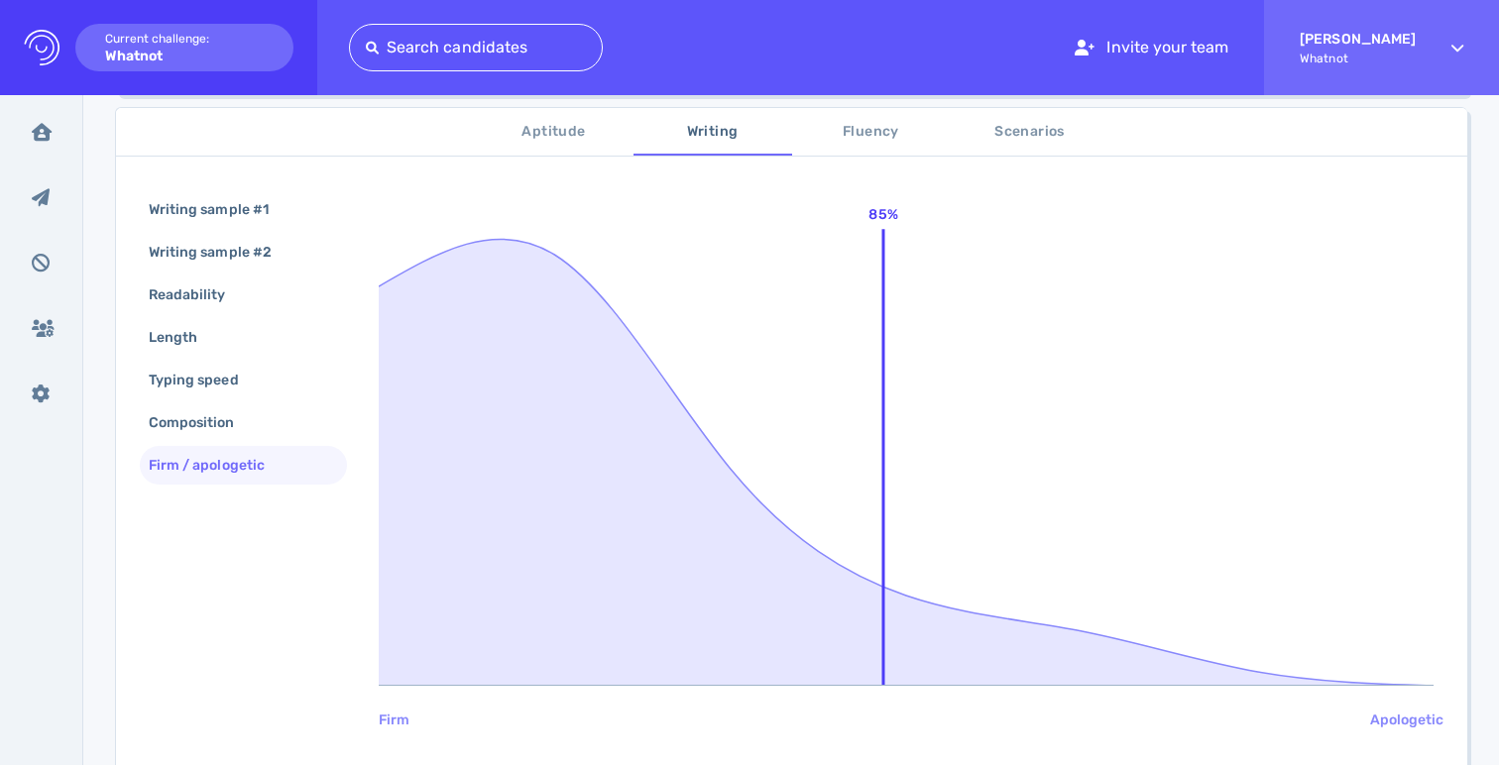
click at [868, 110] on button "Fluency" at bounding box center [871, 132] width 159 height 48
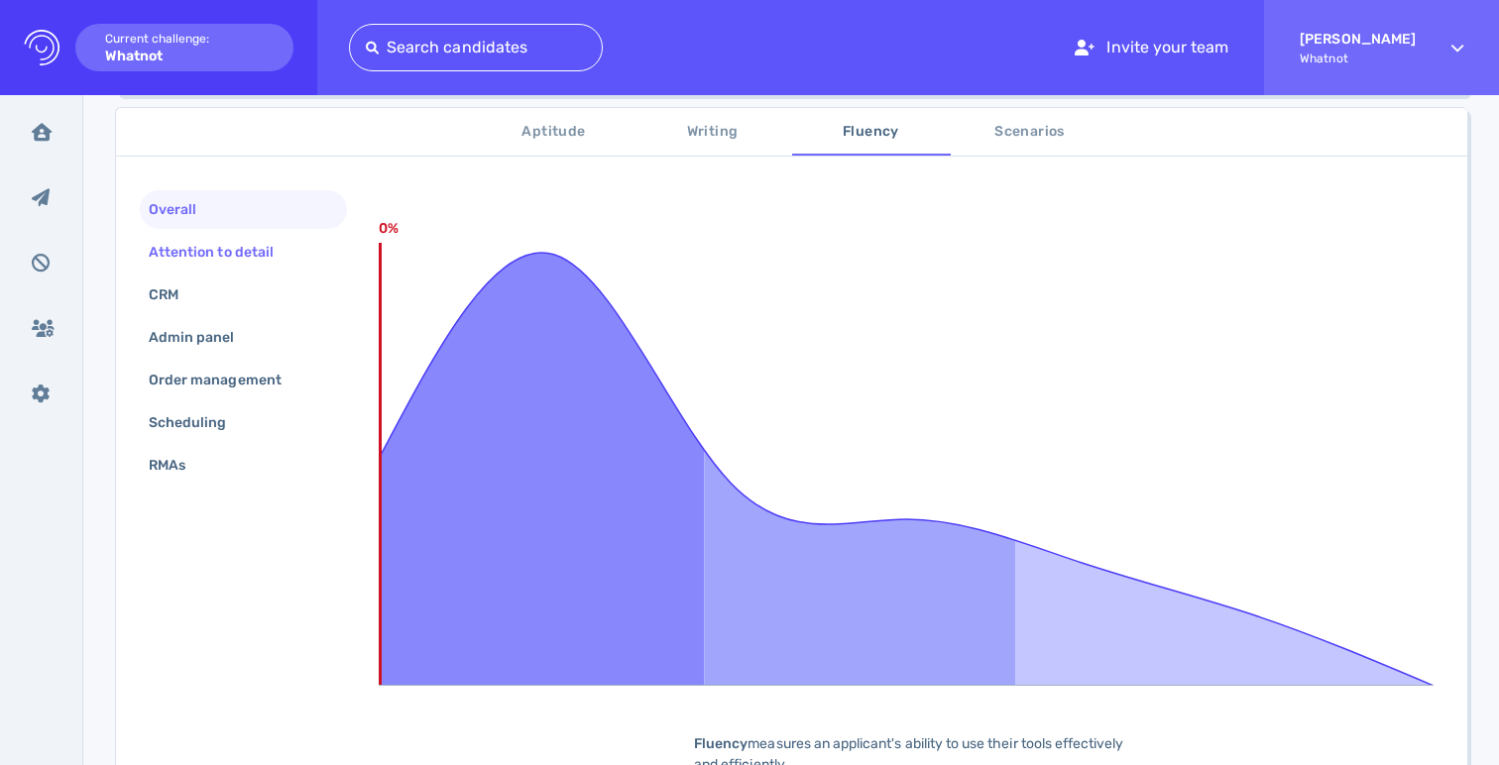
scroll to position [452, 0]
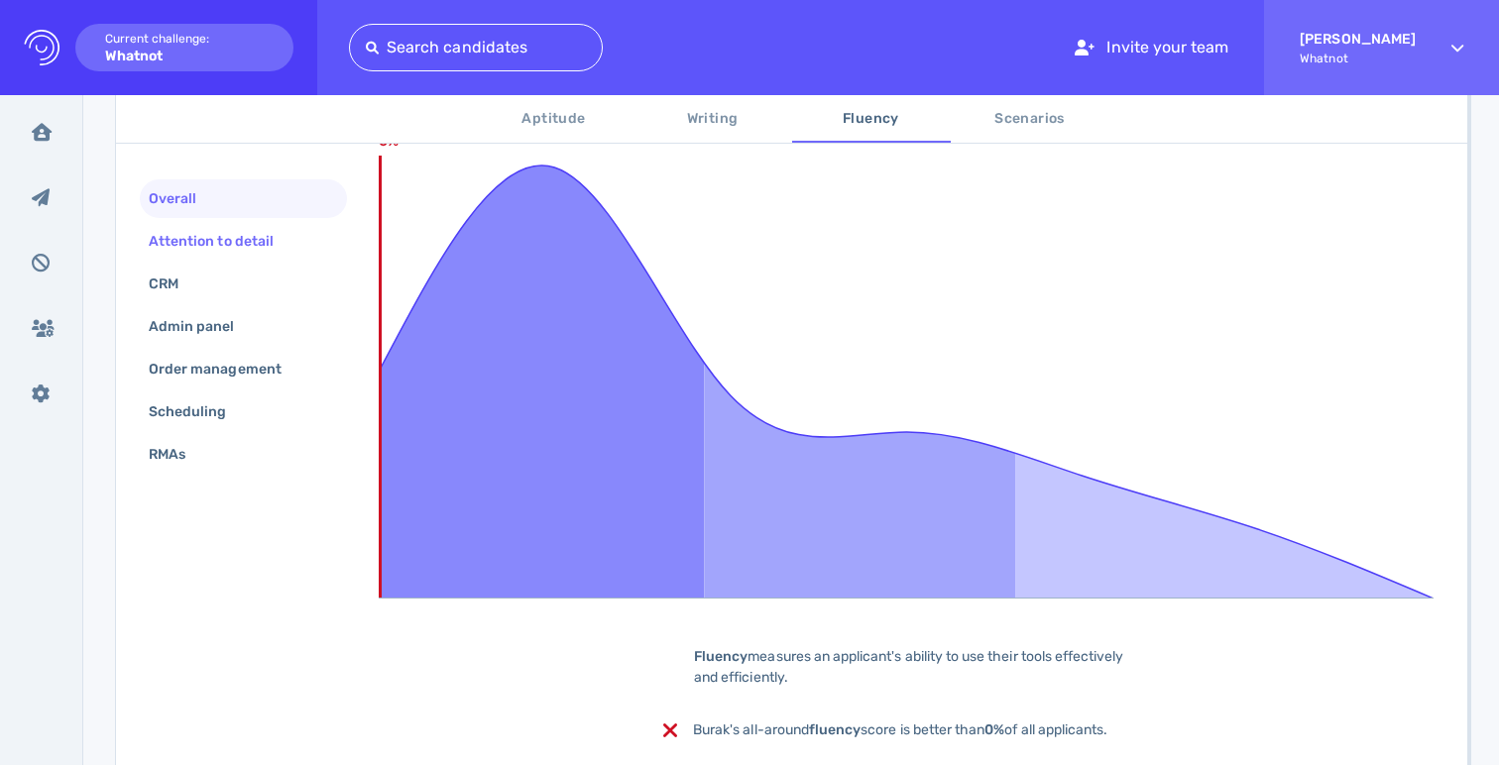
click at [244, 253] on div "Attention to detail" at bounding box center [221, 241] width 153 height 29
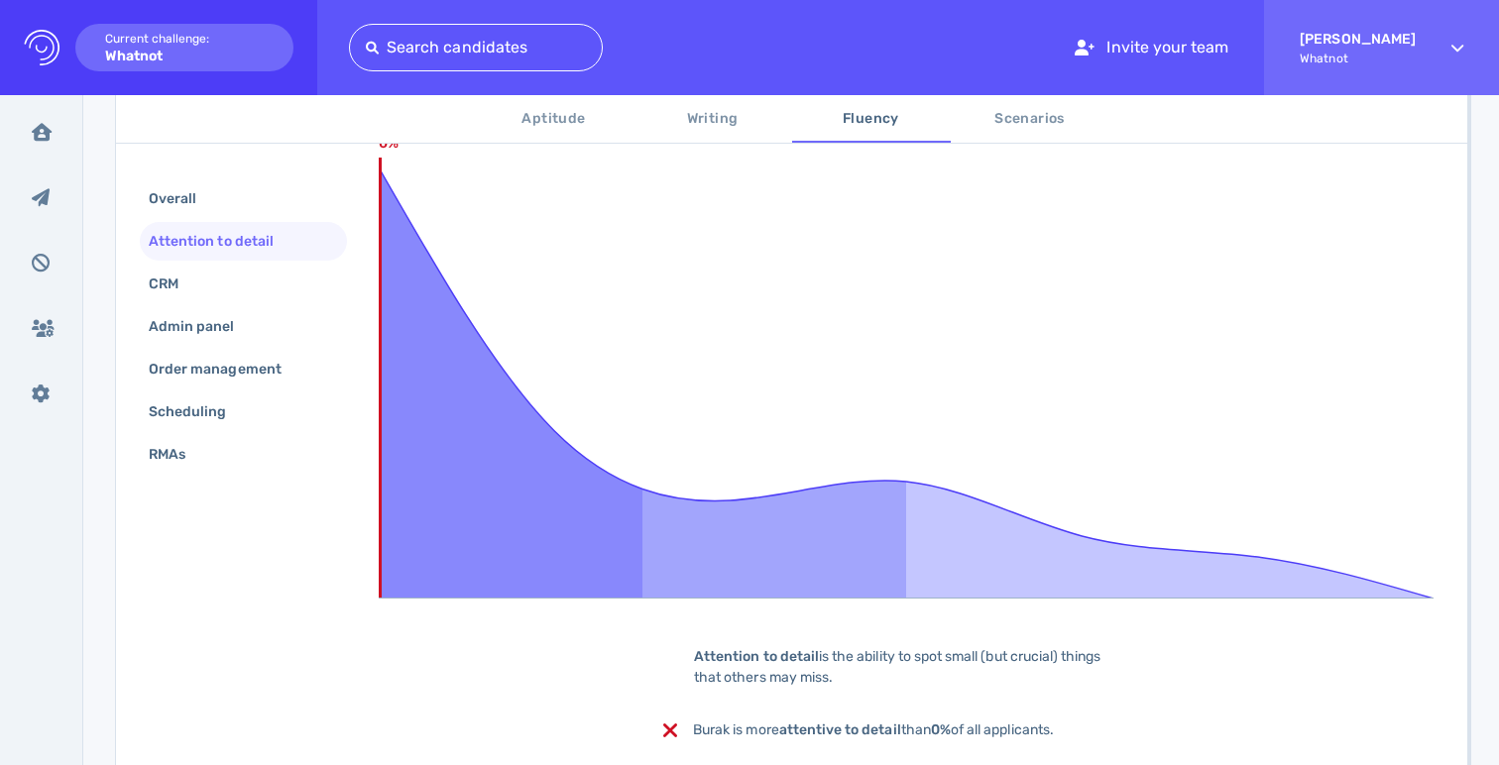
click at [225, 305] on div "Overall Attention to detail CRM Admin panel Order management Scheduling RMAs" at bounding box center [243, 328] width 207 height 298
click at [167, 287] on div "CRM" at bounding box center [173, 284] width 57 height 29
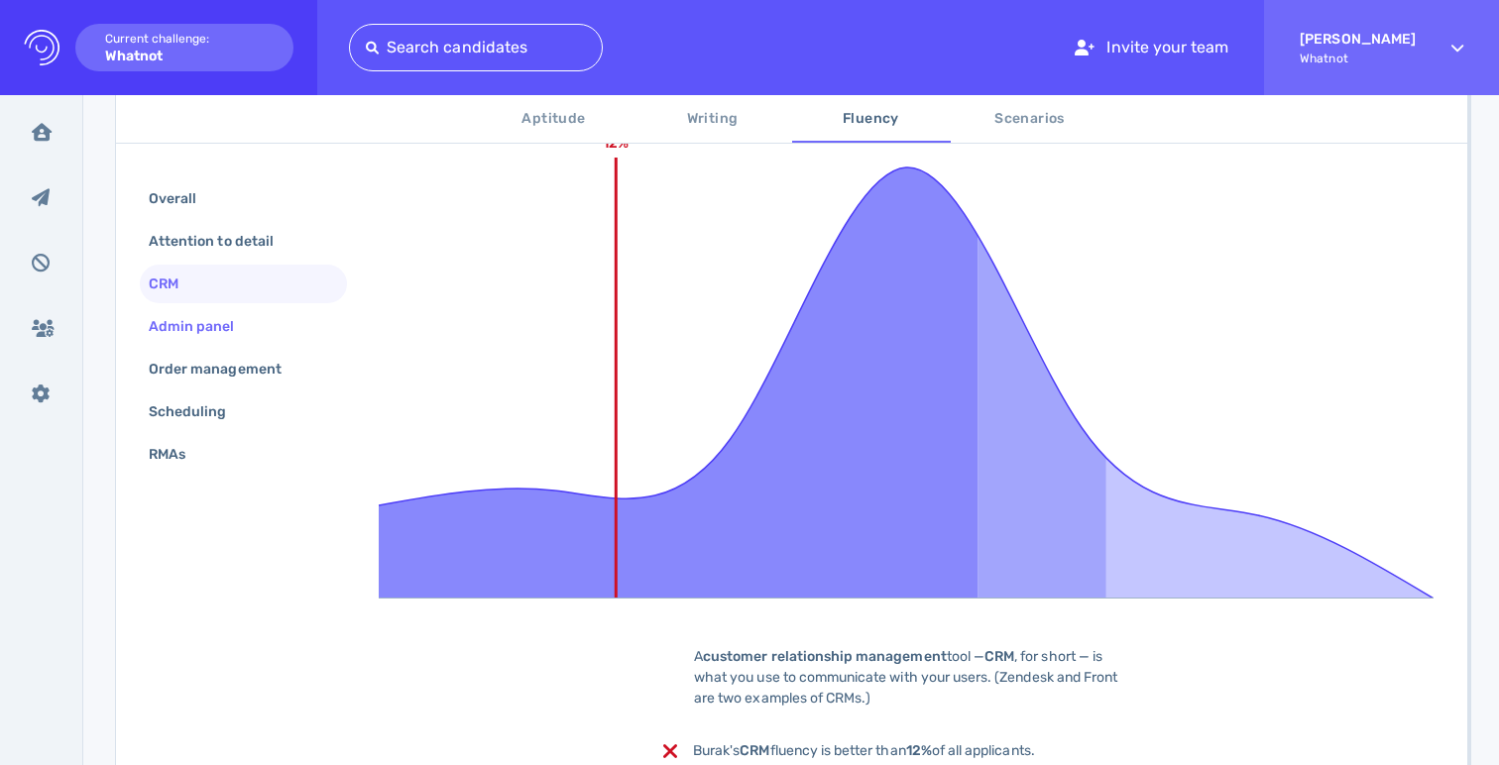
click at [182, 327] on div "Admin panel" at bounding box center [202, 326] width 114 height 29
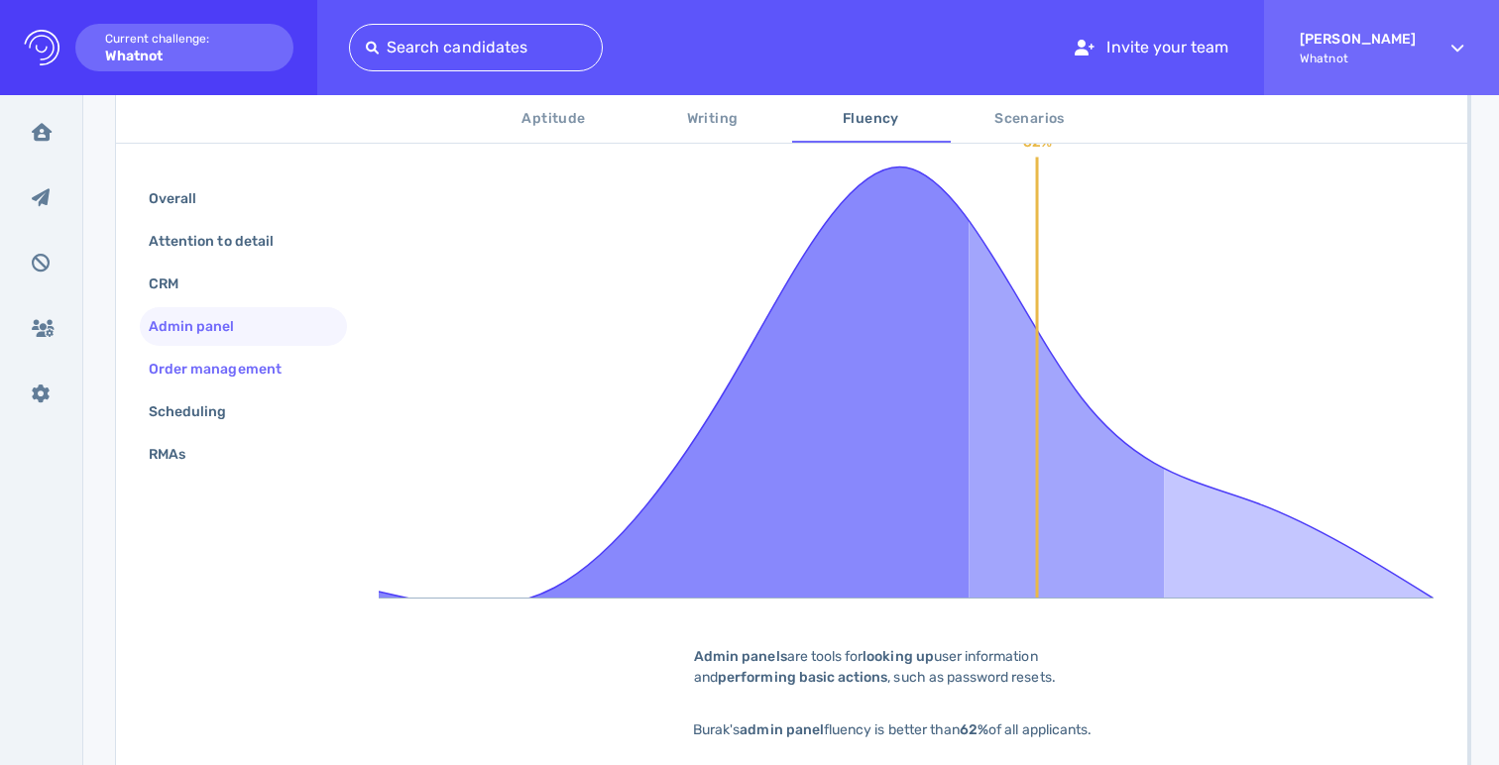
click at [189, 357] on div "Order management" at bounding box center [225, 369] width 161 height 29
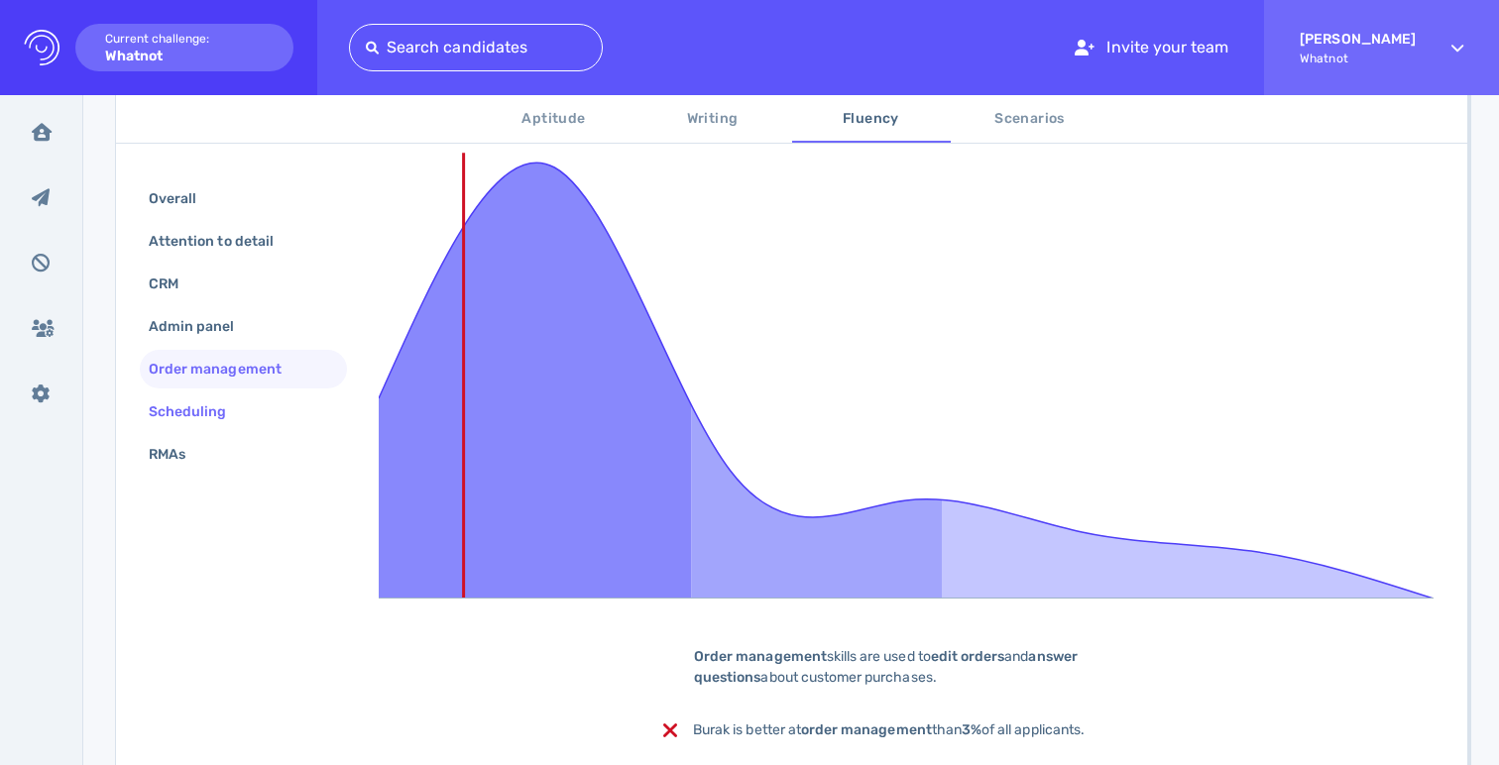
click at [191, 411] on div "Scheduling" at bounding box center [198, 411] width 106 height 29
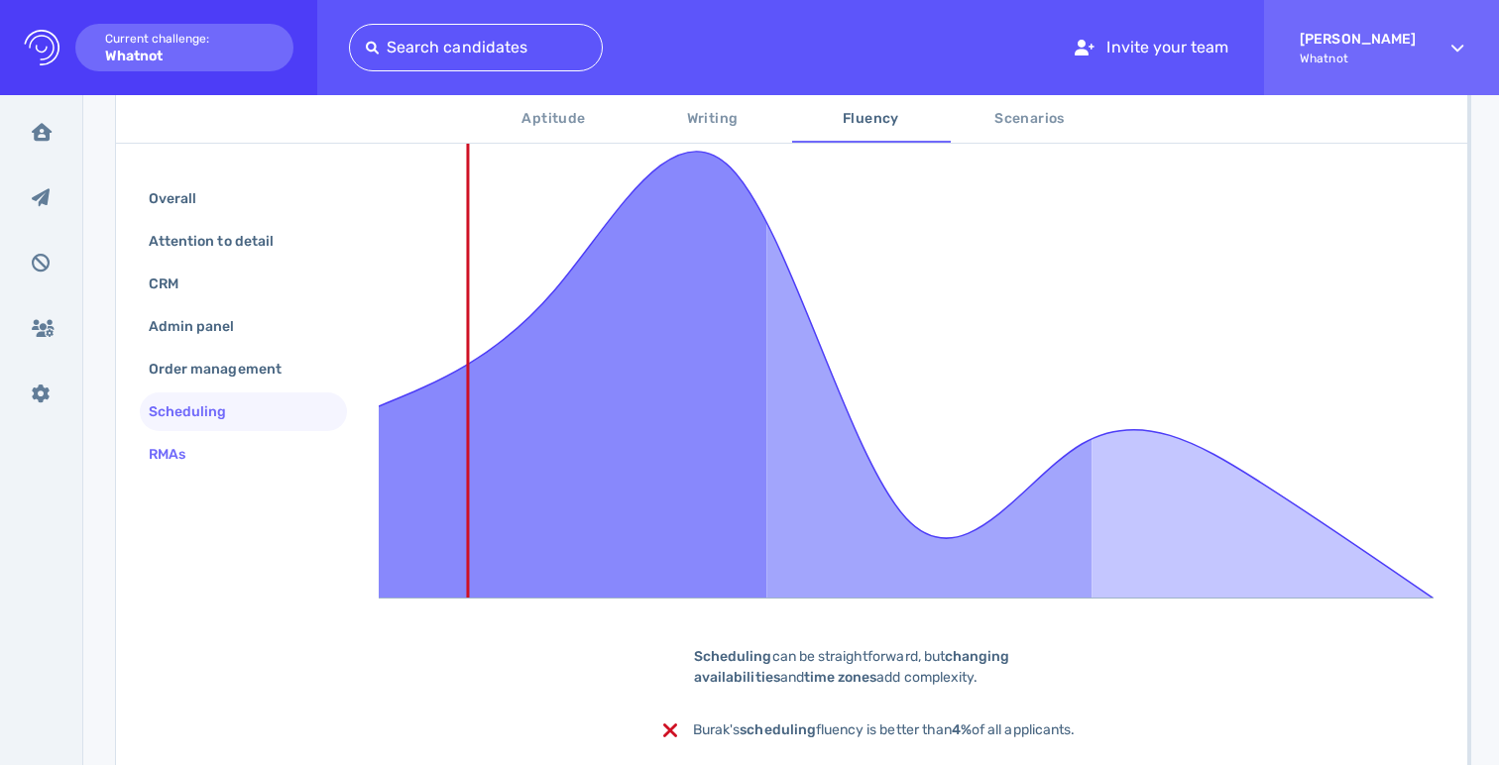
click at [191, 446] on div "RMAs" at bounding box center [177, 454] width 64 height 29
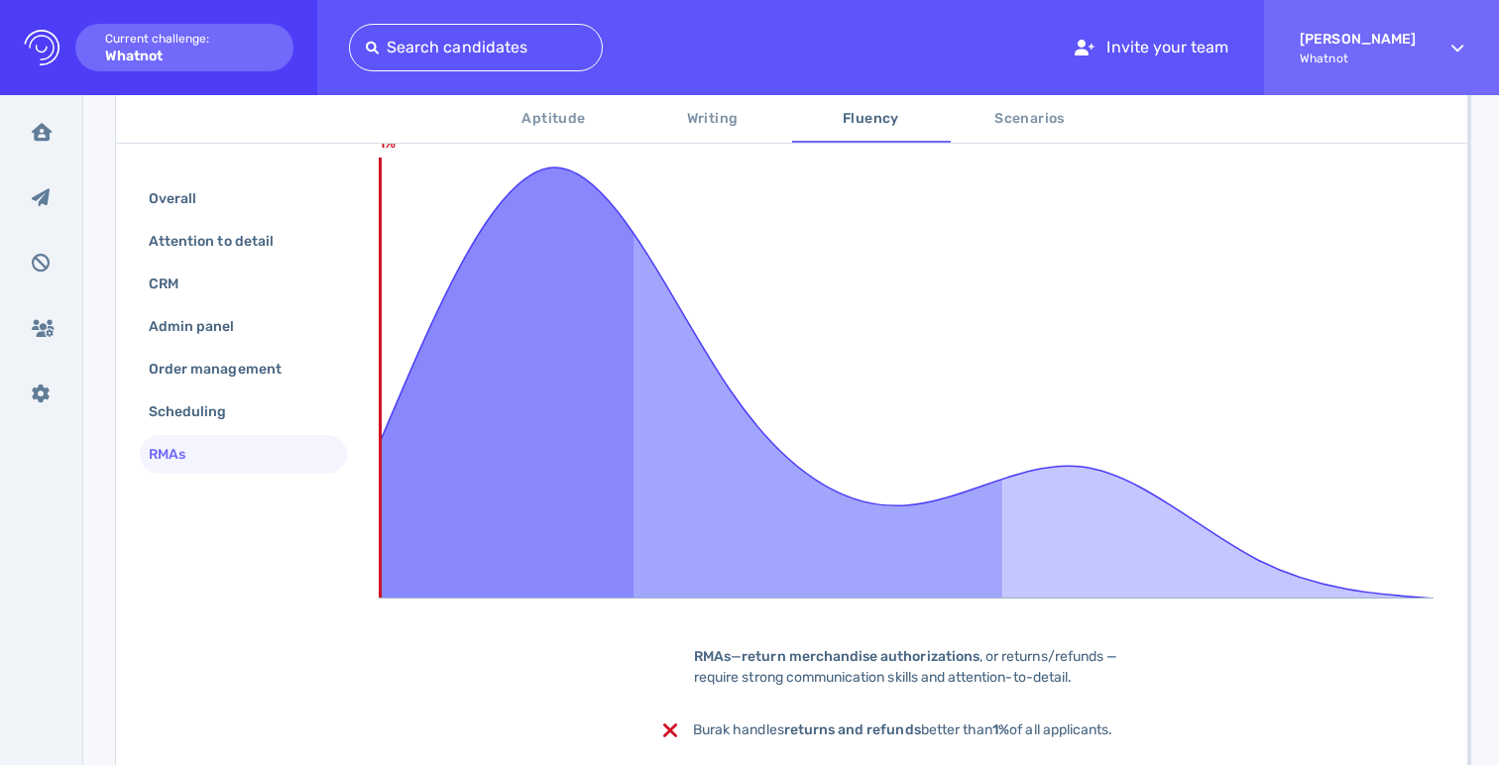
click at [1048, 114] on span "Scenarios" at bounding box center [1029, 119] width 135 height 25
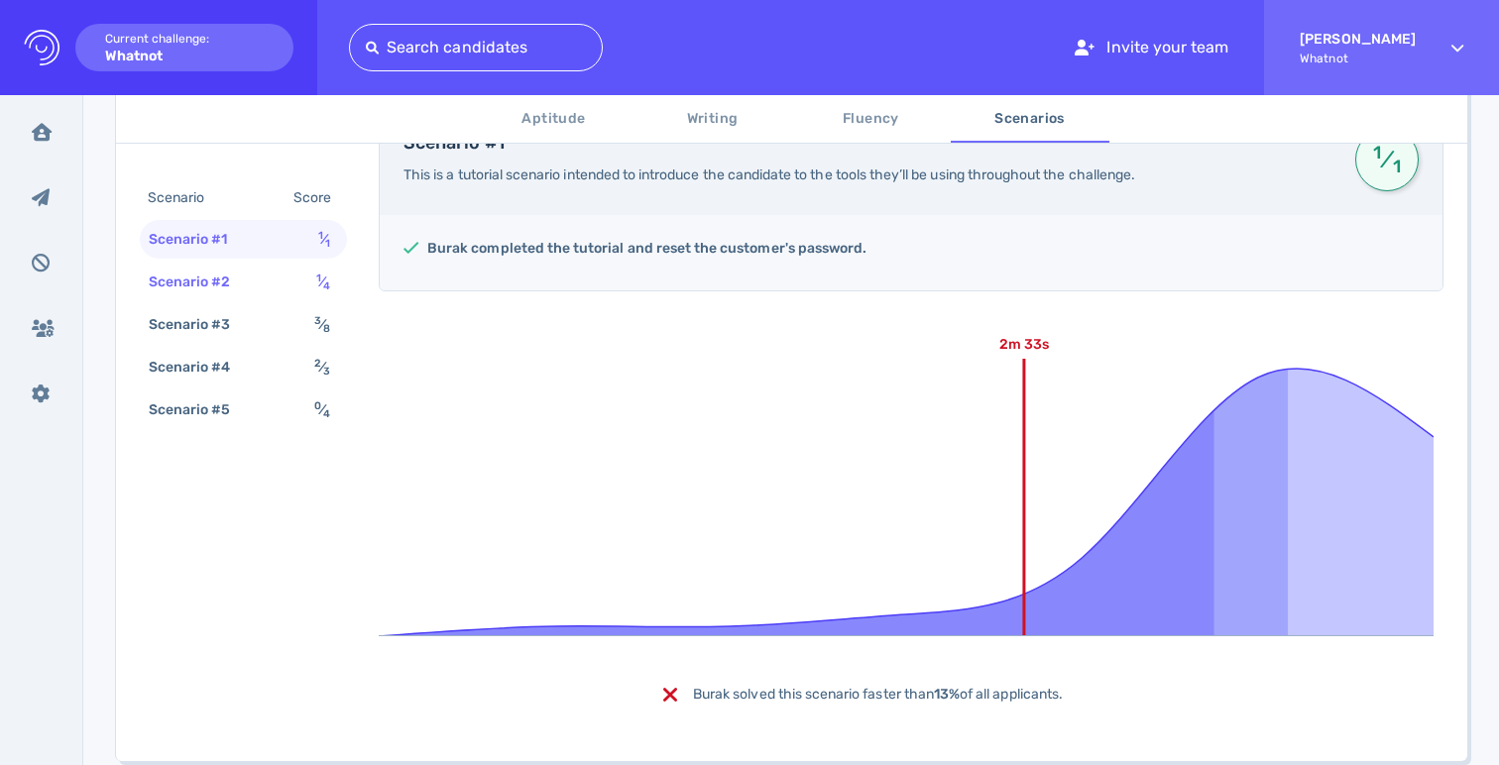
click at [316, 273] on sup "1" at bounding box center [318, 278] width 5 height 13
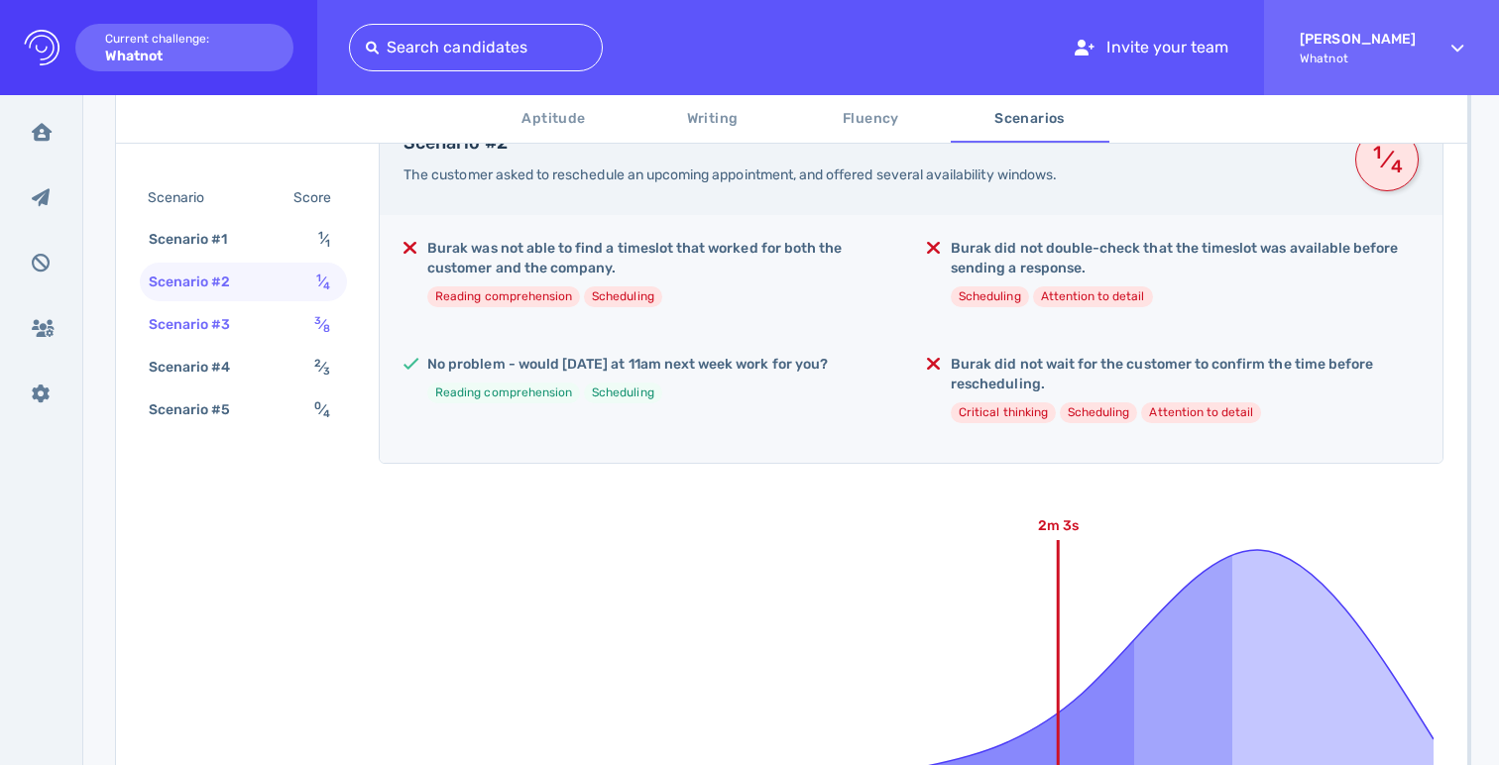
click at [305, 325] on div "Scenario #3 3 ⁄ 8" at bounding box center [243, 324] width 207 height 39
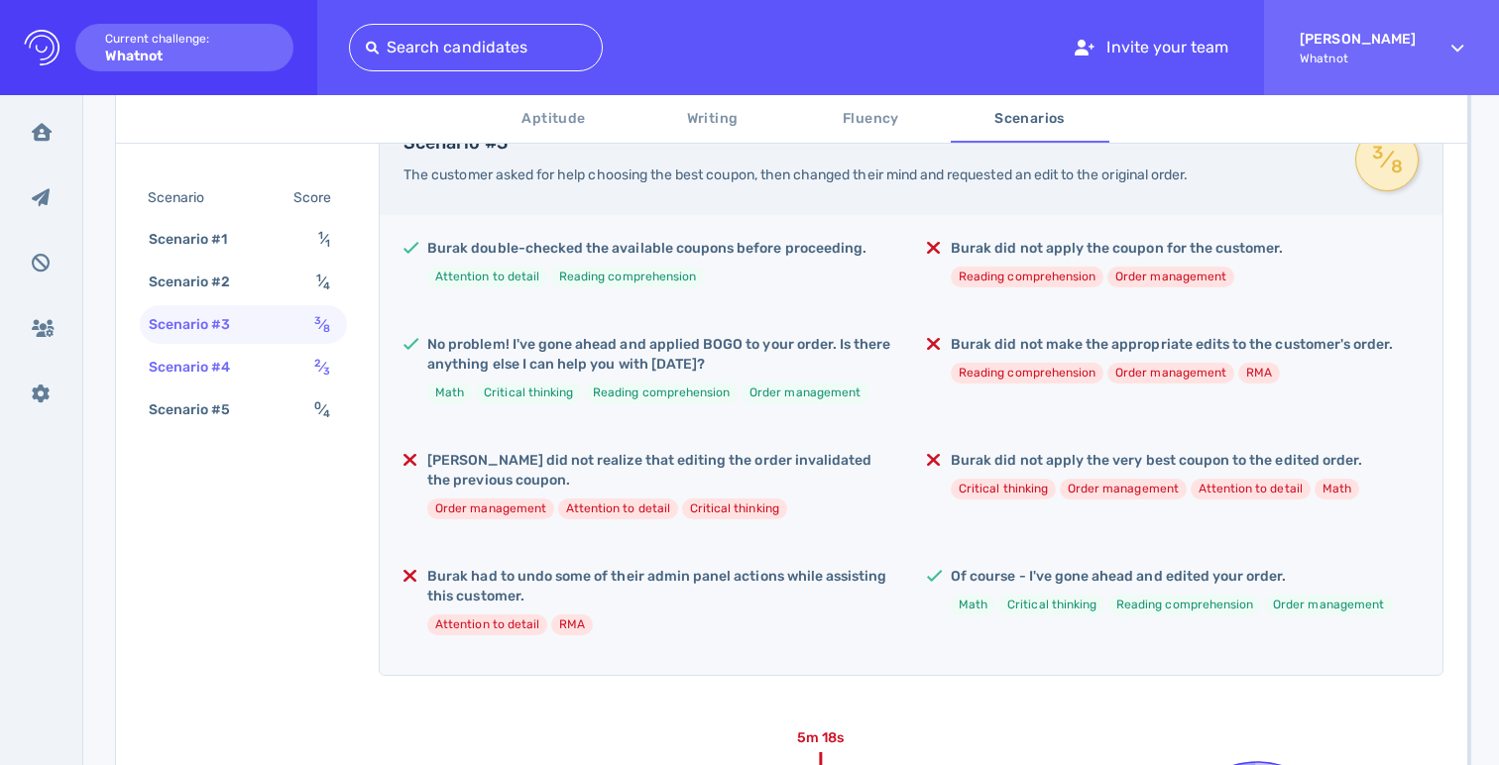
click at [294, 378] on div "Scenario #4 2 ⁄ 3" at bounding box center [243, 367] width 207 height 39
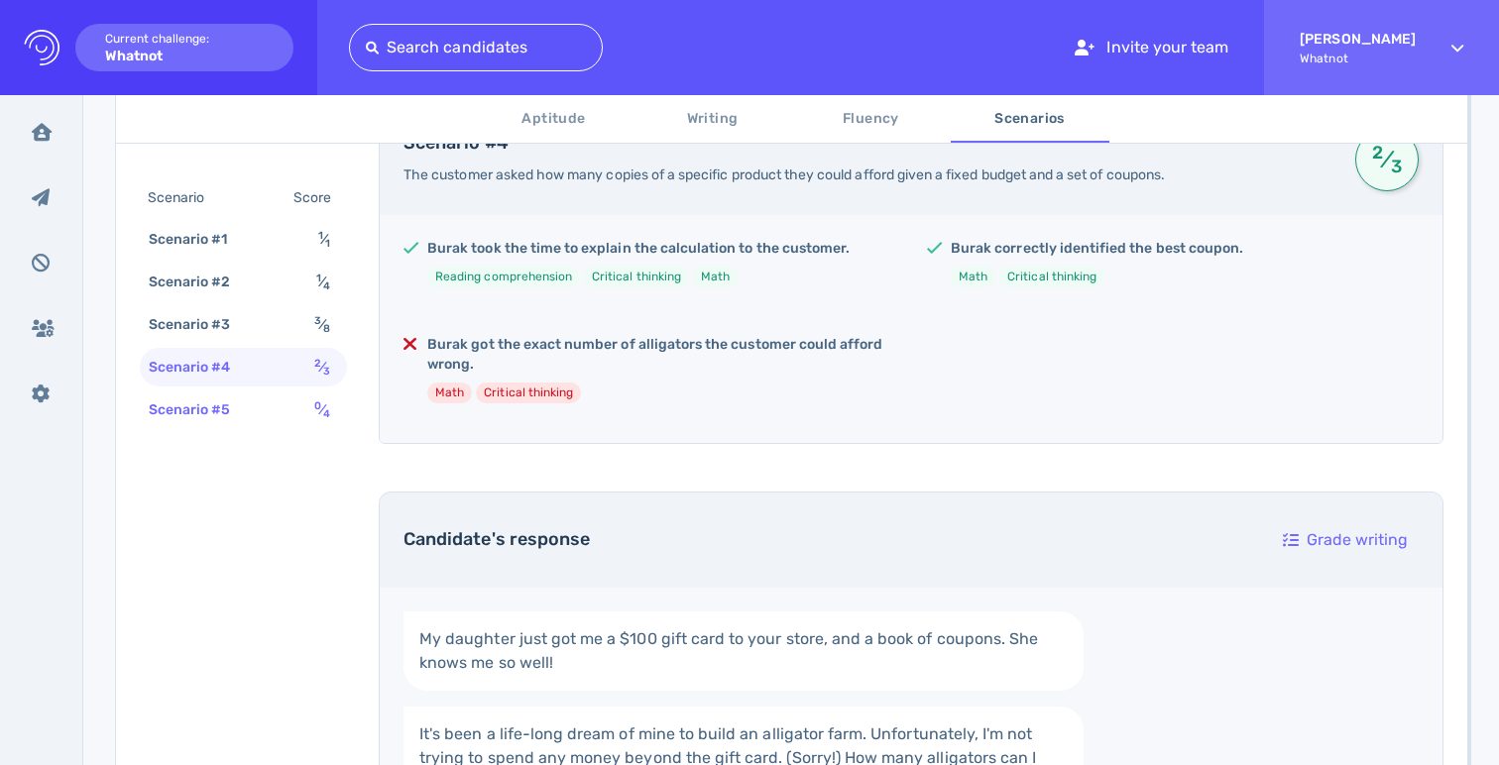
click at [291, 419] on div "Scenario #5 0 ⁄ 4" at bounding box center [243, 410] width 207 height 39
